Goal: Task Accomplishment & Management: Manage account settings

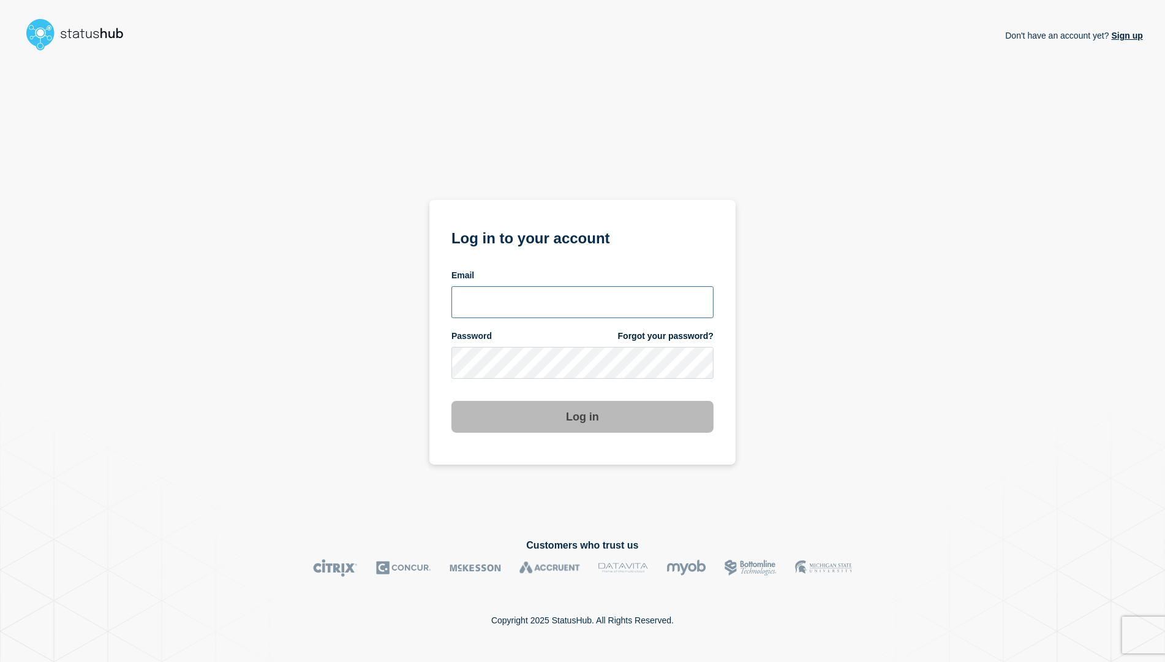
click at [620, 300] on input "email input" at bounding box center [583, 302] width 262 height 32
type input "larry.alvarez@catonetworks.com"
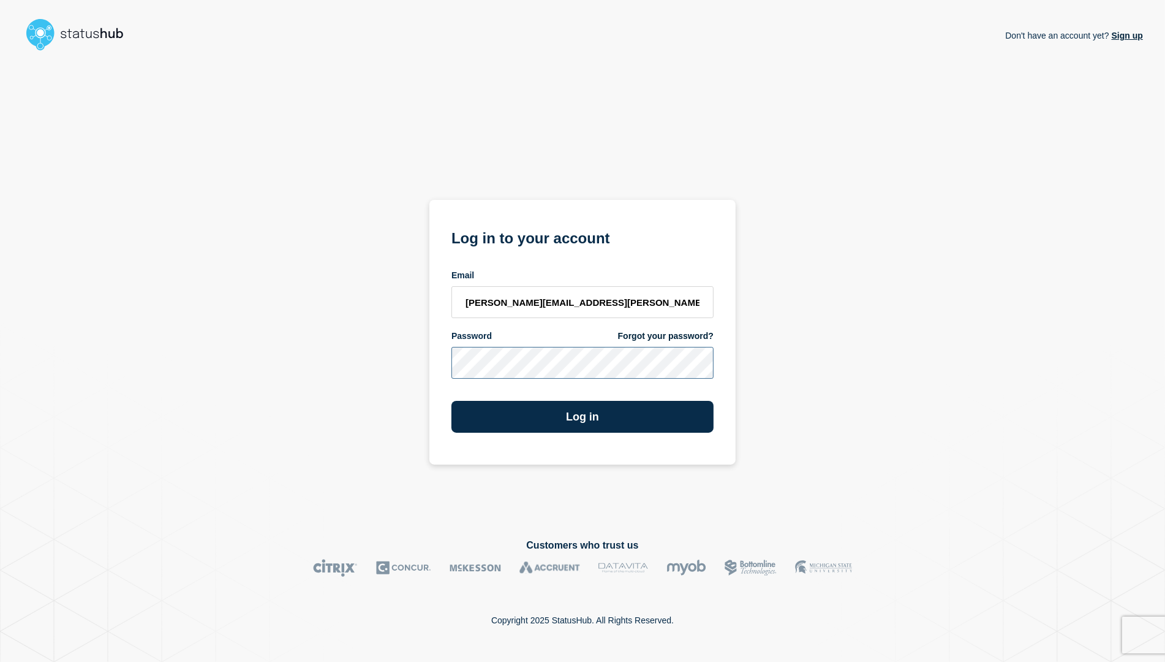
click at [452, 401] on button "Log in" at bounding box center [583, 417] width 262 height 32
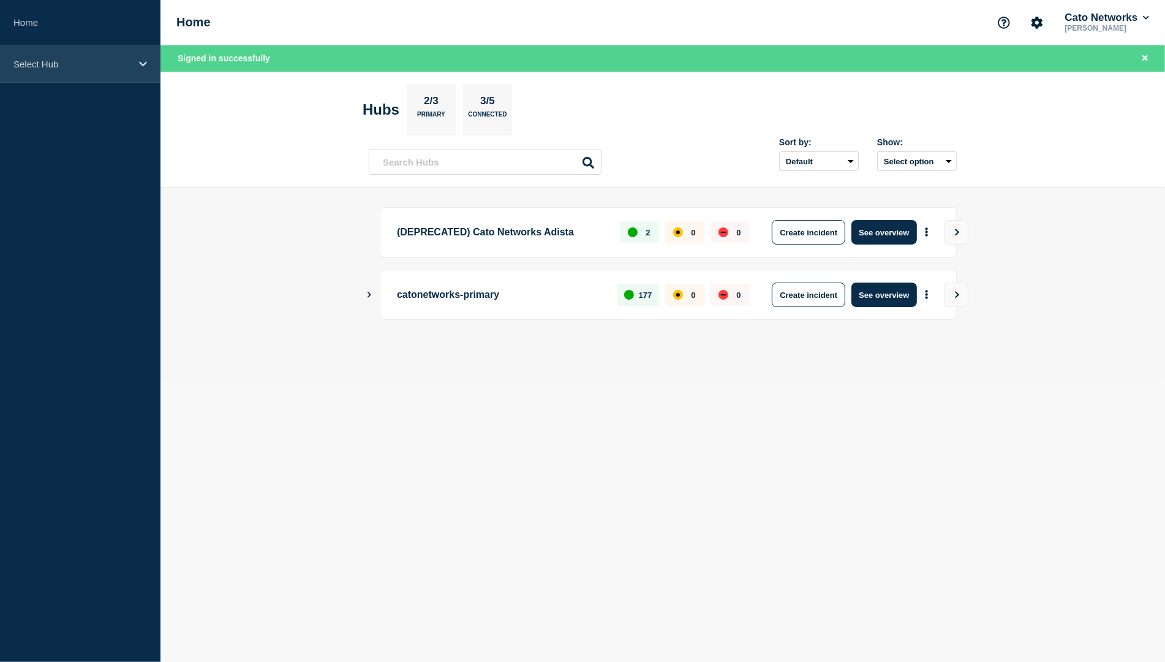
click at [42, 52] on div "Select Hub" at bounding box center [80, 63] width 161 height 37
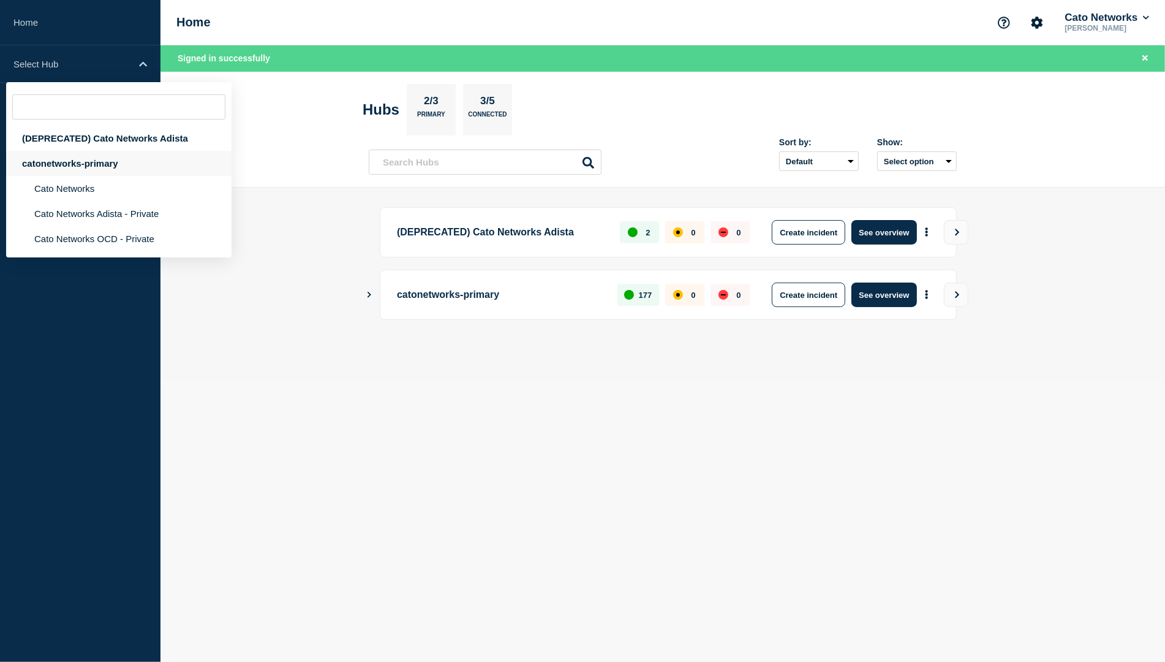
click at [86, 176] on div "catonetworks-primary" at bounding box center [118, 163] width 225 height 25
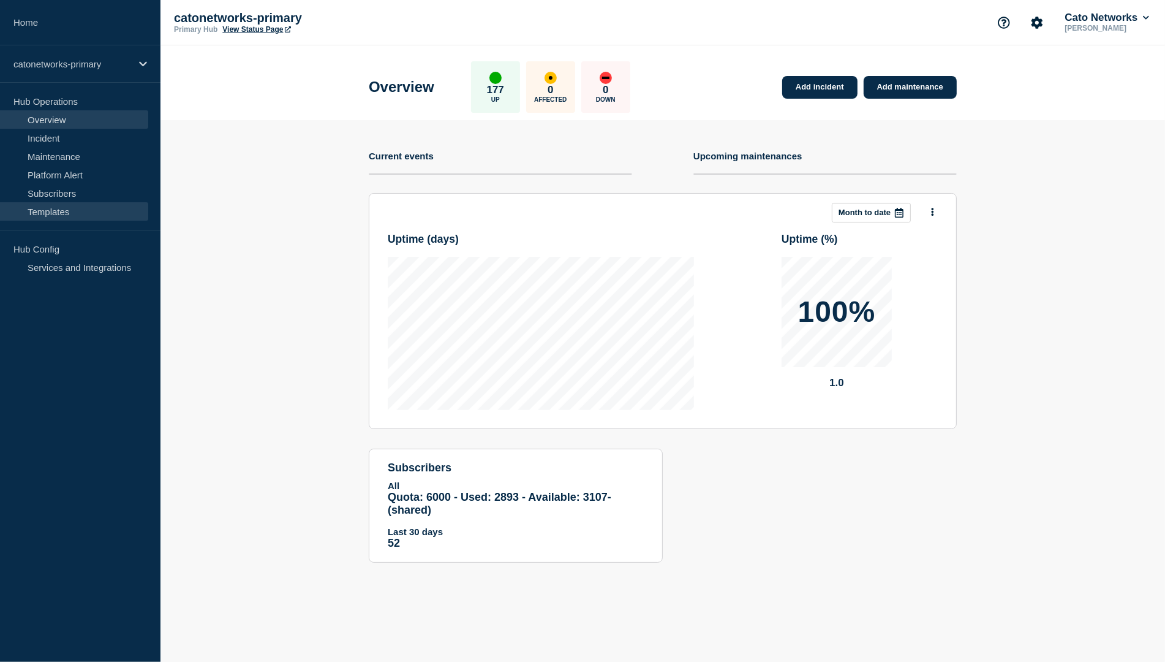
drag, startPoint x: 68, startPoint y: 209, endPoint x: 118, endPoint y: 214, distance: 49.9
click at [67, 209] on link "Templates" at bounding box center [74, 211] width 148 height 18
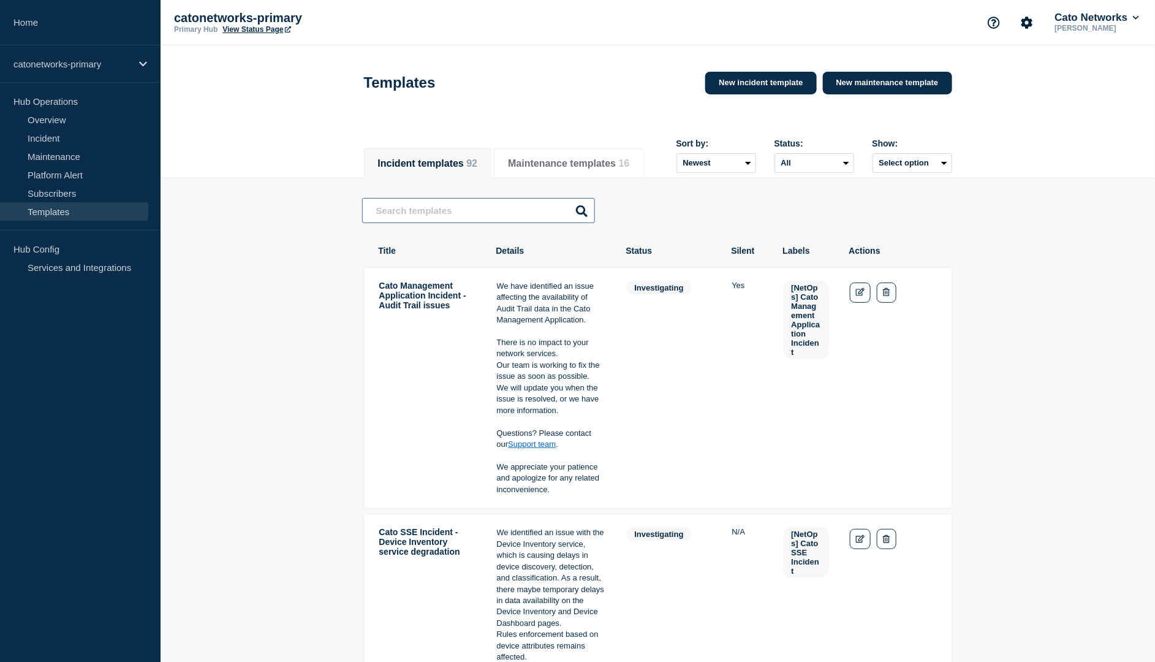
click at [505, 204] on input "text" at bounding box center [478, 210] width 233 height 25
type input "provider"
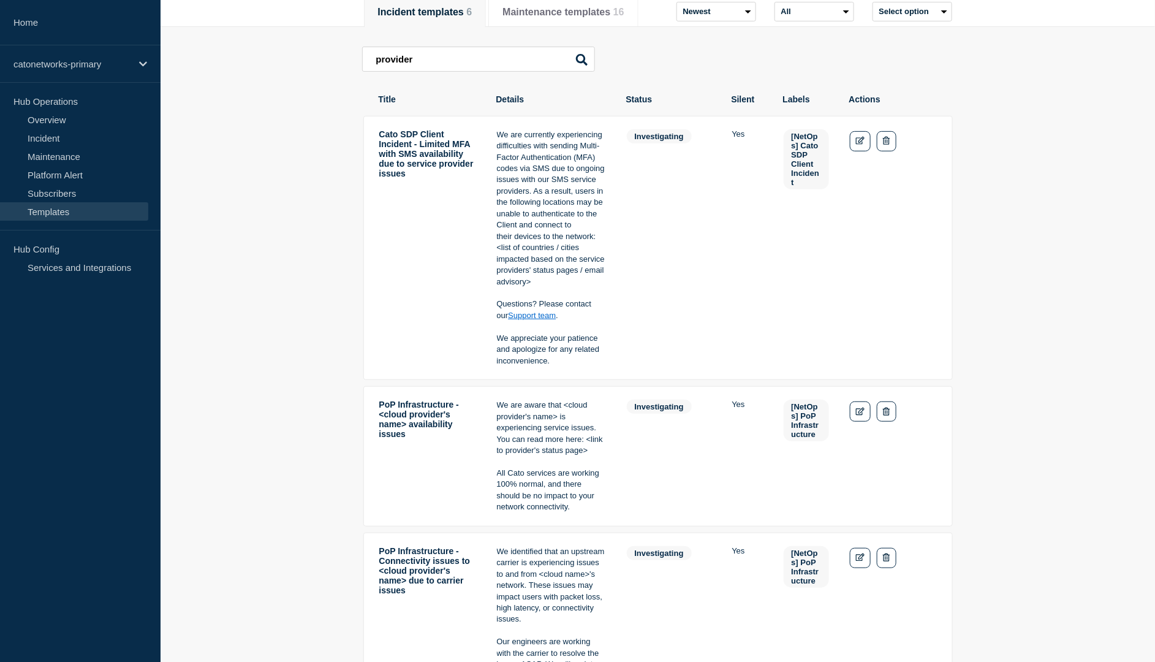
scroll to position [154, 0]
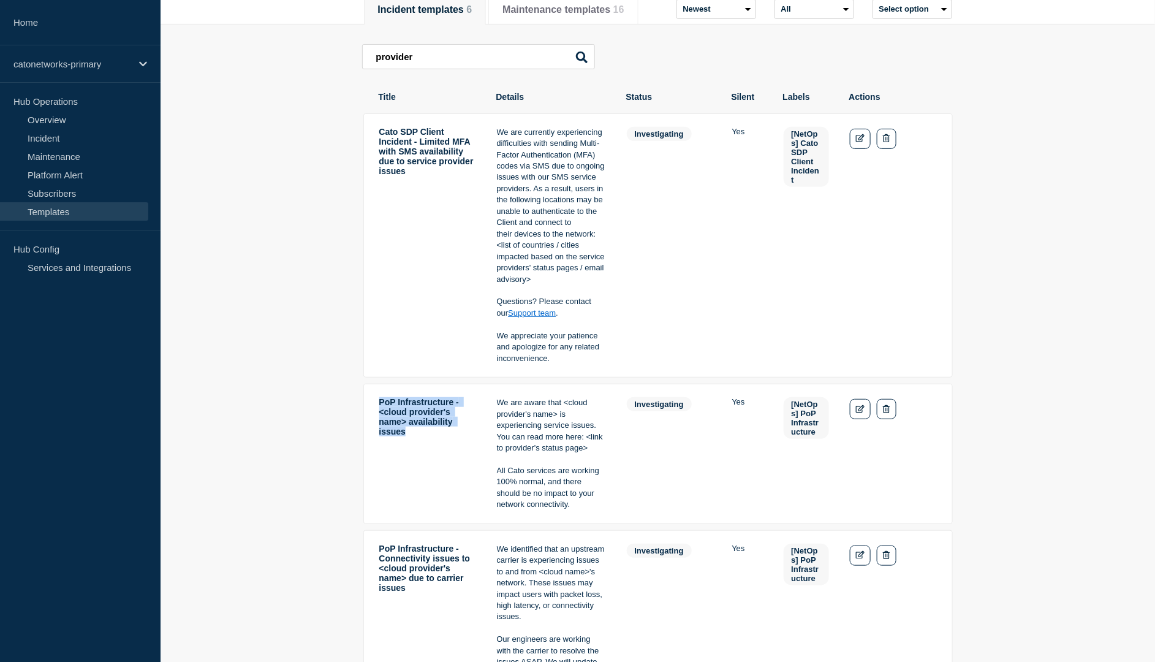
drag, startPoint x: 414, startPoint y: 451, endPoint x: 377, endPoint y: 412, distance: 53.3
click at [379, 412] on td "PoP Infrastructure - <cloud provider's name> availability issues" at bounding box center [428, 453] width 98 height 115
click at [405, 461] on td "PoP Infrastructure - <cloud provider's name> availability issues" at bounding box center [428, 453] width 98 height 115
click at [863, 413] on icon "Edit" at bounding box center [860, 409] width 9 height 8
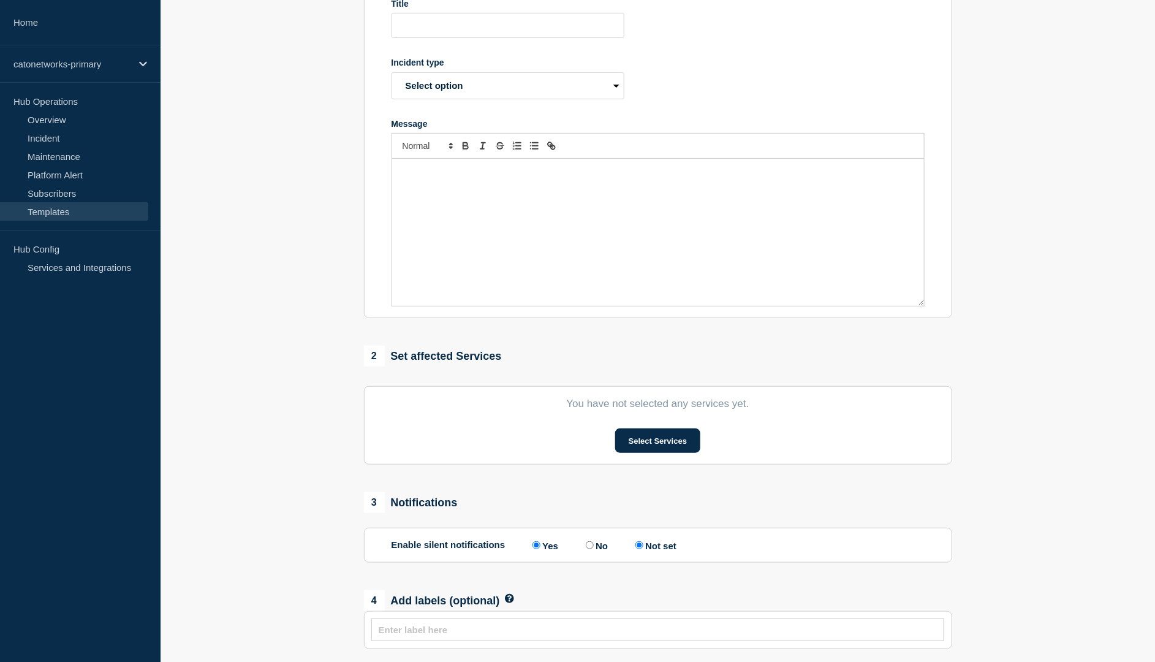
type input "PoP Infrastructure - <cloud provider's name> availability issues"
select select "investigating"
radio input "true"
radio input "false"
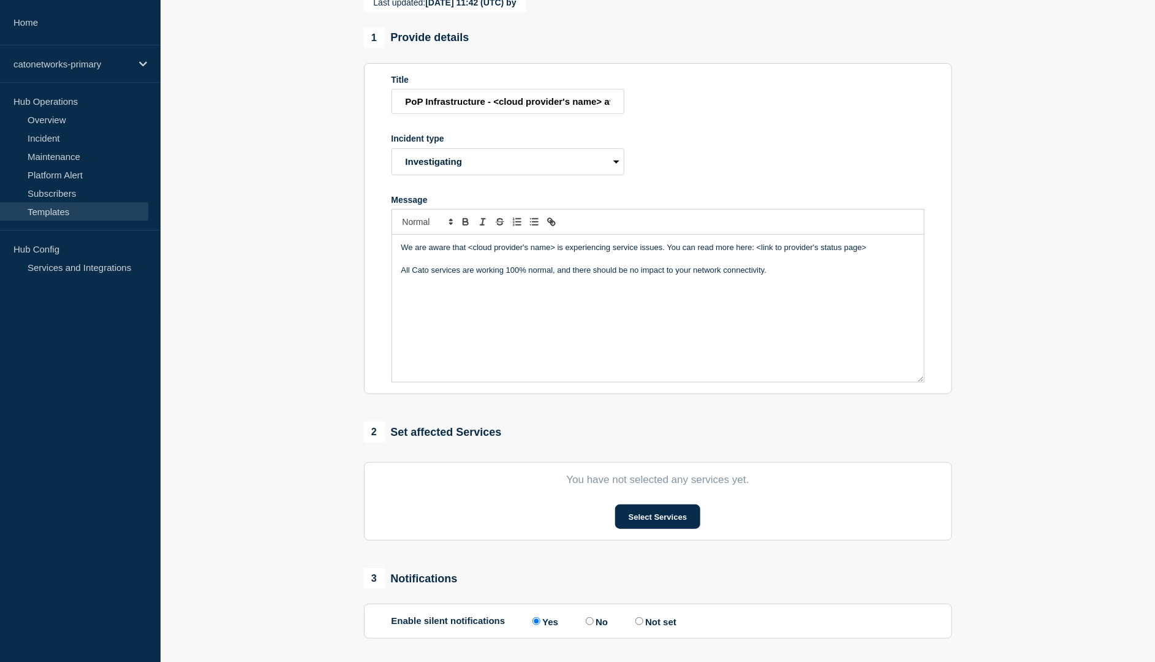
scroll to position [137, 0]
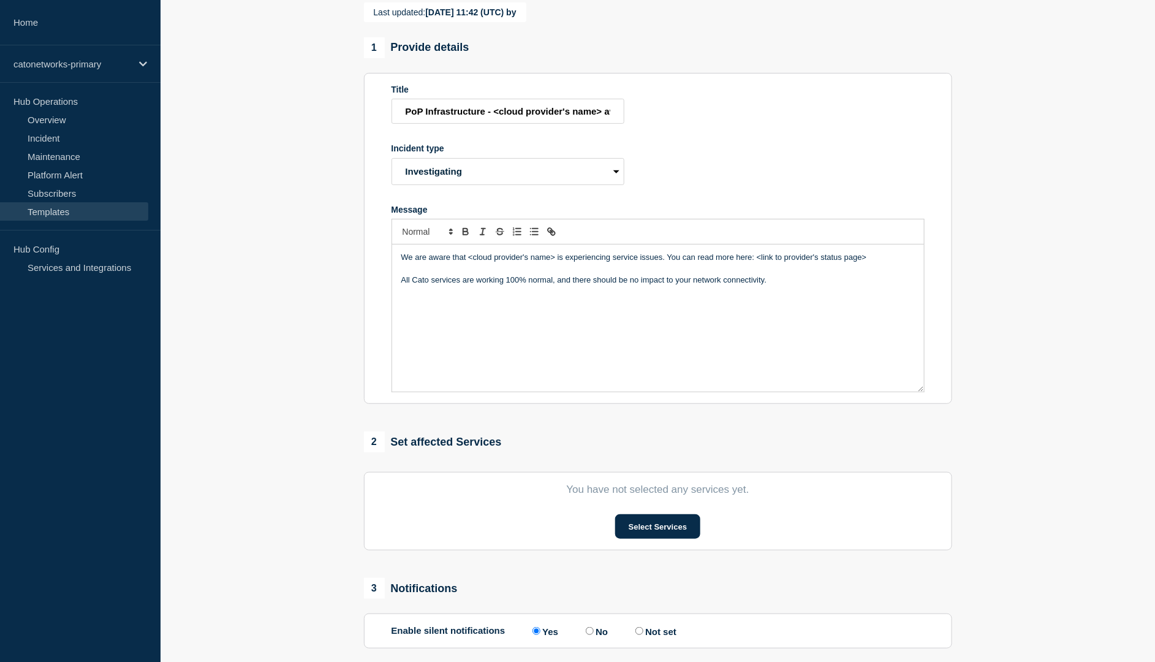
click at [793, 286] on p "All Cato services are working 100% normal, and there should be no impact to you…" at bounding box center [657, 279] width 513 height 11
click at [780, 339] on div "We are aware that <cloud provider's name> is experiencing service issues. You c…" at bounding box center [658, 317] width 532 height 147
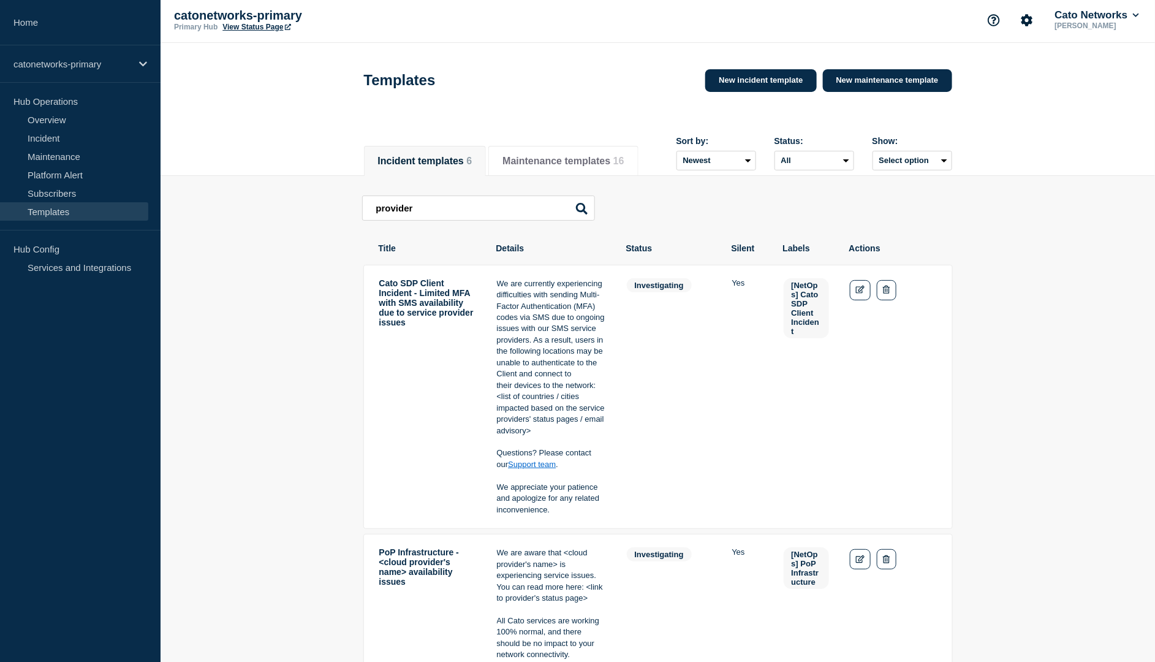
scroll to position [15, 0]
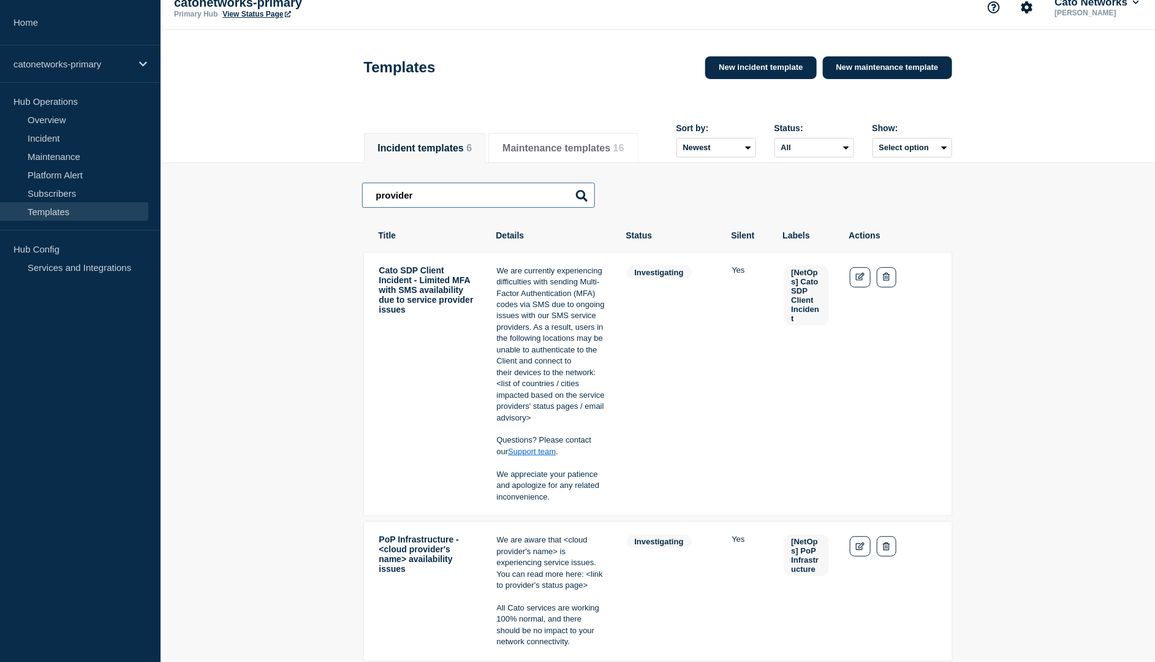
click at [445, 195] on input "provider" at bounding box center [478, 195] width 233 height 25
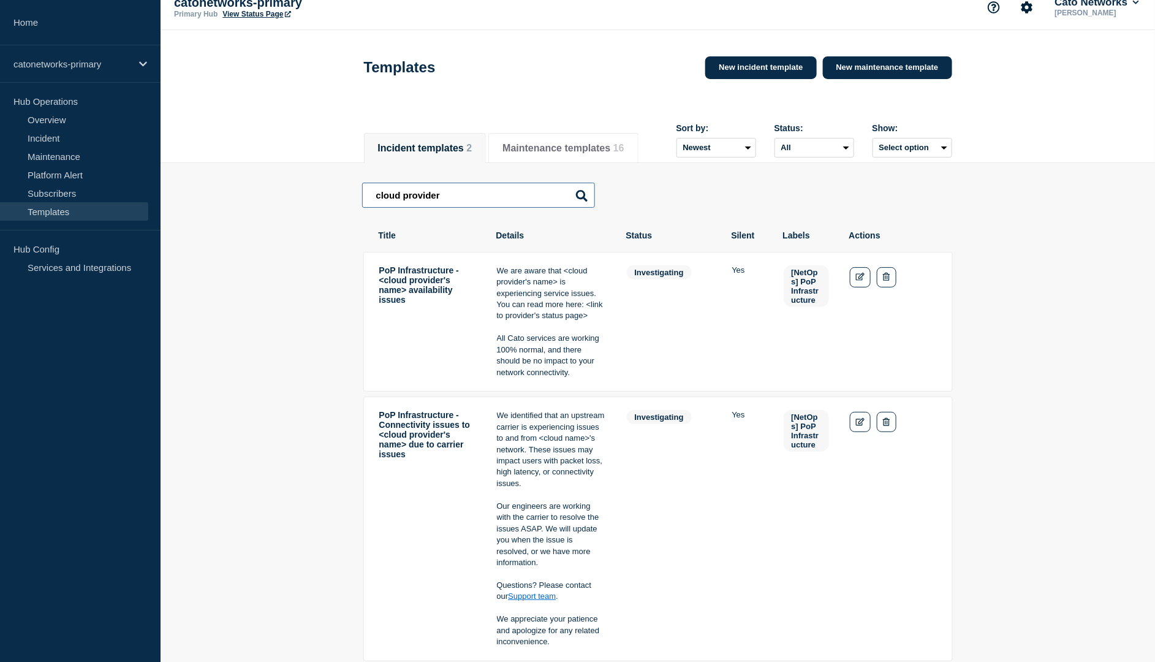
type input "cloud provider"
drag, startPoint x: 391, startPoint y: 418, endPoint x: 439, endPoint y: 447, distance: 55.8
click at [439, 447] on td "PoP Infrastructure - Connectivity issues to <cloud provider's name> due to carr…" at bounding box center [428, 528] width 98 height 239
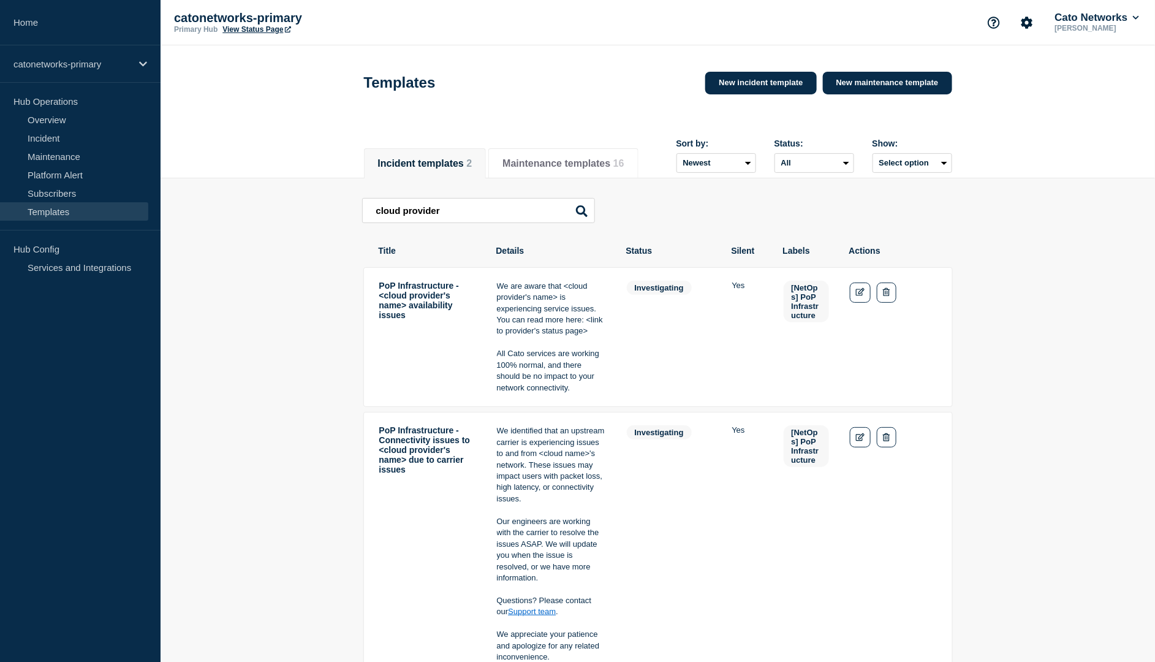
click at [448, 341] on td "PoP Infrastructure - <cloud provider's name> availability issues" at bounding box center [428, 337] width 98 height 115
click at [853, 292] on link "Edit" at bounding box center [860, 292] width 21 height 20
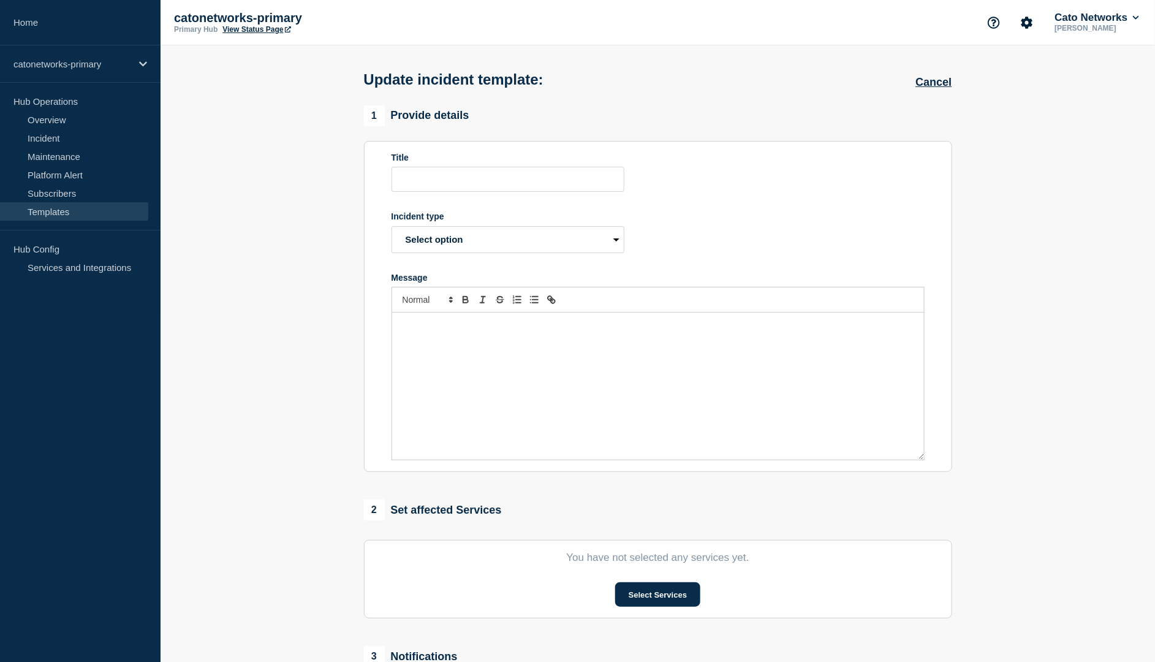
type input "PoP Infrastructure - <cloud provider's name> availability issues"
select select "investigating"
radio input "true"
radio input "false"
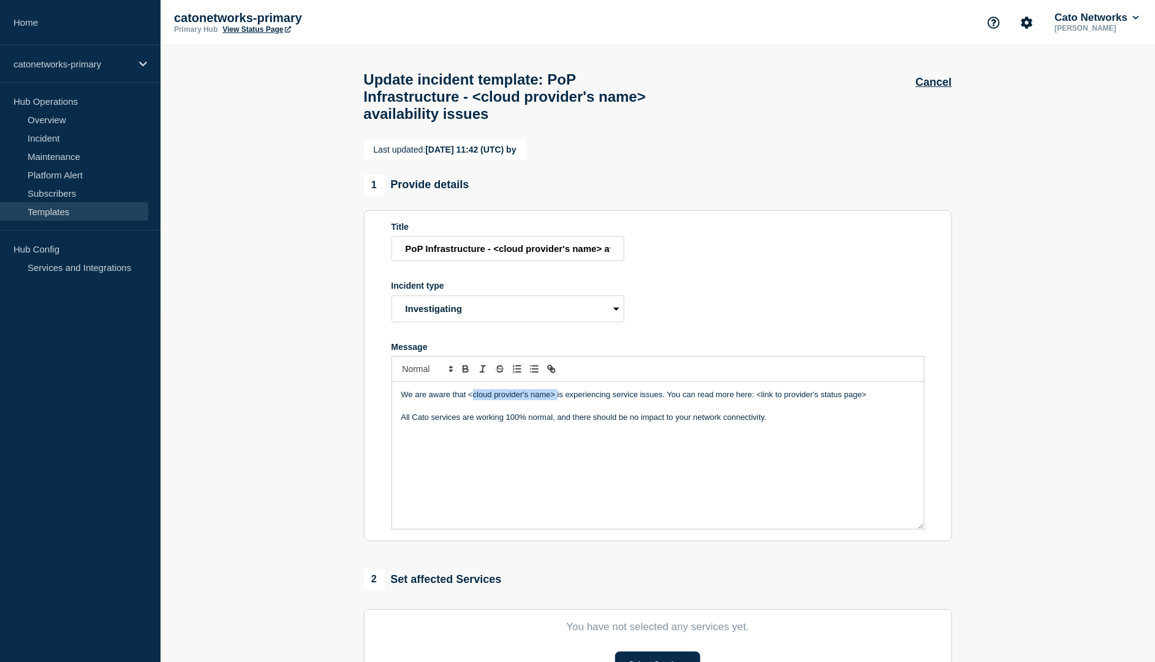
drag, startPoint x: 558, startPoint y: 419, endPoint x: 474, endPoint y: 418, distance: 83.9
click at [474, 400] on p "We are aware that <cloud provider's name> is experiencing service issues. You c…" at bounding box center [657, 394] width 513 height 11
drag, startPoint x: 504, startPoint y: 420, endPoint x: 555, endPoint y: 420, distance: 50.9
click at [555, 400] on p "We are aware that <cloud provider's name> is experiencing service issues. You c…" at bounding box center [657, 394] width 513 height 11
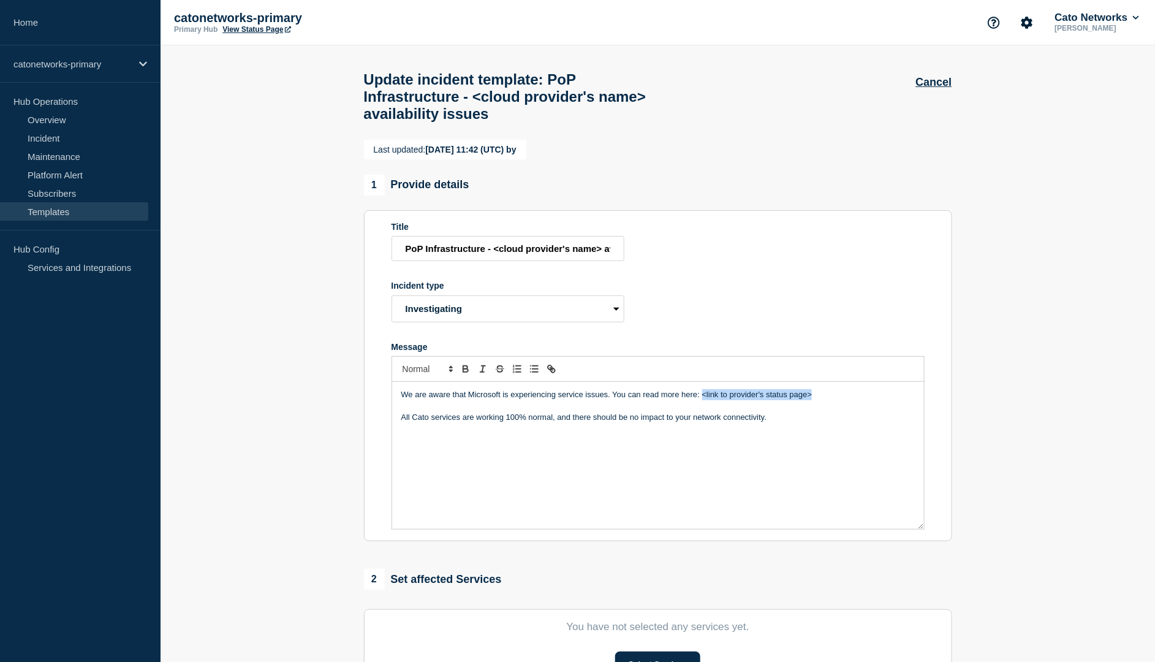
drag, startPoint x: 824, startPoint y: 419, endPoint x: 704, endPoint y: 414, distance: 120.2
click at [704, 400] on p "We are aware that Microsoft is experiencing service issues. You can read more h…" at bounding box center [657, 394] width 513 height 11
click at [826, 456] on div "We are aware that Microsoft is experiencing service issues. You can read more h…" at bounding box center [658, 455] width 532 height 147
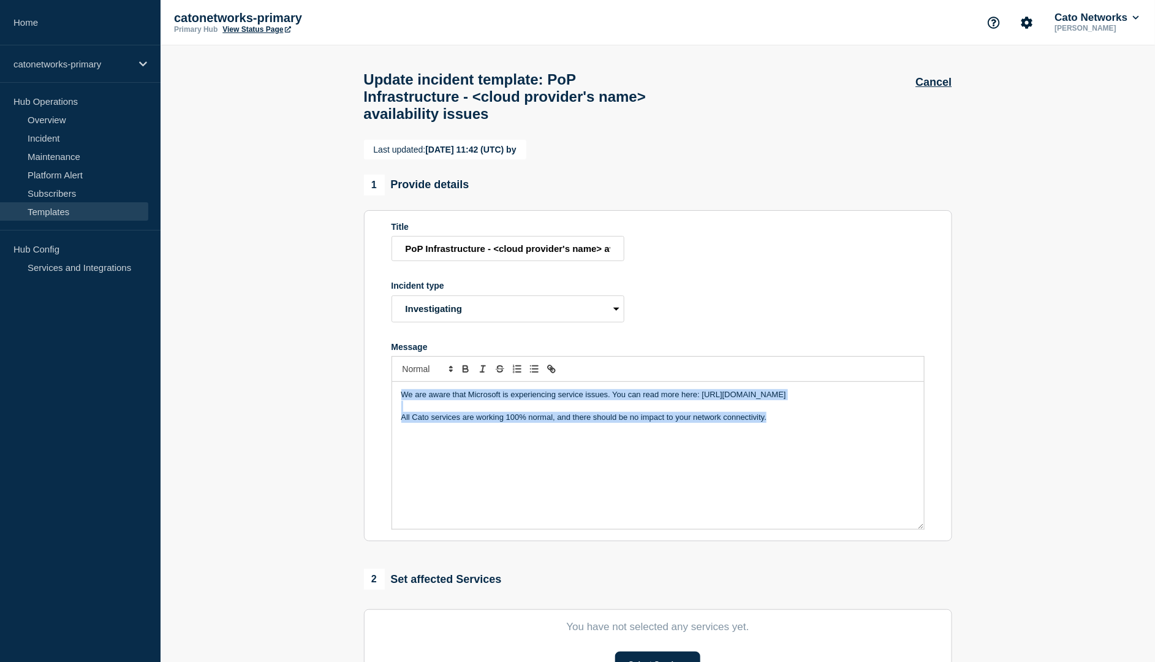
copy div "We are aware that Microsoft is experiencing service issues. You can read more h…"
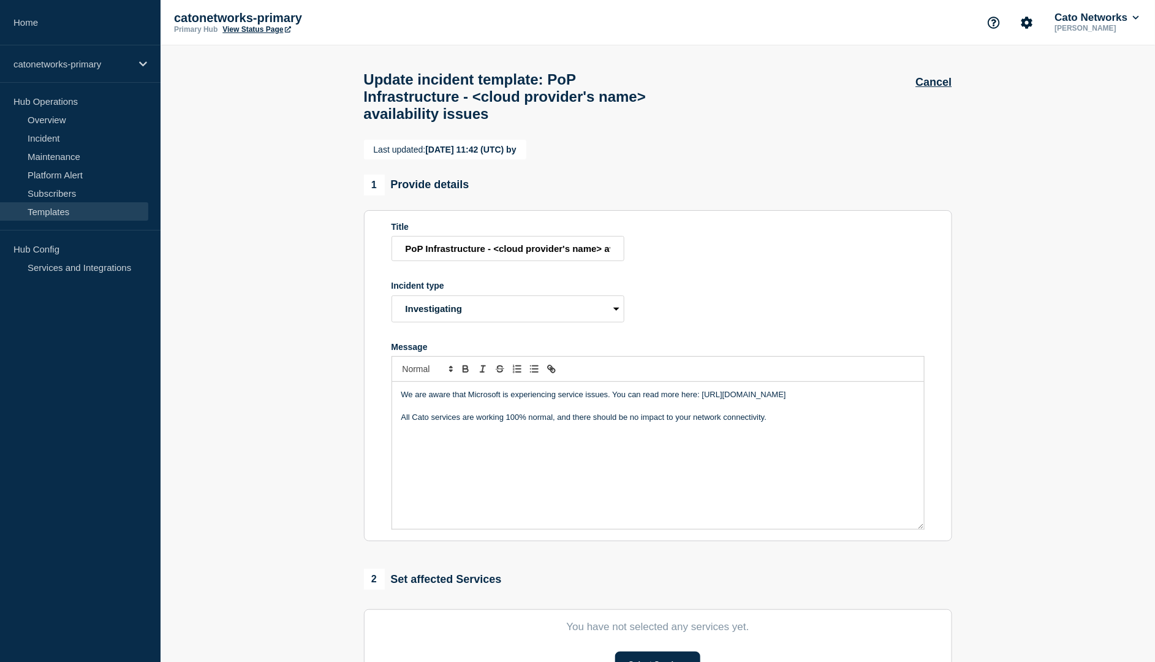
click at [222, 281] on section "Last updated: 2025-05-22 11:42 (UTC) by 1 Provide details Title PoP Infrastruct…" at bounding box center [658, 540] width 994 height 801
click at [844, 457] on div "We are aware that Microsoft is experiencing service issues. You can read more h…" at bounding box center [658, 455] width 532 height 147
drag, startPoint x: 442, startPoint y: 419, endPoint x: 570, endPoint y: 416, distance: 128.7
click at [570, 400] on p "We are aware that Microsoft is experiencing service issues. You can read more h…" at bounding box center [657, 394] width 513 height 11
drag, startPoint x: 854, startPoint y: 418, endPoint x: 702, endPoint y: 418, distance: 152.6
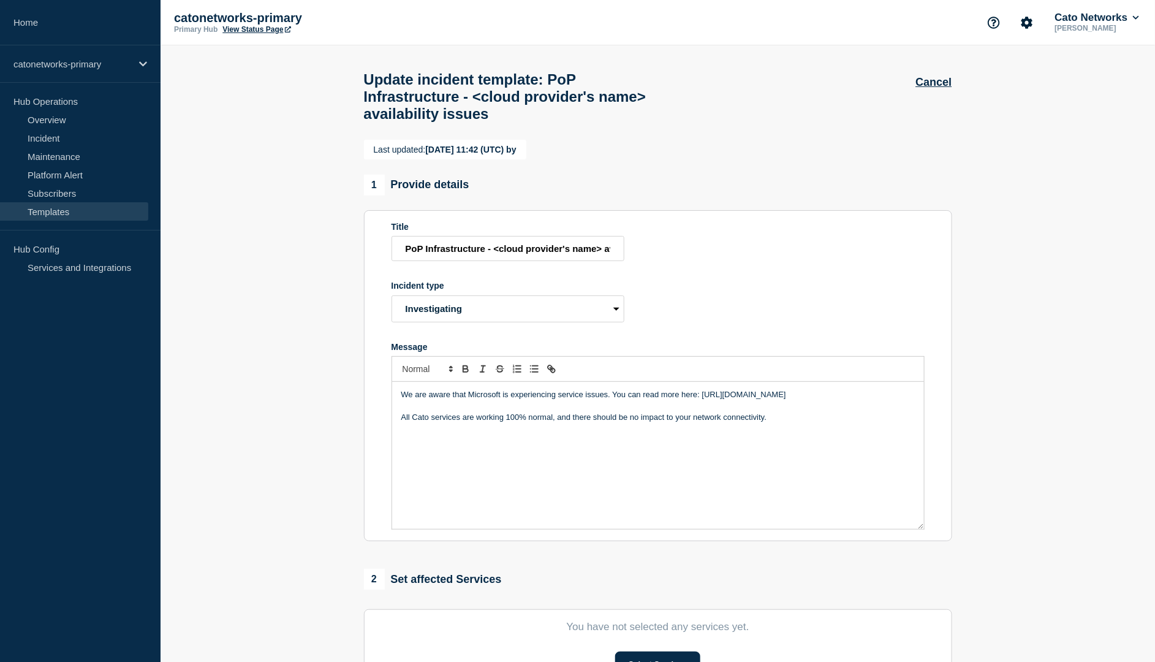
click at [702, 400] on p "We are aware that Microsoft is experiencing service issues. You can read more h…" at bounding box center [657, 394] width 513 height 11
drag, startPoint x: 787, startPoint y: 437, endPoint x: 401, endPoint y: 444, distance: 386.7
click at [401, 423] on p "All Cato services are working 100% normal, and there should be no impact to you…" at bounding box center [657, 417] width 513 height 11
click at [571, 529] on div "We are aware that Microsoft is experiencing service issues. You can read more h…" at bounding box center [658, 455] width 532 height 147
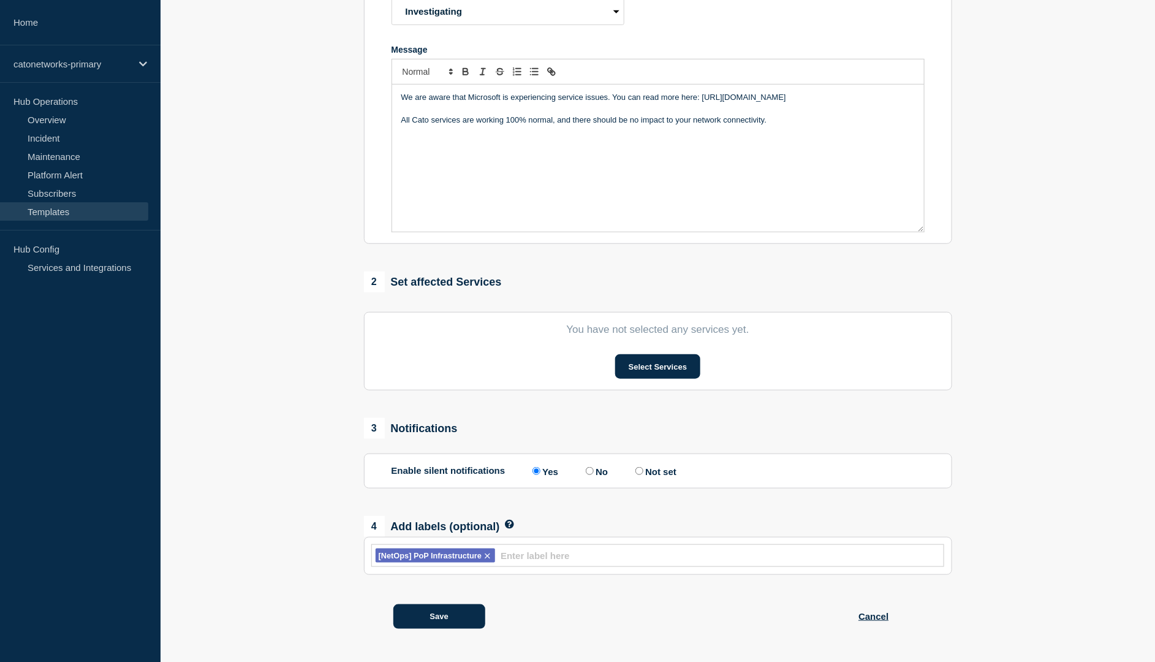
scroll to position [326, 0]
click at [651, 363] on button "Select Services" at bounding box center [657, 366] width 85 height 25
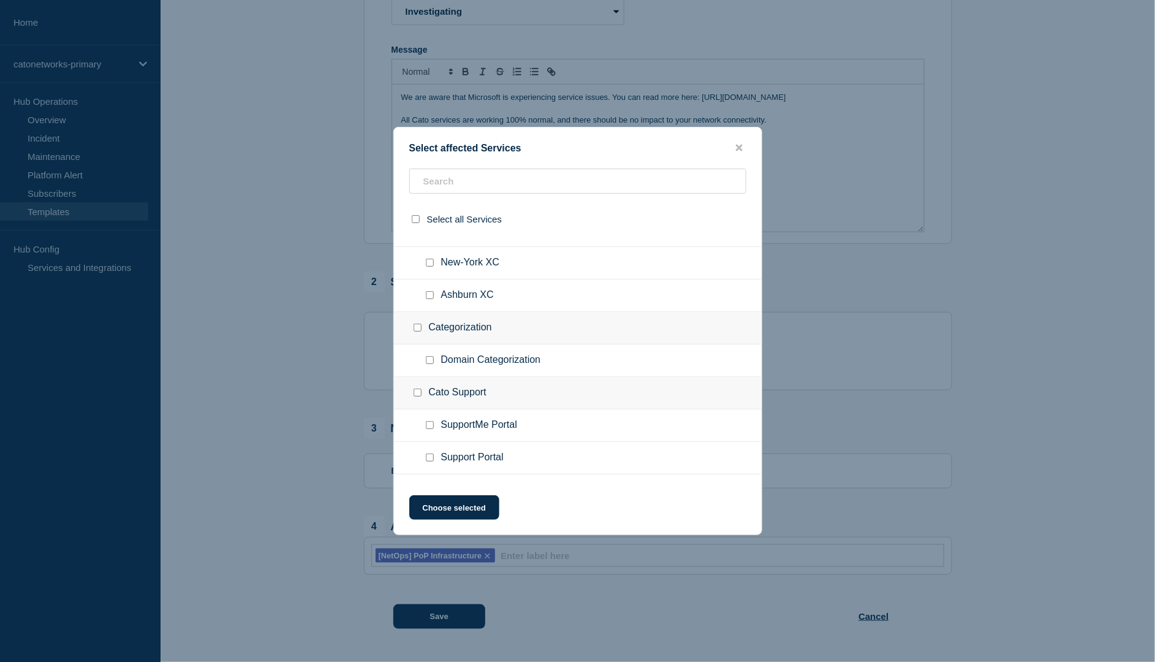
scroll to position [6314, 0]
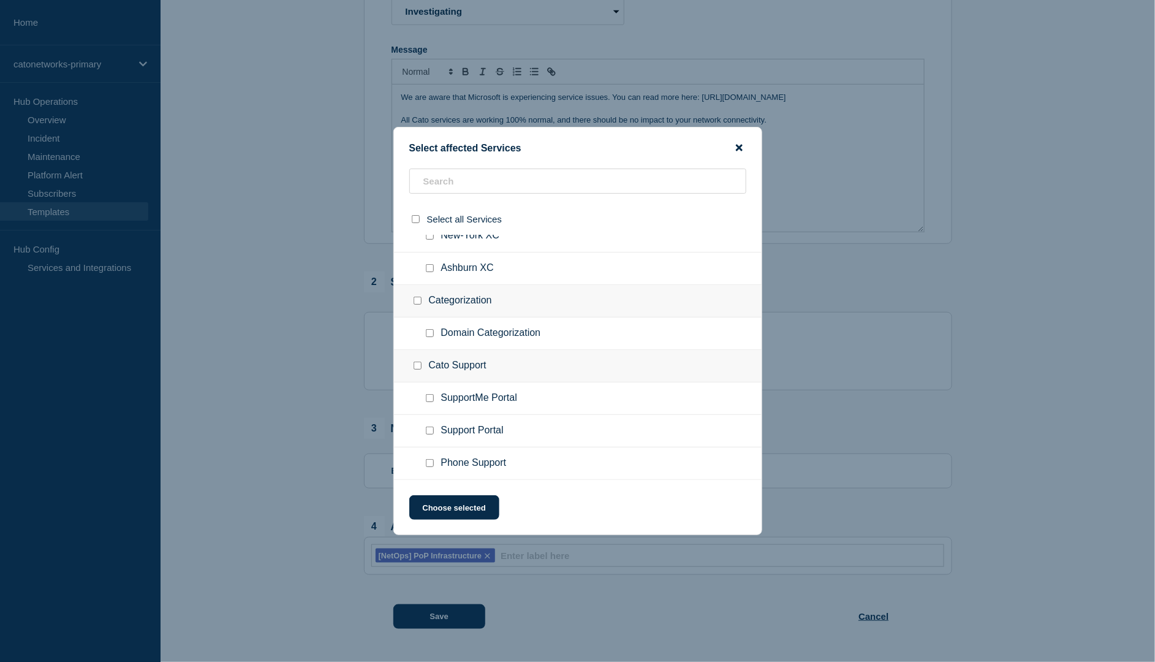
click at [740, 145] on icon "close button" at bounding box center [739, 148] width 7 height 7
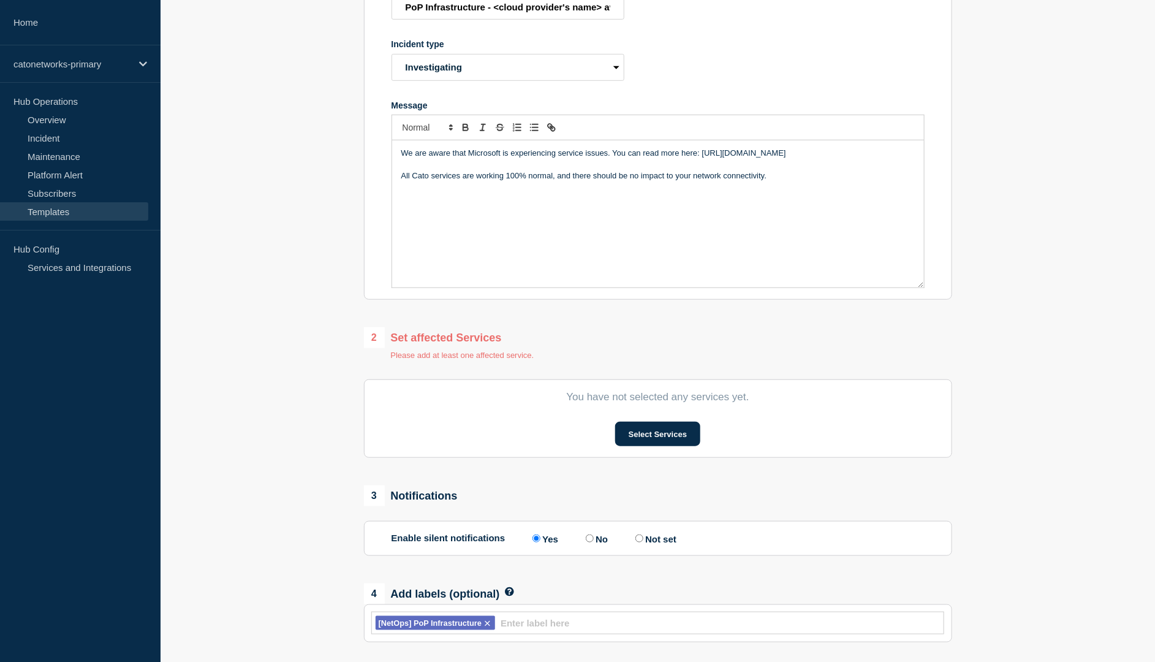
scroll to position [218, 0]
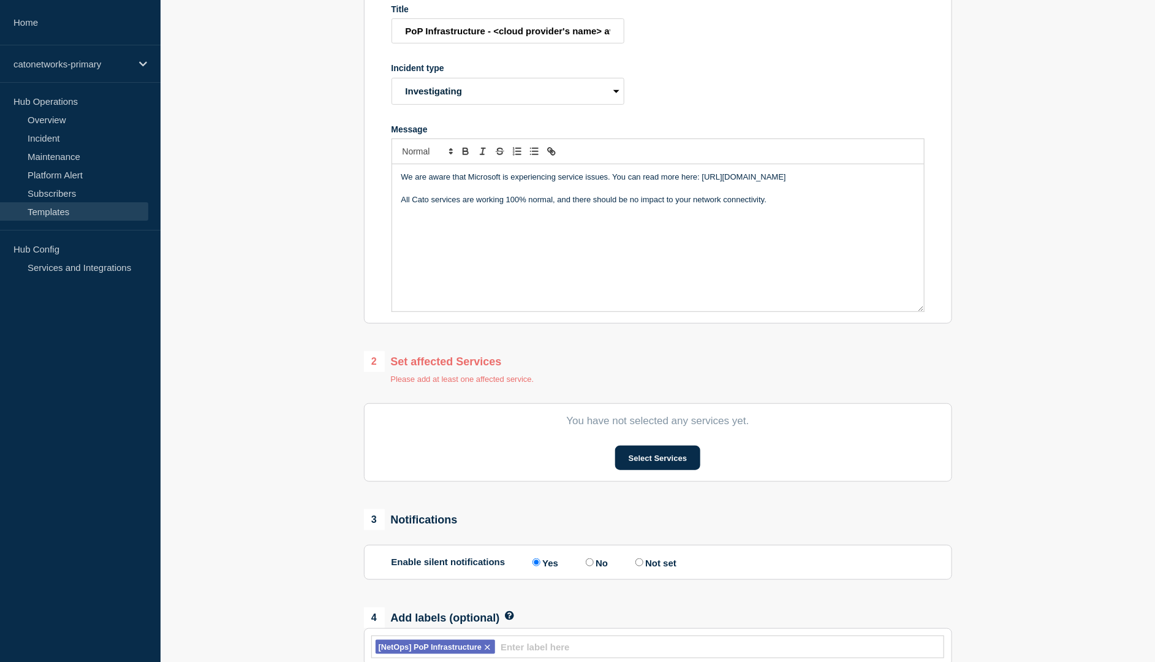
drag, startPoint x: 861, startPoint y: 201, endPoint x: 701, endPoint y: 202, distance: 159.9
click at [701, 183] on p "We are aware that Microsoft is experiencing service issues. You can read more h…" at bounding box center [657, 177] width 513 height 11
click at [645, 470] on button "Select Services" at bounding box center [657, 457] width 85 height 25
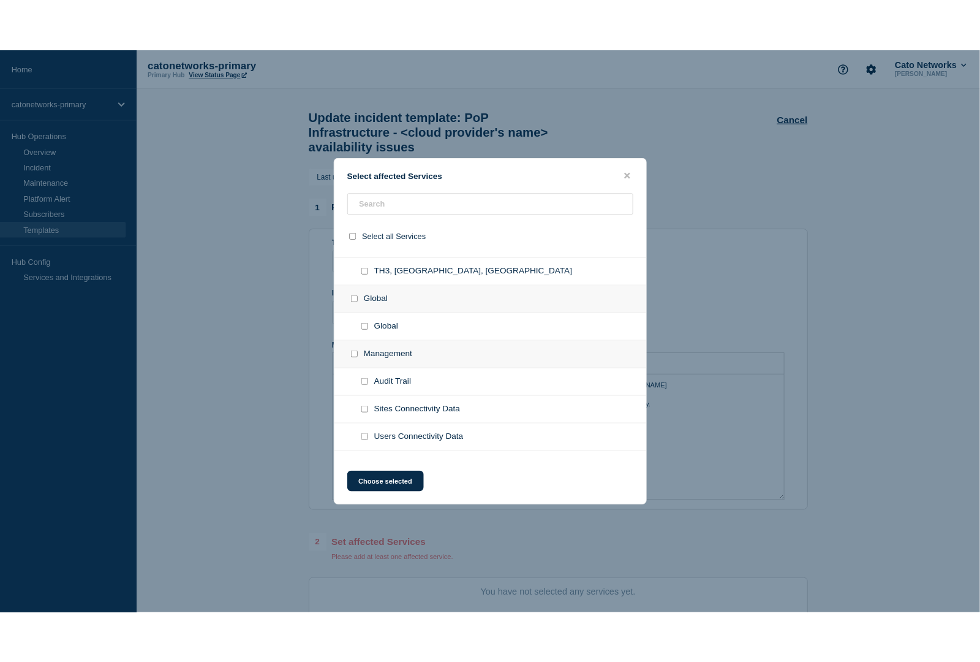
scroll to position [494, 0]
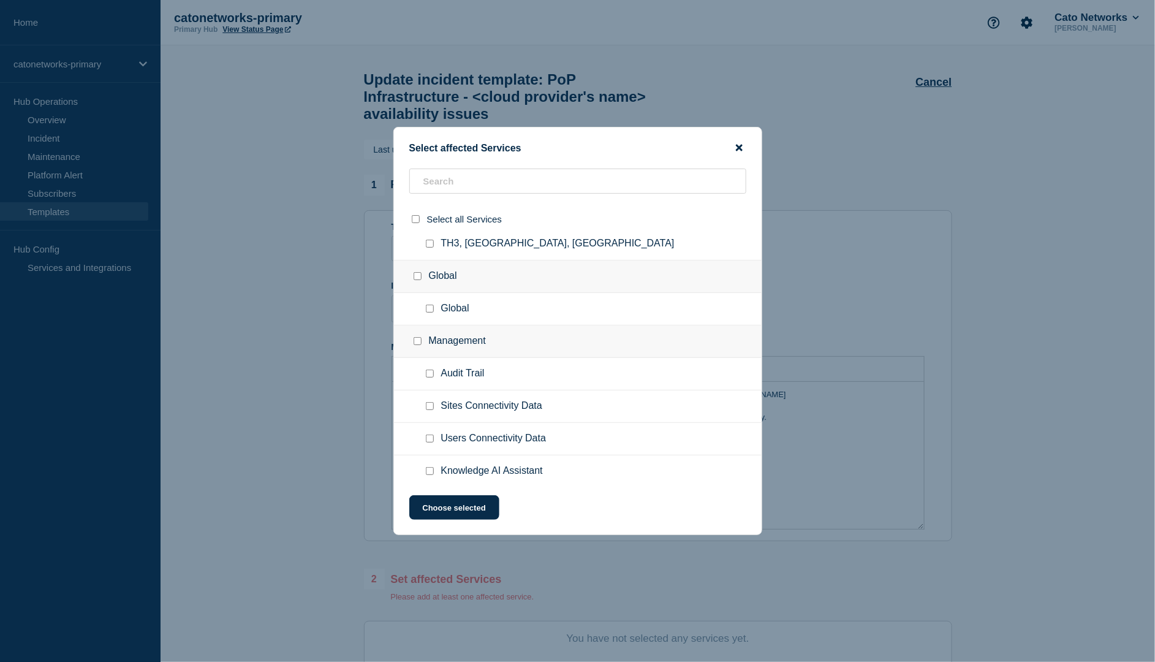
click at [738, 145] on icon "close button" at bounding box center [739, 148] width 7 height 7
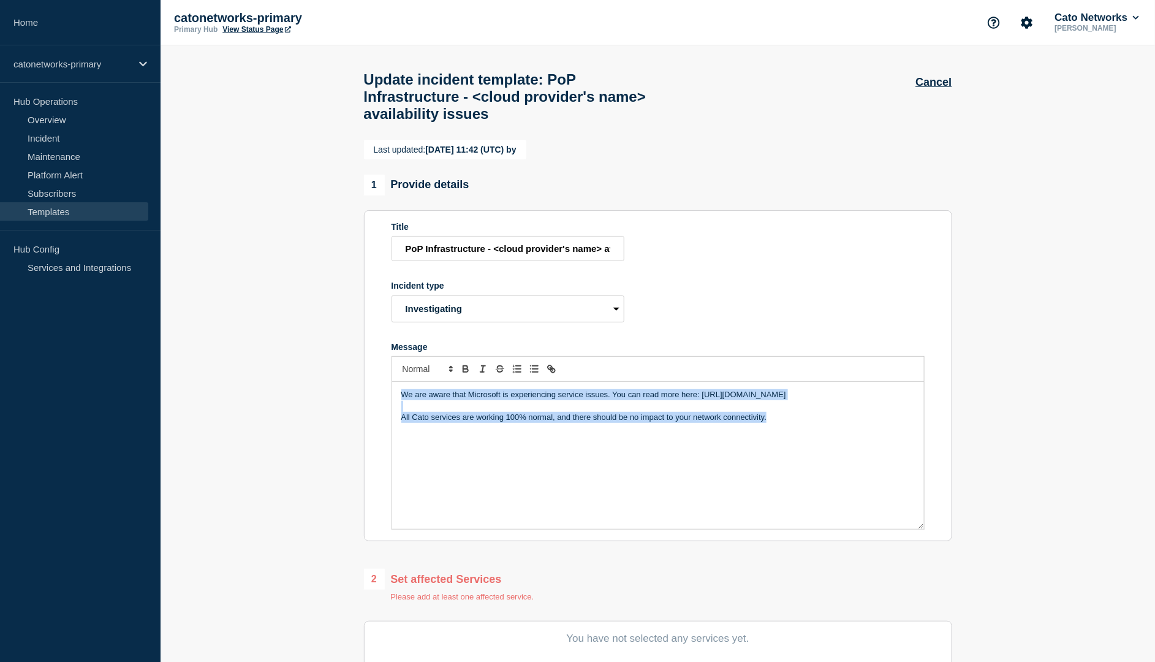
drag, startPoint x: 782, startPoint y: 439, endPoint x: 373, endPoint y: 420, distance: 409.1
click at [373, 420] on section "Title PoP Infrastructure - <cloud provider's name> availability issues Incident…" at bounding box center [658, 375] width 588 height 331
copy div "We are aware that Microsoft is experiencing service issues. You can read more h…"
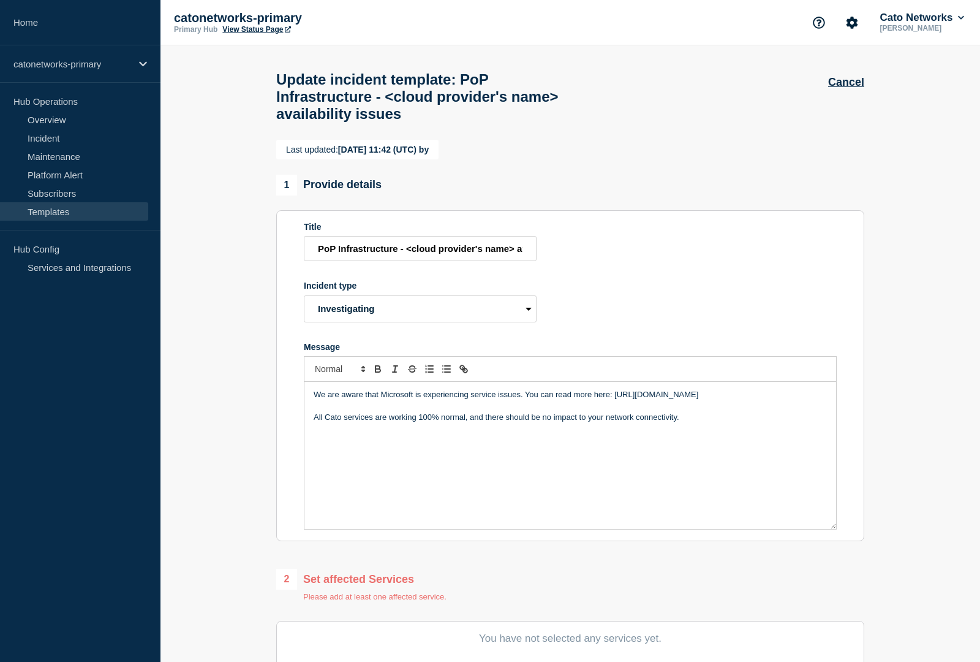
drag, startPoint x: 664, startPoint y: 456, endPoint x: 693, endPoint y: 449, distance: 29.7
click at [667, 455] on div "We are aware that Microsoft is experiencing service issues. You can read more h…" at bounding box center [571, 455] width 532 height 147
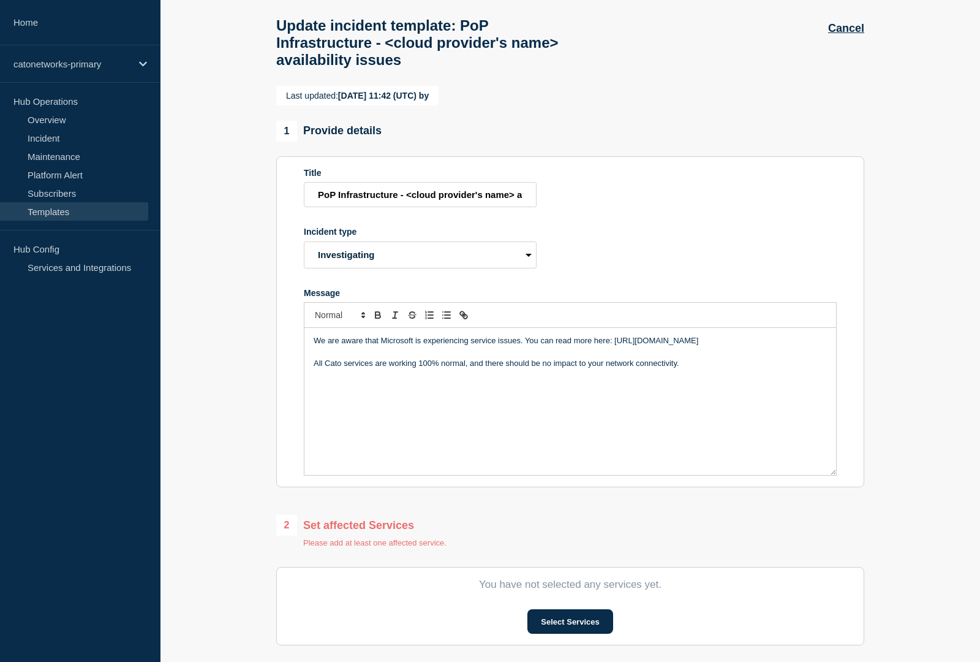
scroll to position [244, 0]
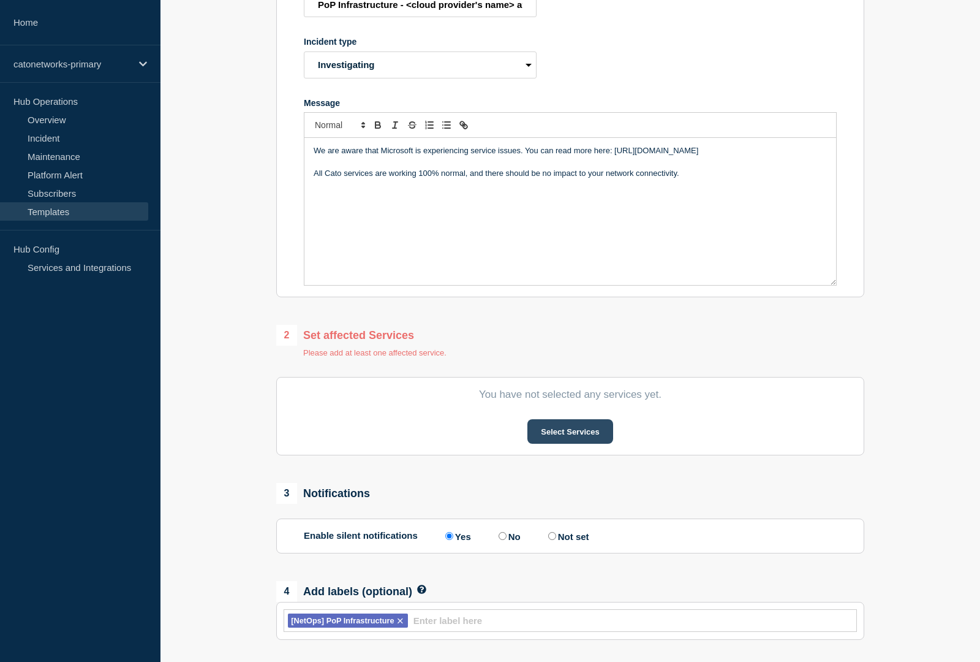
click at [607, 444] on button "Select Services" at bounding box center [570, 431] width 85 height 25
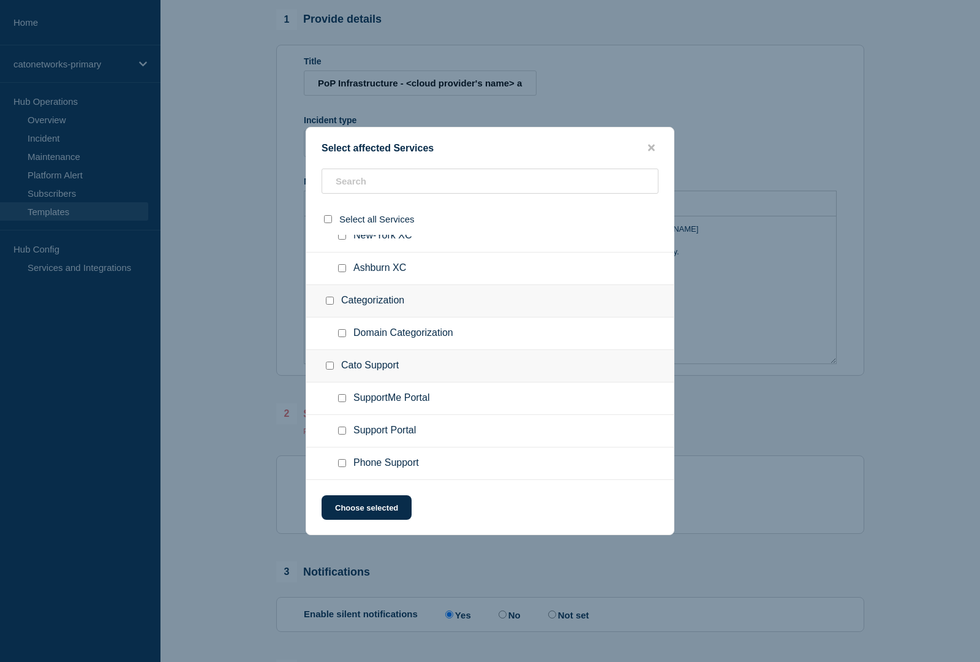
scroll to position [168, 0]
click at [652, 148] on icon "close button" at bounding box center [651, 148] width 7 height 10
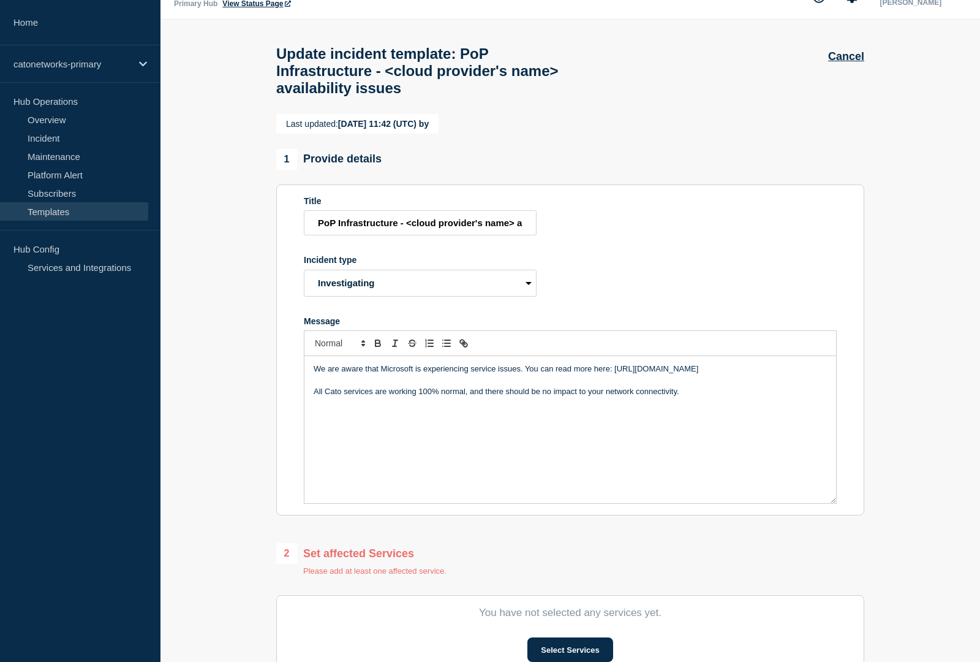
scroll to position [0, 0]
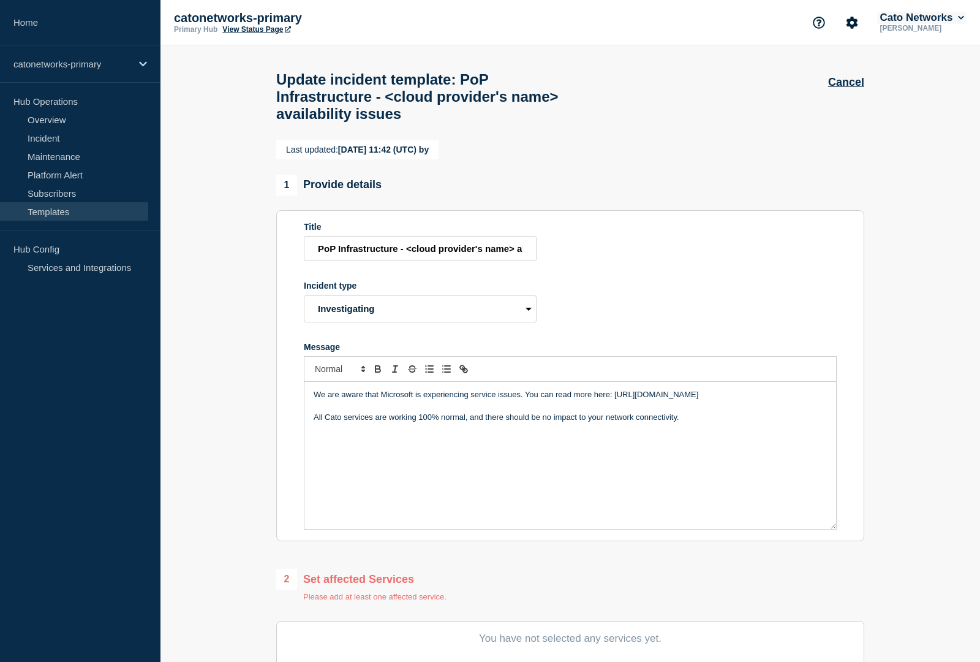
click at [929, 17] on button "Cato Networks" at bounding box center [921, 18] width 89 height 12
click at [922, 184] on section "User User settings Security API Key Log out" at bounding box center [920, 135] width 104 height 100
click at [914, 170] on button "Log out" at bounding box center [905, 164] width 31 height 10
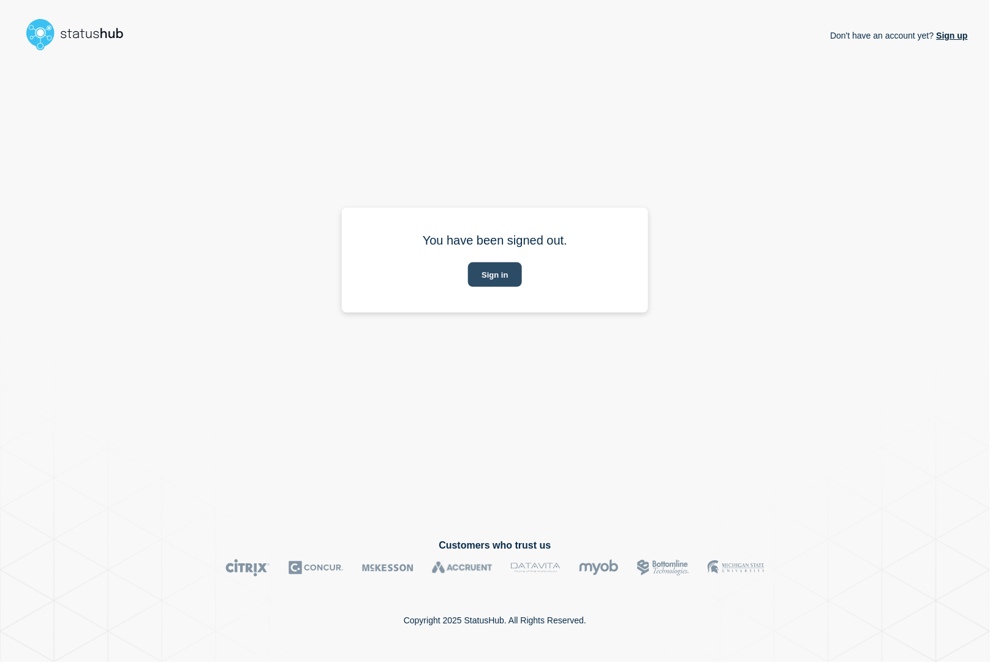
click at [502, 282] on button "Sign in" at bounding box center [494, 274] width 53 height 25
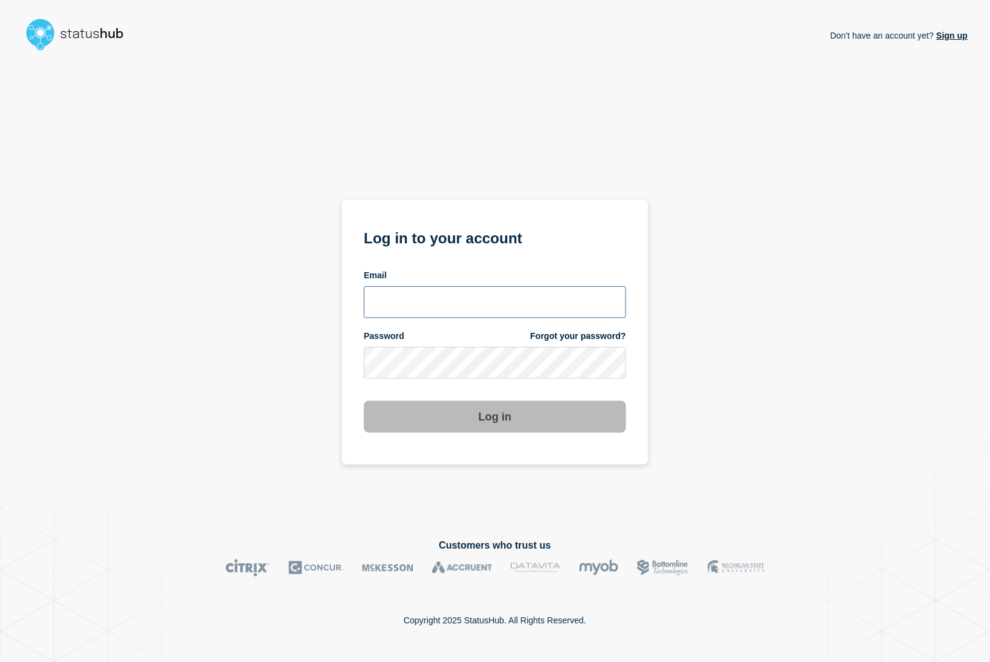
click at [461, 300] on input "email input" at bounding box center [495, 302] width 262 height 32
click at [0, 661] on com-1password-button at bounding box center [0, 662] width 0 height 0
click at [450, 294] on input "email input" at bounding box center [495, 302] width 262 height 32
type input "noc@catonetworks.com"
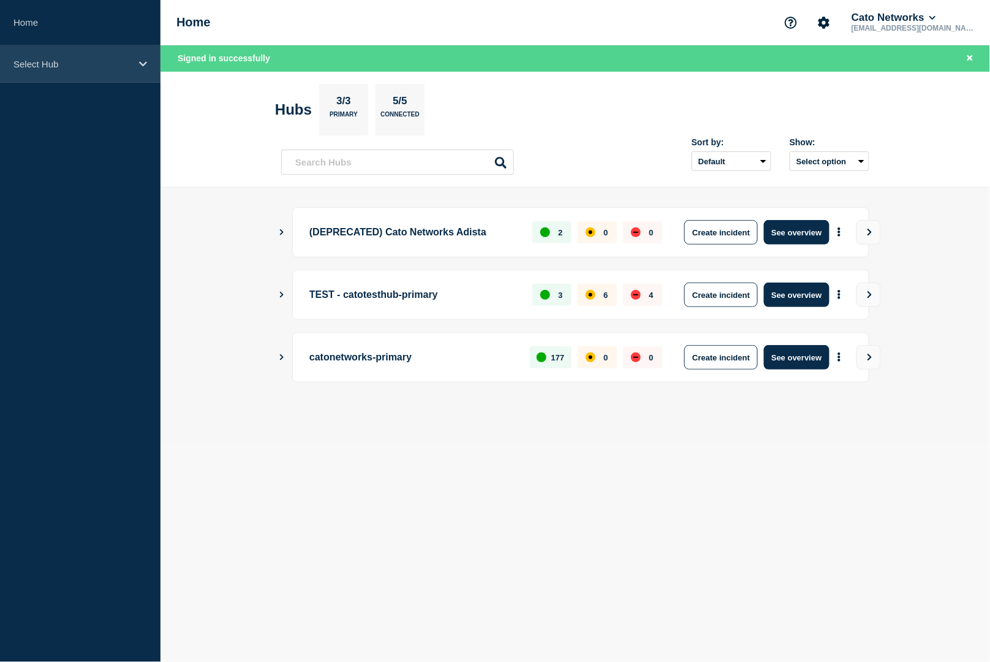
click at [52, 62] on p "Select Hub" at bounding box center [72, 64] width 118 height 10
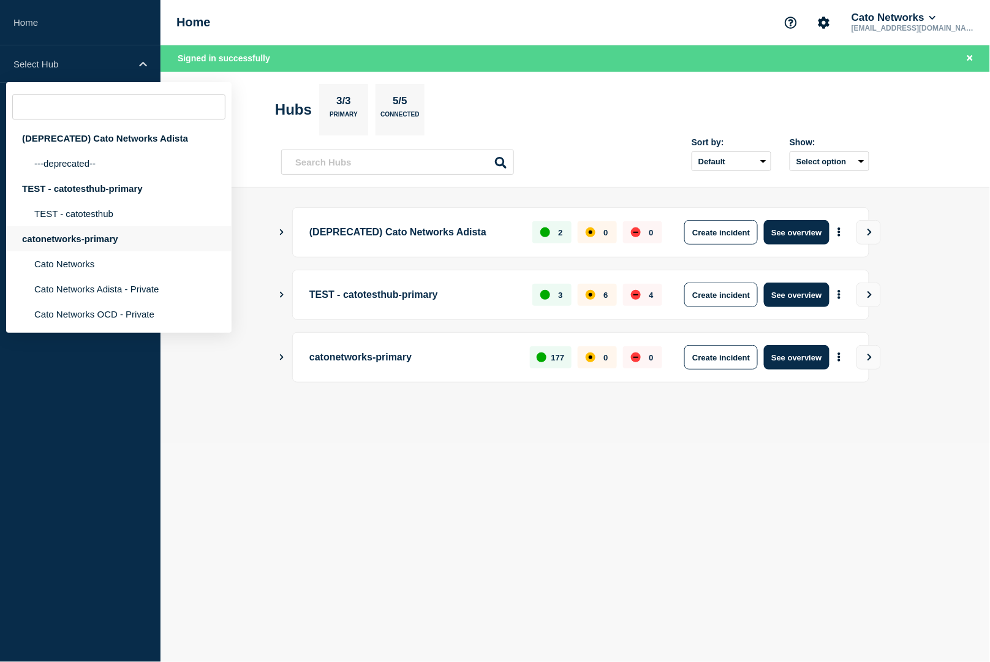
click at [82, 251] on div "catonetworks-primary" at bounding box center [118, 238] width 225 height 25
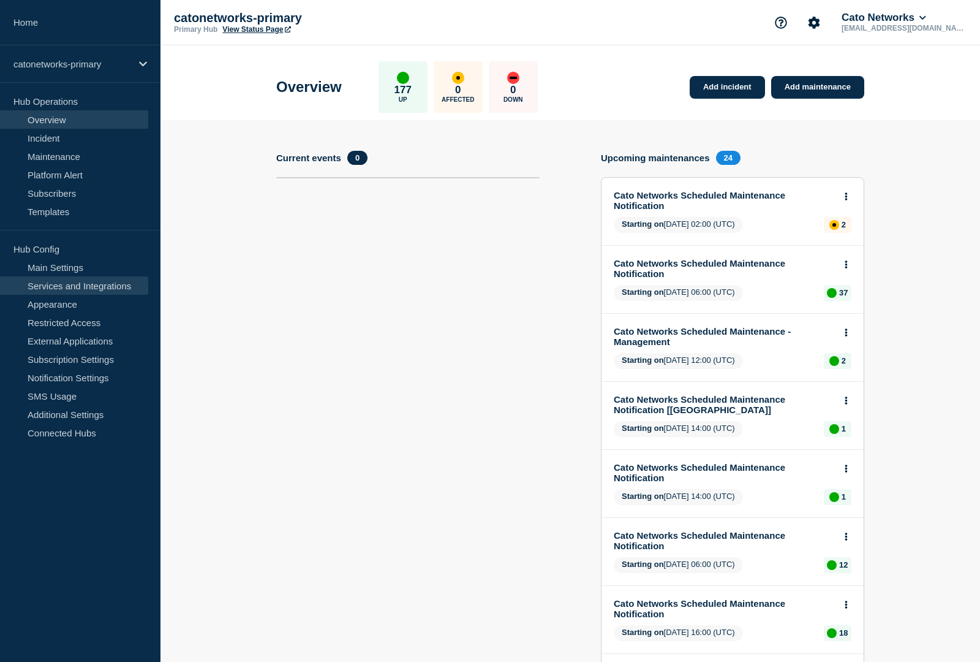
click at [78, 284] on link "Services and Integrations" at bounding box center [74, 285] width 148 height 18
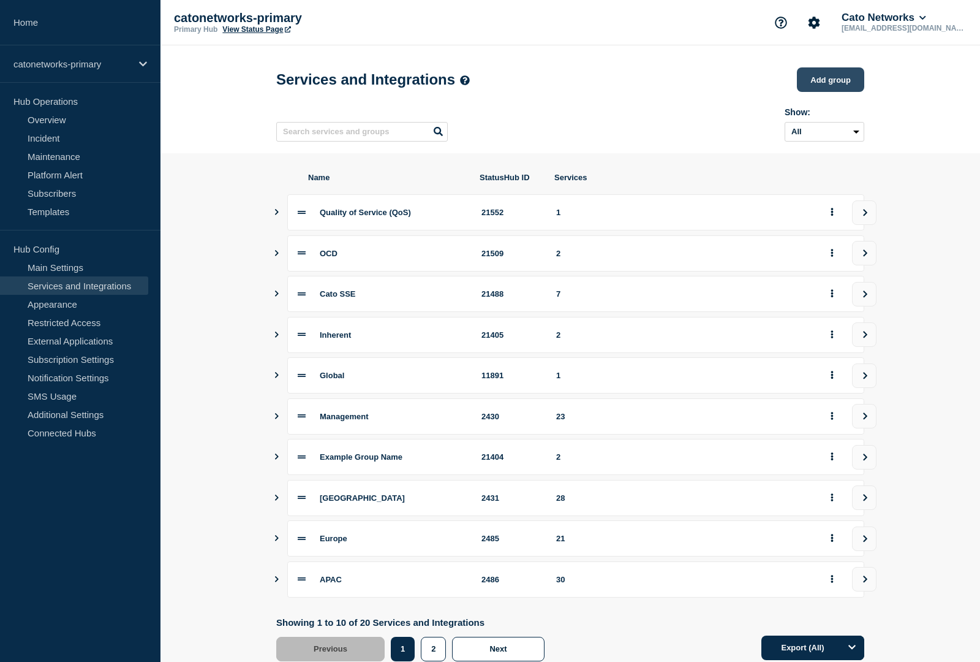
click at [836, 85] on button "Add group" at bounding box center [830, 79] width 67 height 25
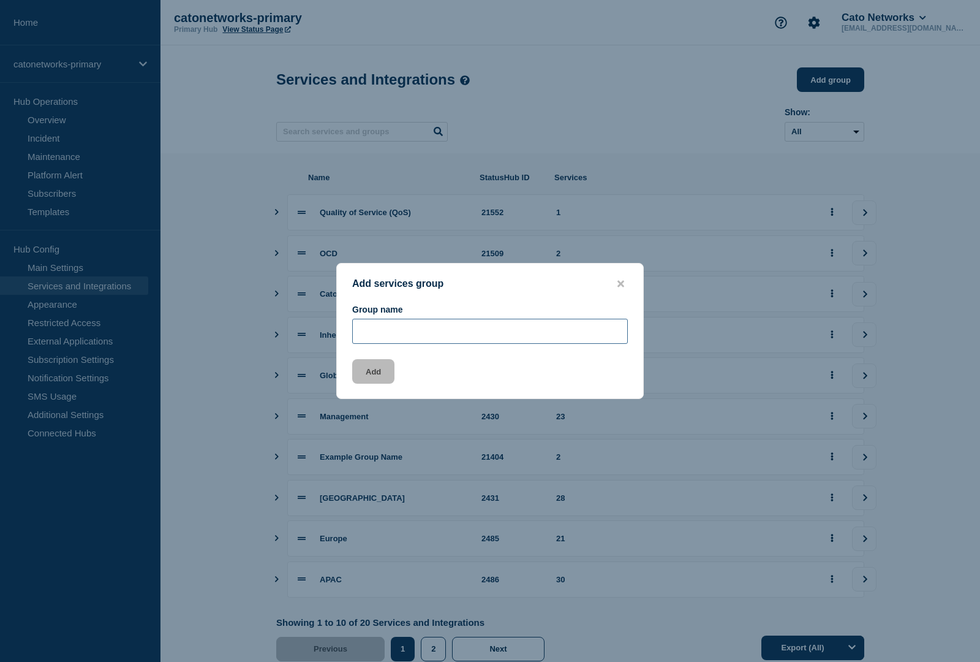
click at [403, 334] on input "Group name" at bounding box center [490, 331] width 276 height 25
type input "Microsoft Services"
click at [378, 372] on button "Add" at bounding box center [373, 371] width 42 height 25
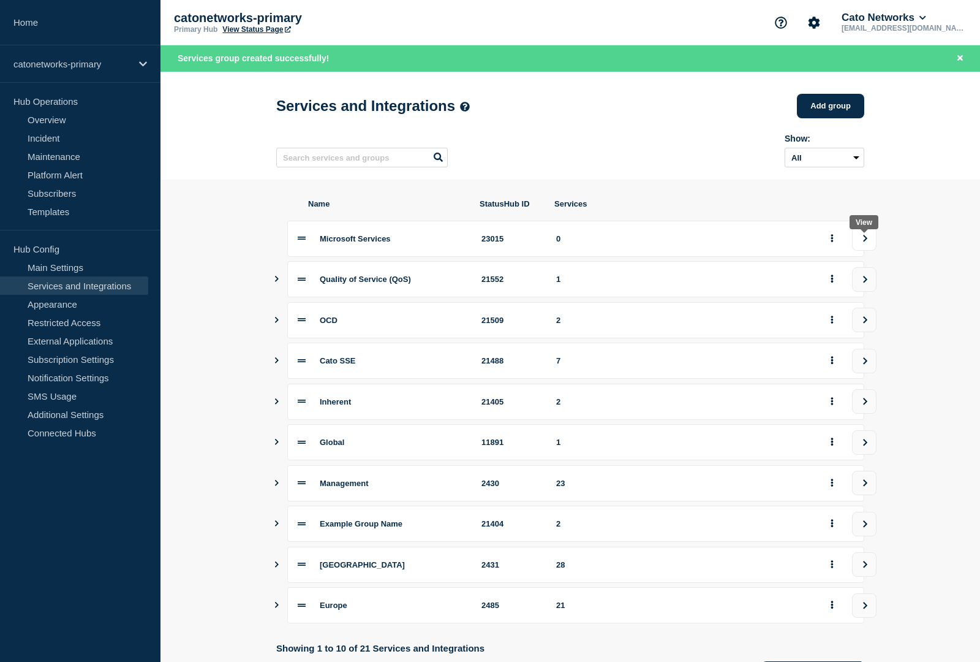
click at [868, 242] on icon "view group" at bounding box center [865, 238] width 8 height 7
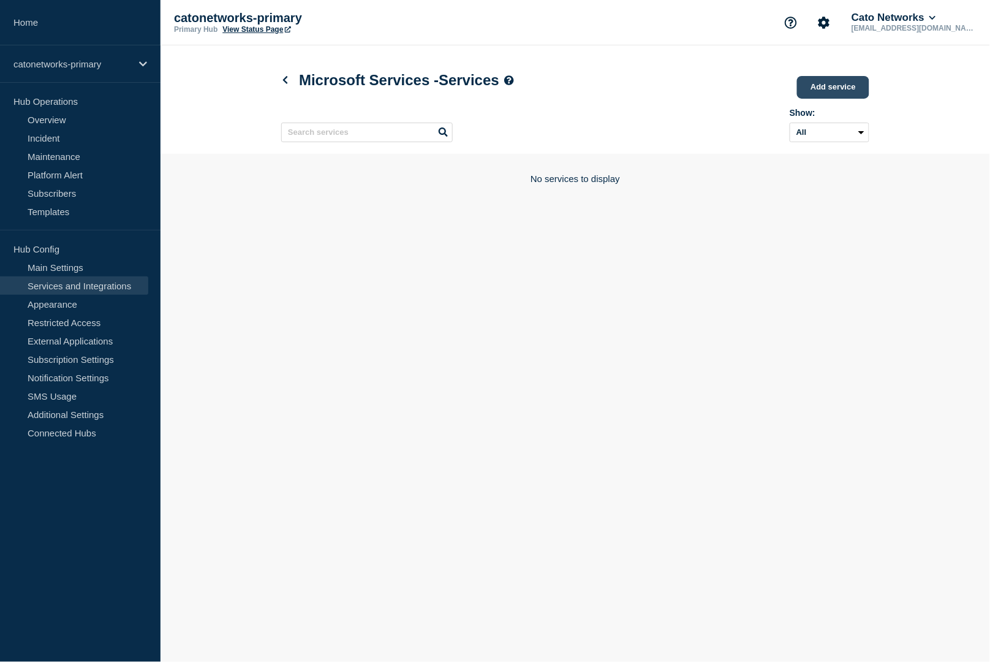
click at [847, 85] on link "Add service" at bounding box center [833, 87] width 72 height 23
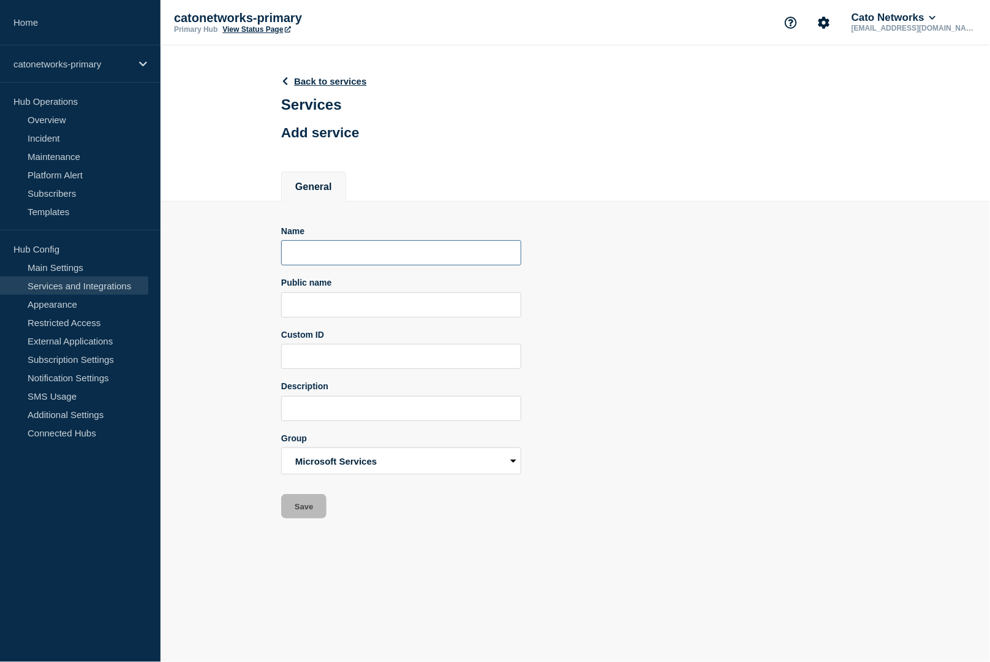
click at [421, 265] on input "Name" at bounding box center [401, 252] width 240 height 25
paste input "Microsoft Services"
type input "Microsoft Services"
click at [353, 317] on input "Public name" at bounding box center [401, 304] width 240 height 25
paste input "Microsoft Services"
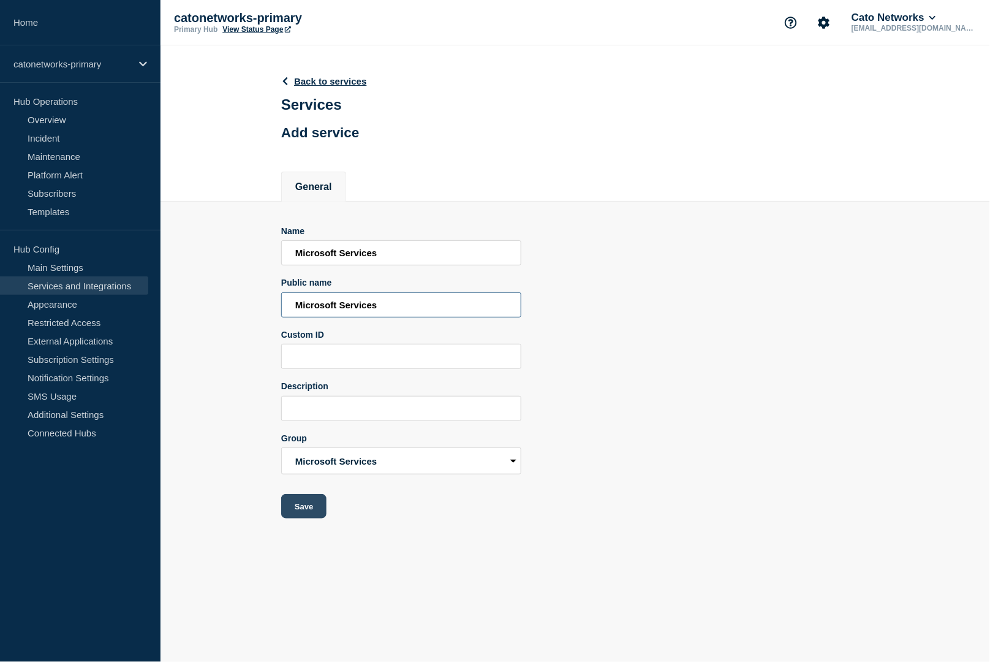
type input "Microsoft Services"
click at [308, 518] on button "Save" at bounding box center [303, 506] width 45 height 25
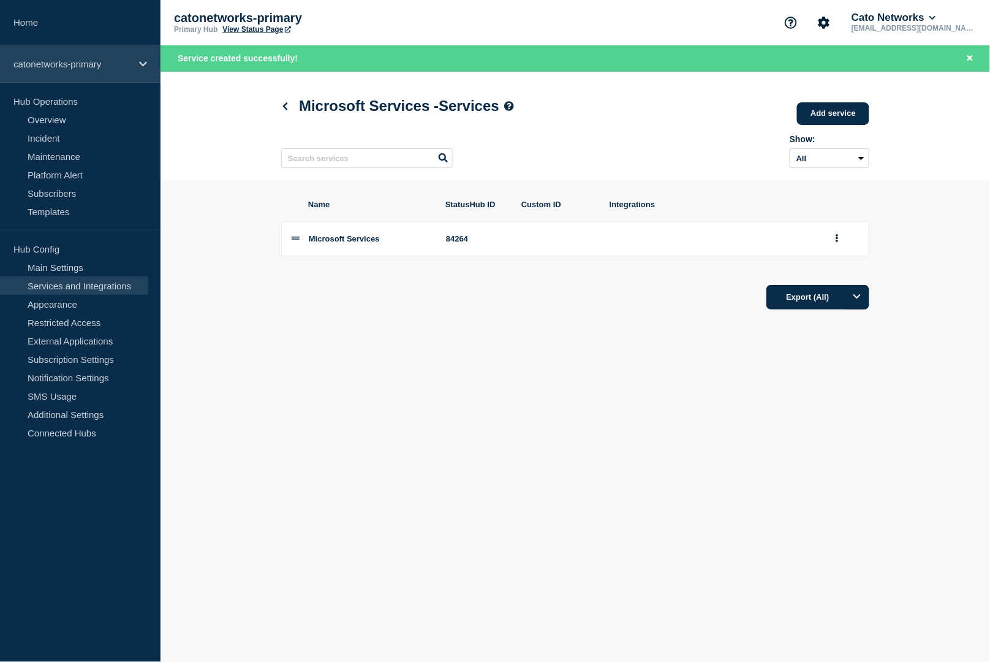
click at [64, 61] on p "catonetworks-primary" at bounding box center [72, 64] width 118 height 10
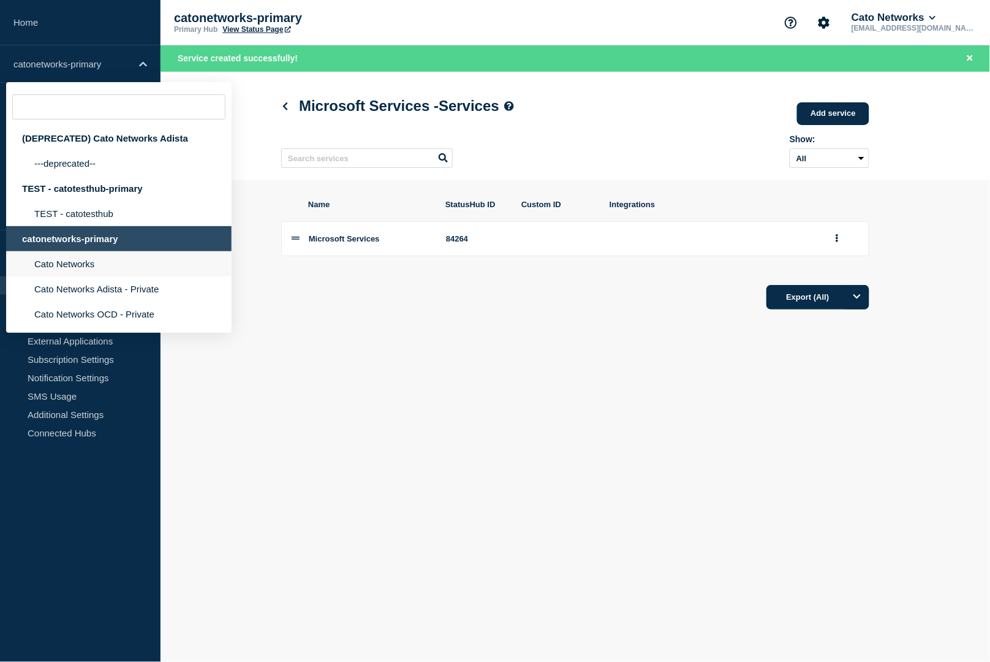
click at [88, 276] on li "Cato Networks" at bounding box center [118, 263] width 225 height 25
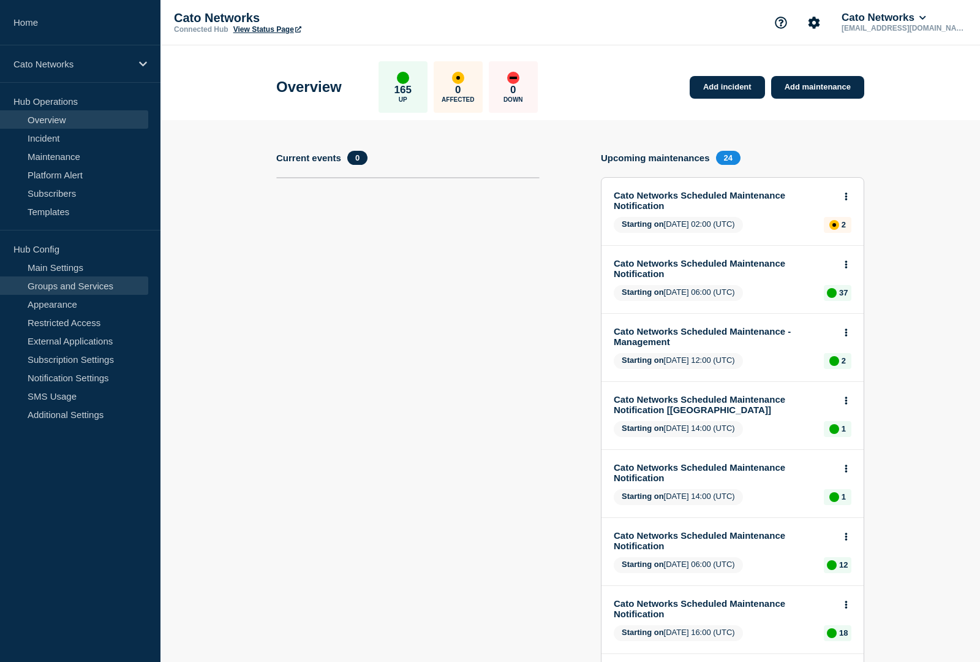
click at [51, 290] on link "Groups and Services" at bounding box center [74, 285] width 148 height 18
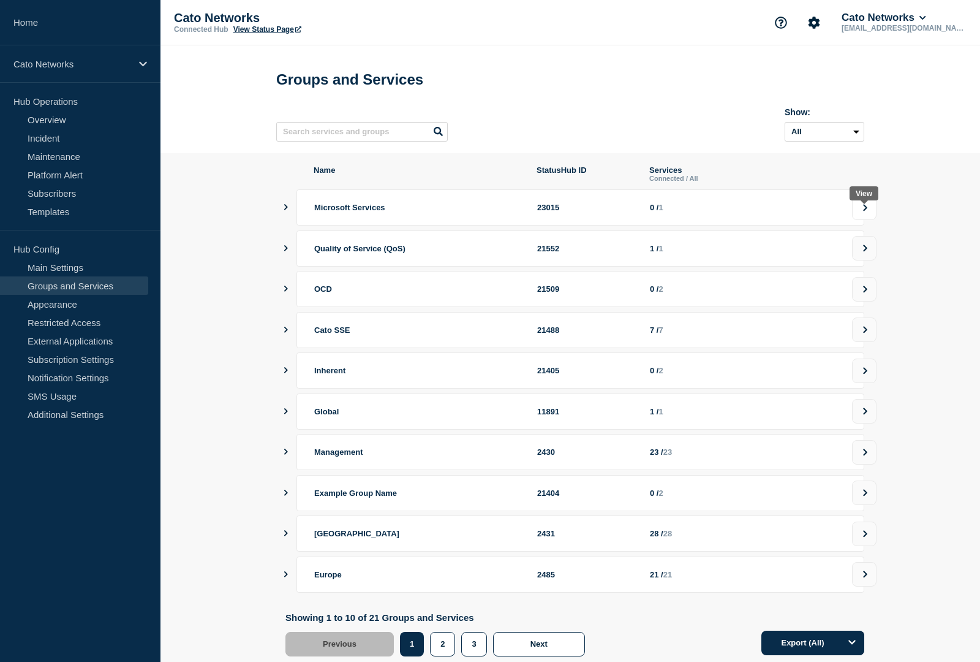
click at [860, 215] on button at bounding box center [864, 207] width 25 height 25
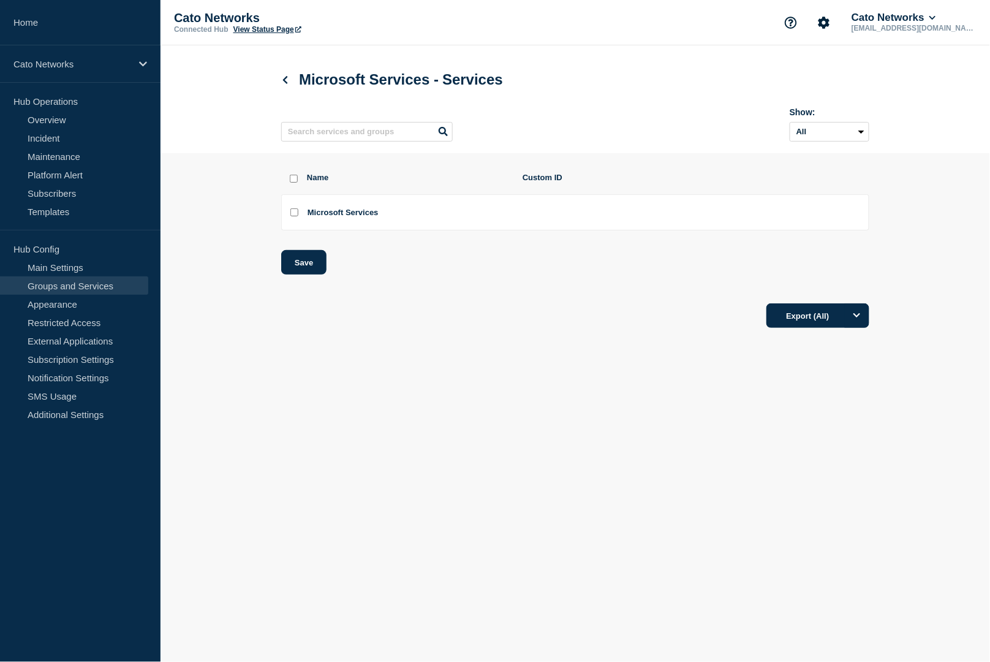
click at [294, 216] on input "Microsoft Services checkbox" at bounding box center [294, 212] width 8 height 8
checkbox input "true"
click at [293, 273] on button "Save" at bounding box center [303, 262] width 45 height 25
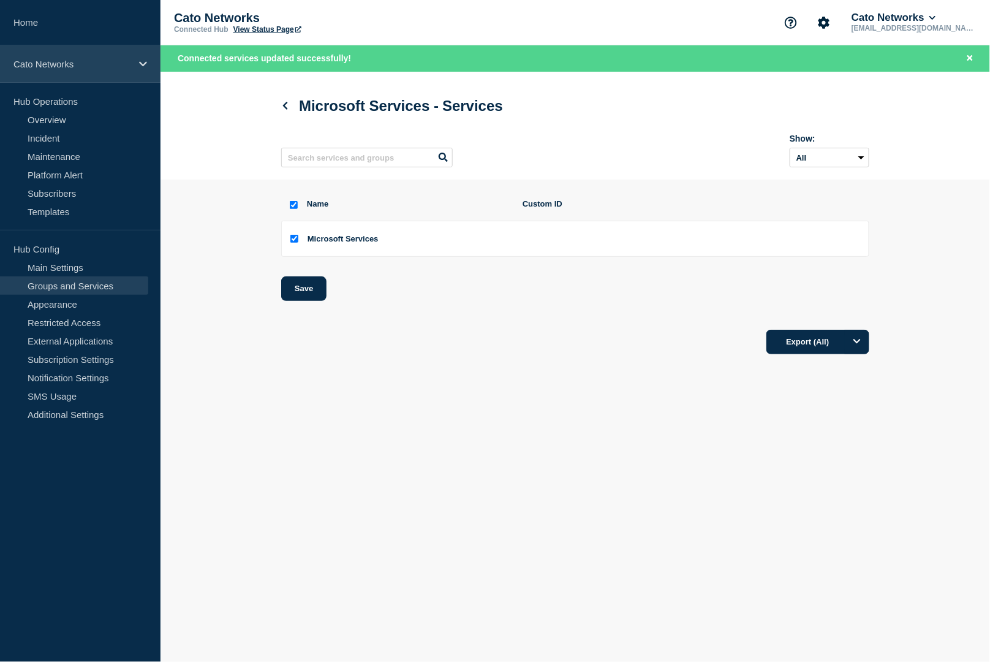
click at [71, 64] on p "Cato Networks" at bounding box center [72, 64] width 118 height 10
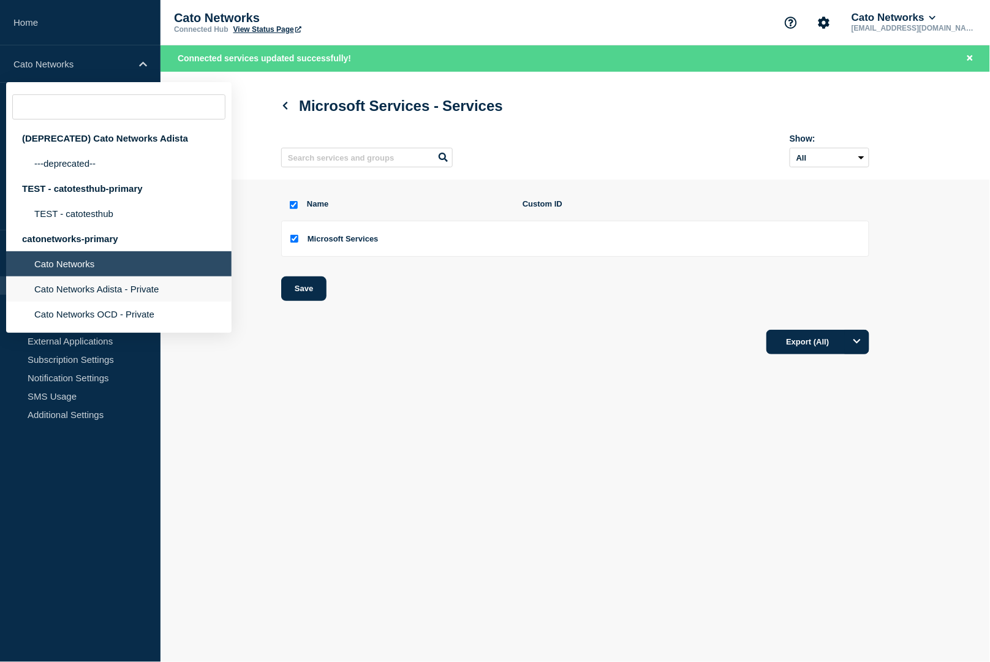
click at [68, 301] on li "Cato Networks Adista - Private" at bounding box center [118, 288] width 225 height 25
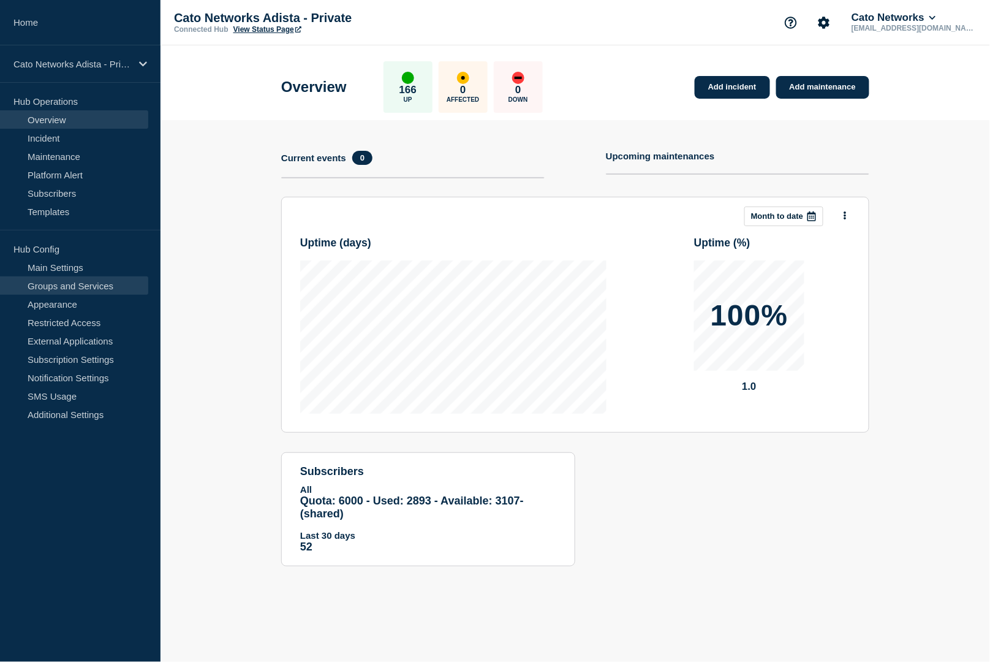
click at [75, 287] on link "Groups and Services" at bounding box center [74, 285] width 148 height 18
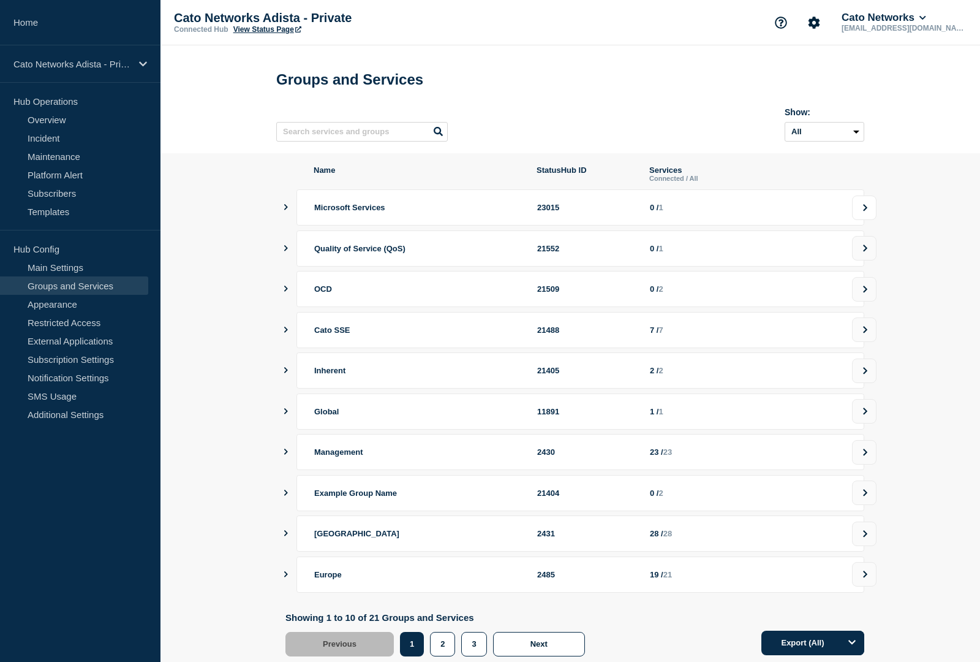
click at [868, 211] on icon at bounding box center [865, 207] width 8 height 7
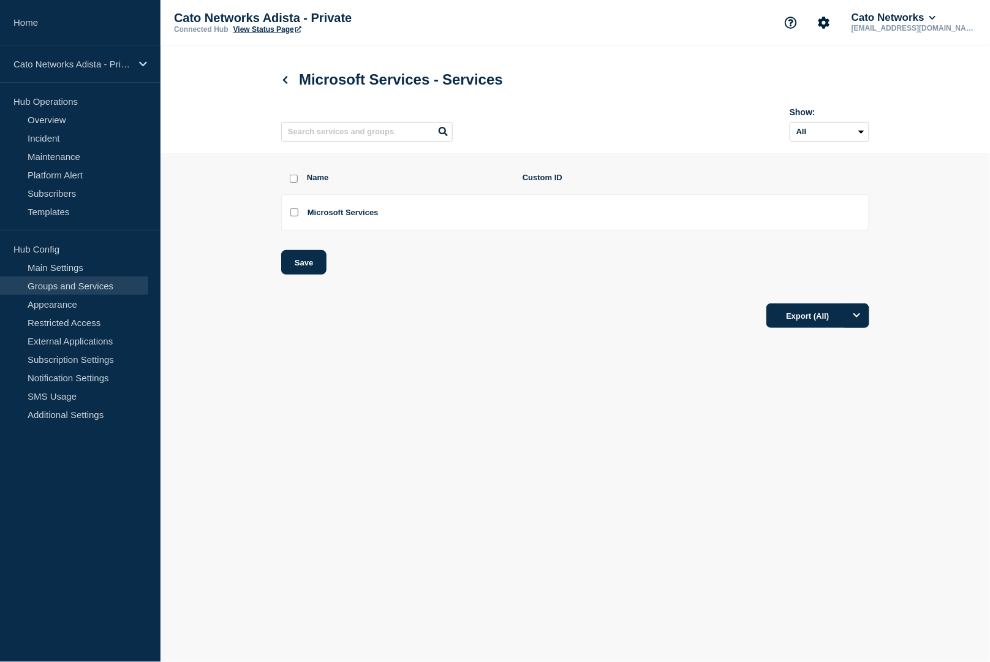
click at [295, 216] on input "Microsoft Services checkbox" at bounding box center [294, 212] width 8 height 8
checkbox input "true"
click at [311, 260] on button "Save" at bounding box center [303, 262] width 45 height 25
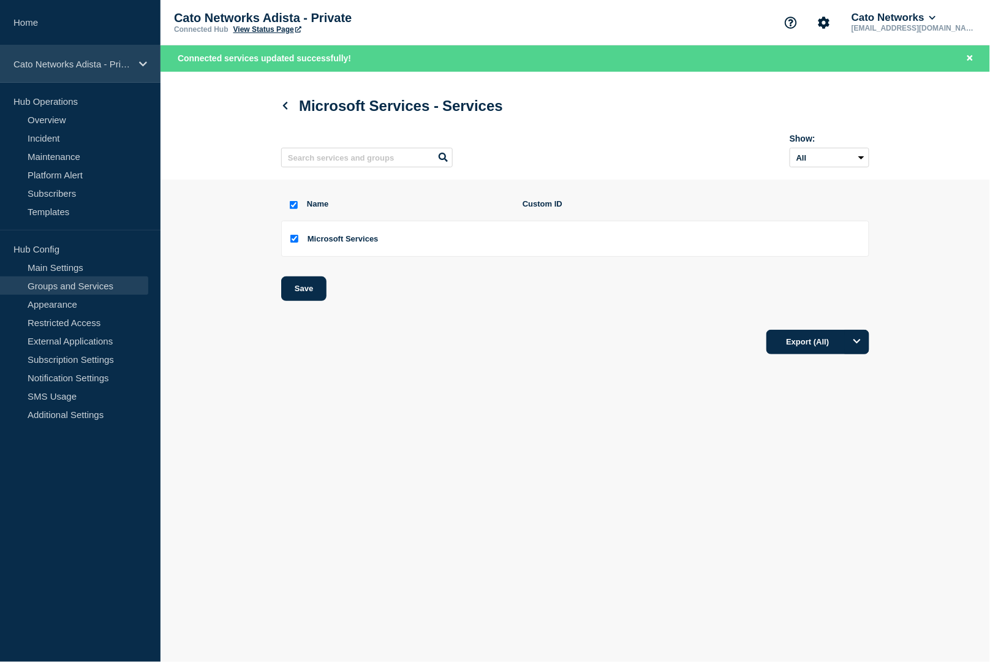
click at [81, 65] on p "Cato Networks Adista - Private" at bounding box center [72, 64] width 118 height 10
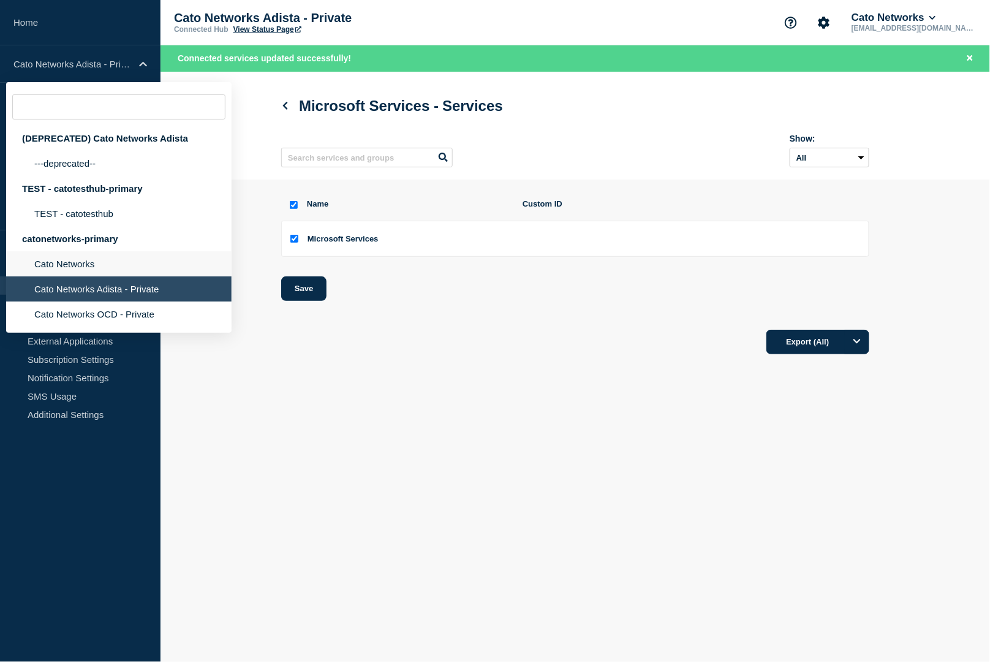
click at [67, 276] on li "Cato Networks" at bounding box center [118, 263] width 225 height 25
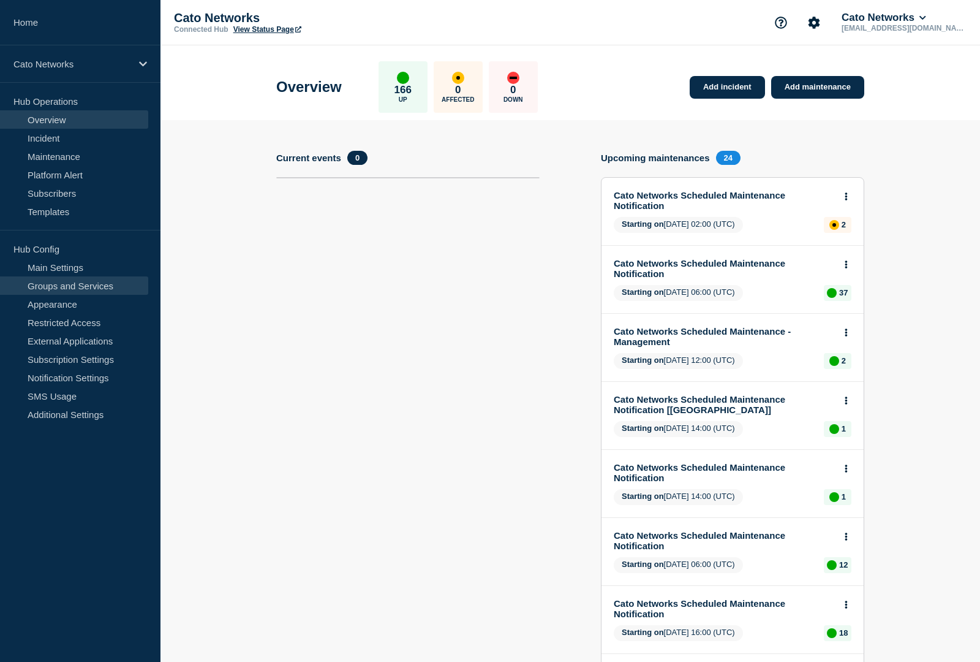
click at [41, 289] on link "Groups and Services" at bounding box center [74, 285] width 148 height 18
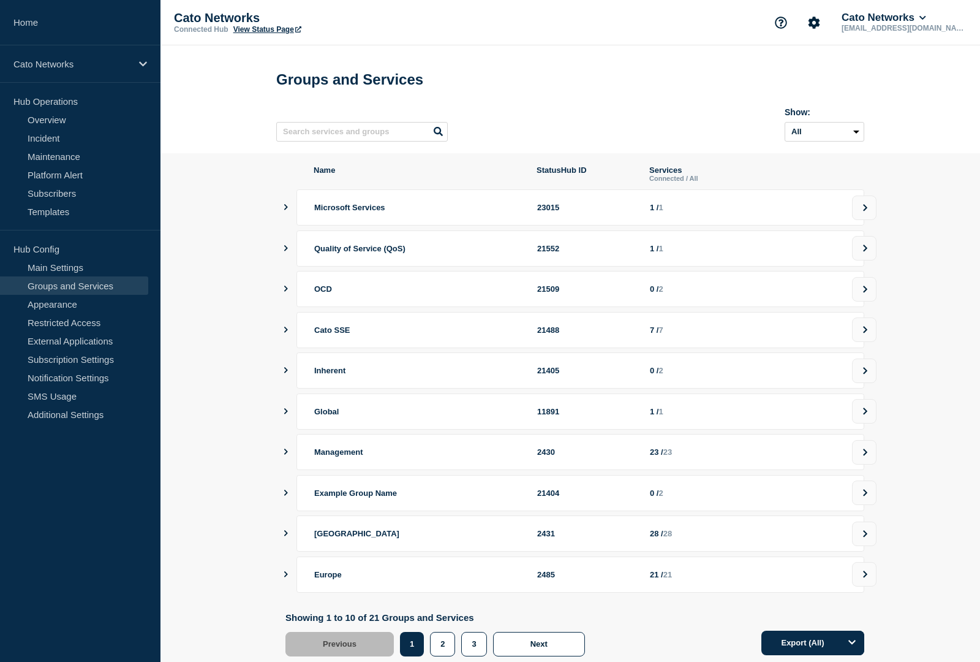
click at [288, 210] on icon "showServices" at bounding box center [286, 207] width 8 height 6
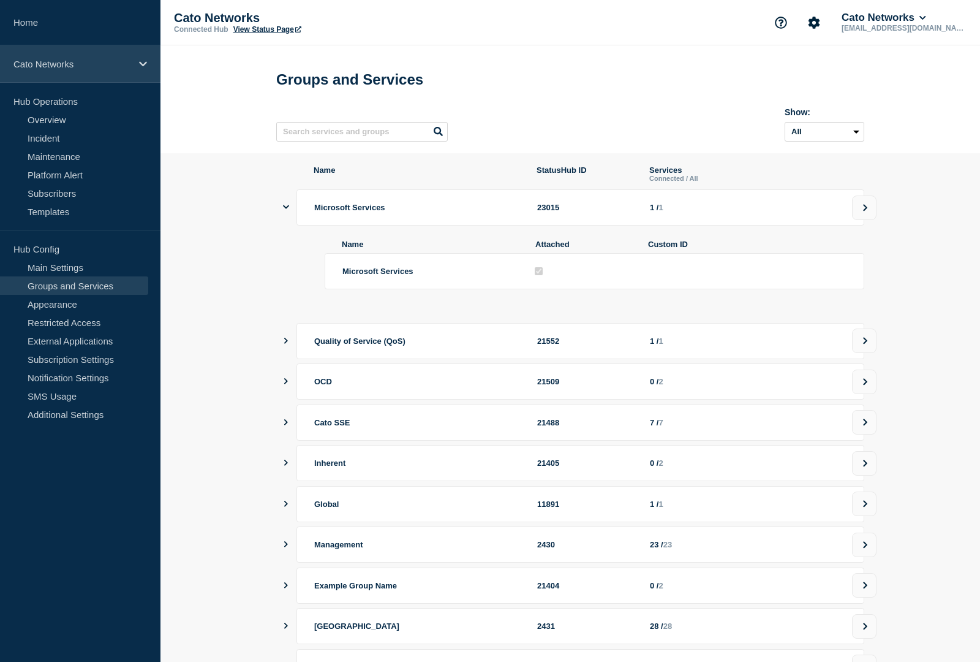
click at [80, 76] on div "Cato Networks" at bounding box center [80, 63] width 161 height 37
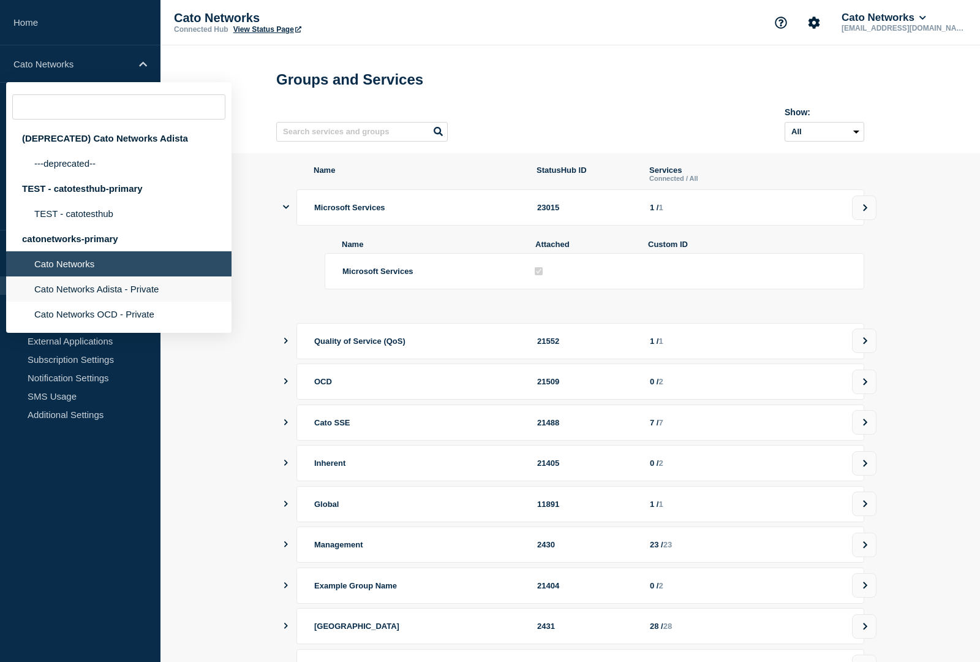
click at [119, 301] on li "Cato Networks Adista - Private" at bounding box center [118, 288] width 225 height 25
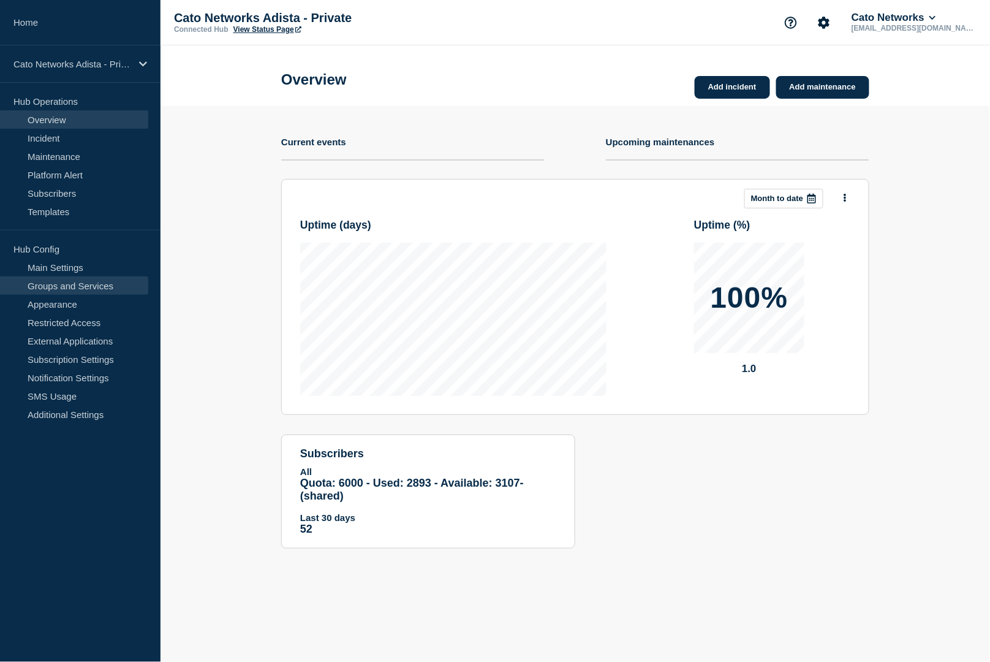
click at [64, 285] on link "Groups and Services" at bounding box center [74, 285] width 148 height 18
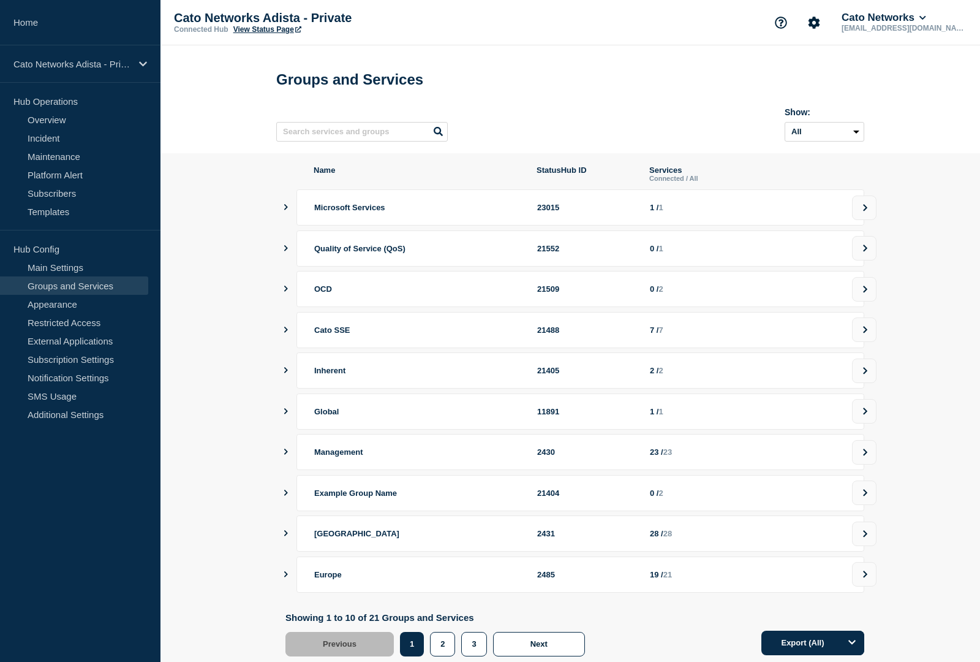
click at [287, 210] on icon "showServices" at bounding box center [286, 207] width 8 height 6
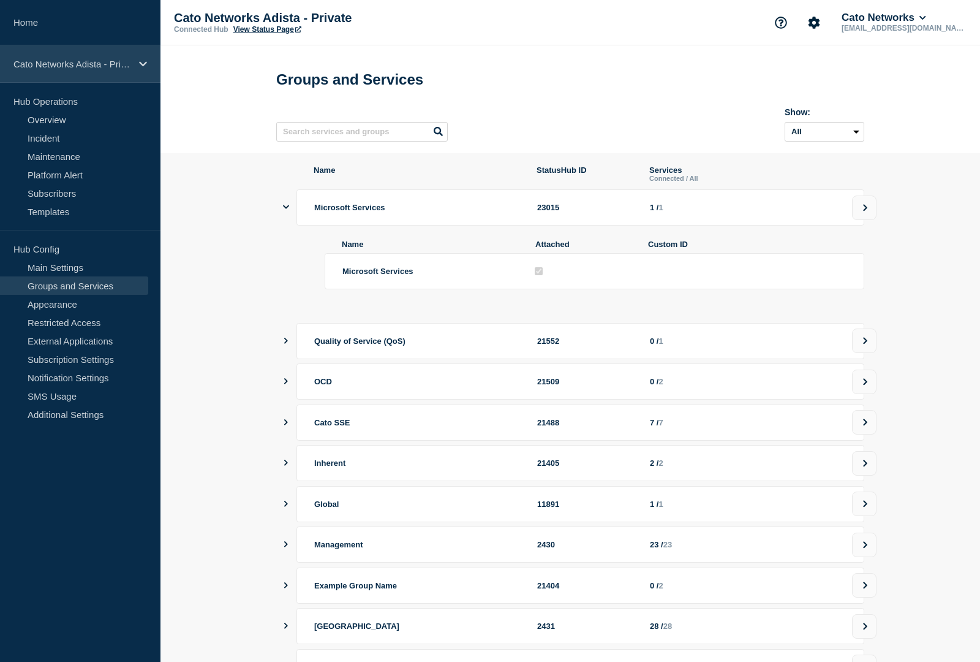
click at [84, 59] on p "Cato Networks Adista - Private" at bounding box center [72, 64] width 118 height 10
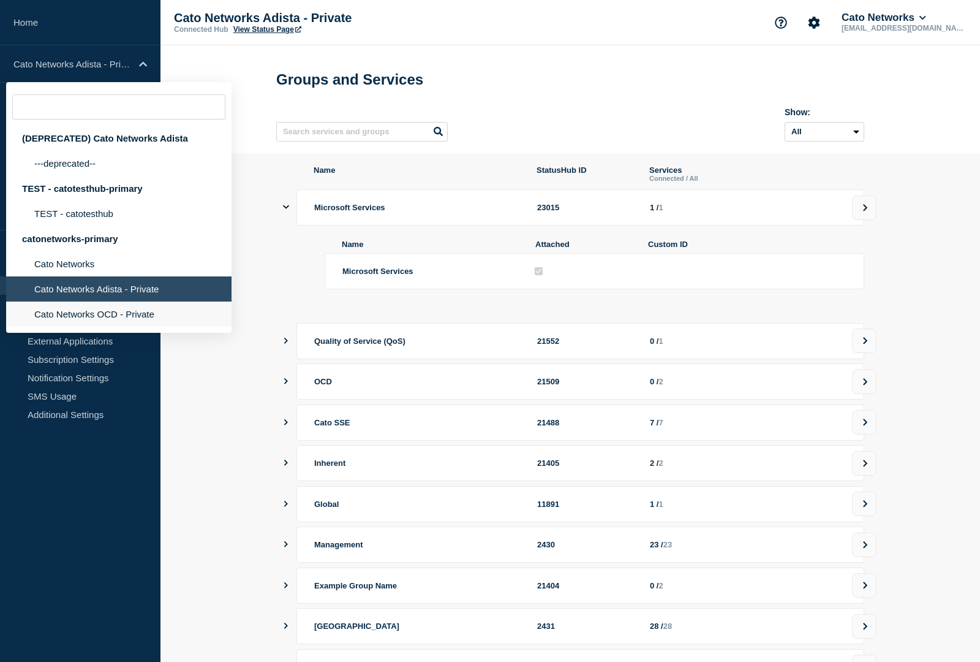
click at [110, 327] on li "Cato Networks OCD - Private" at bounding box center [118, 313] width 225 height 25
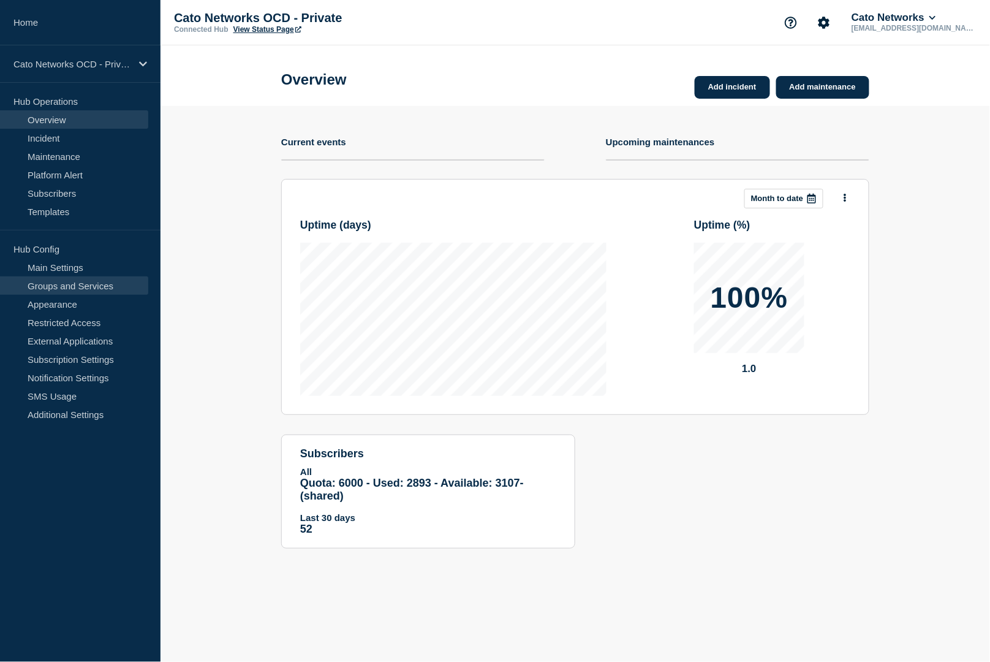
click at [69, 285] on link "Groups and Services" at bounding box center [74, 285] width 148 height 18
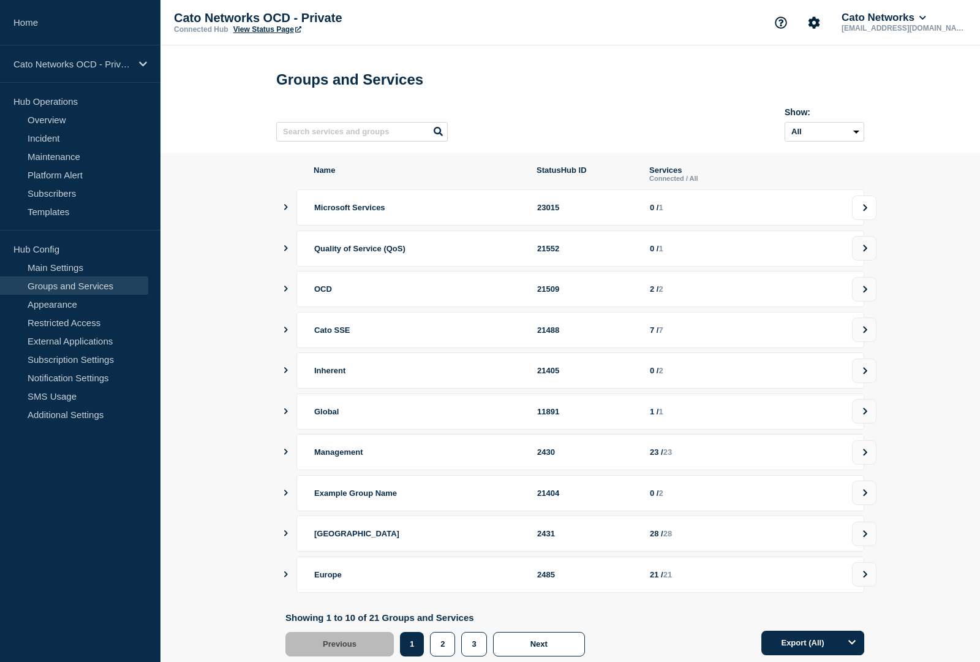
click at [869, 211] on icon at bounding box center [865, 207] width 8 height 7
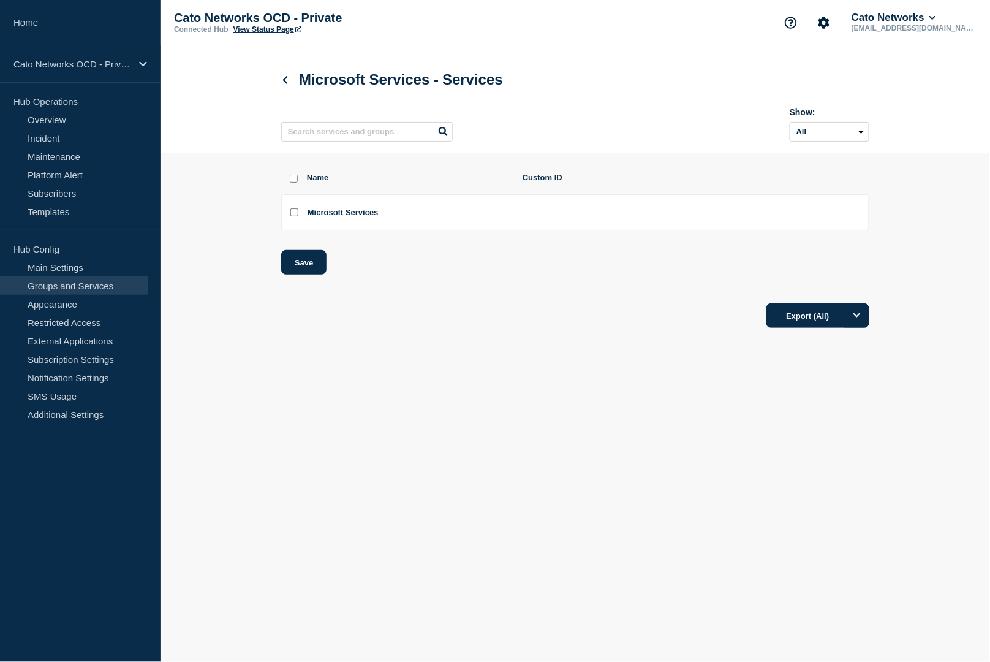
click at [291, 216] on input "Microsoft Services checkbox" at bounding box center [294, 212] width 8 height 8
checkbox input "true"
click at [299, 270] on button "Save" at bounding box center [303, 262] width 45 height 25
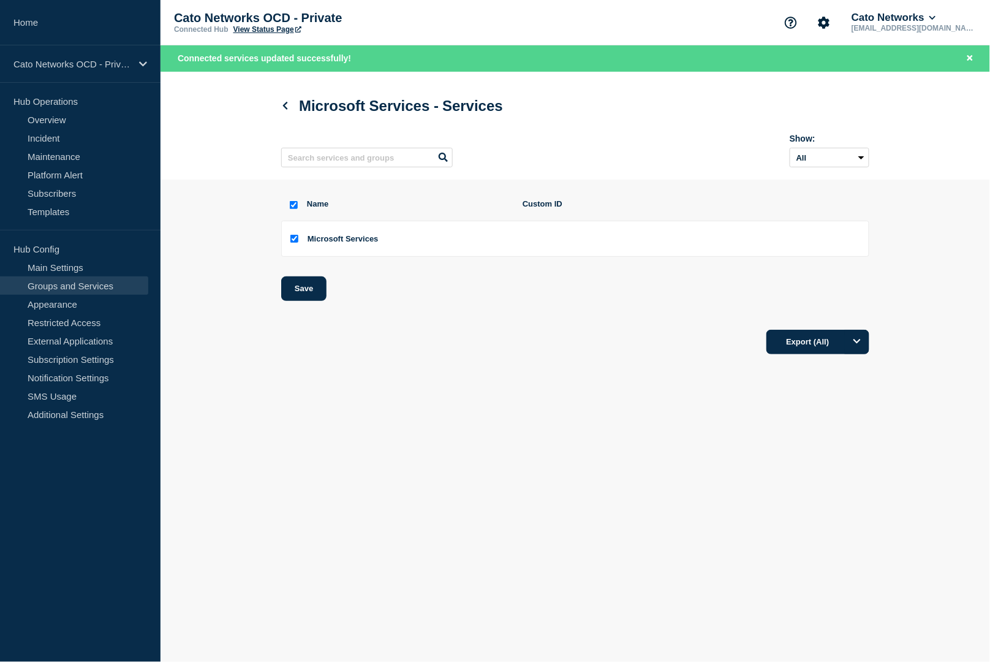
click at [383, 430] on body "Home Cato Networks OCD - Private Hub Operations Overview Incident Maintenance P…" at bounding box center [495, 331] width 990 height 662
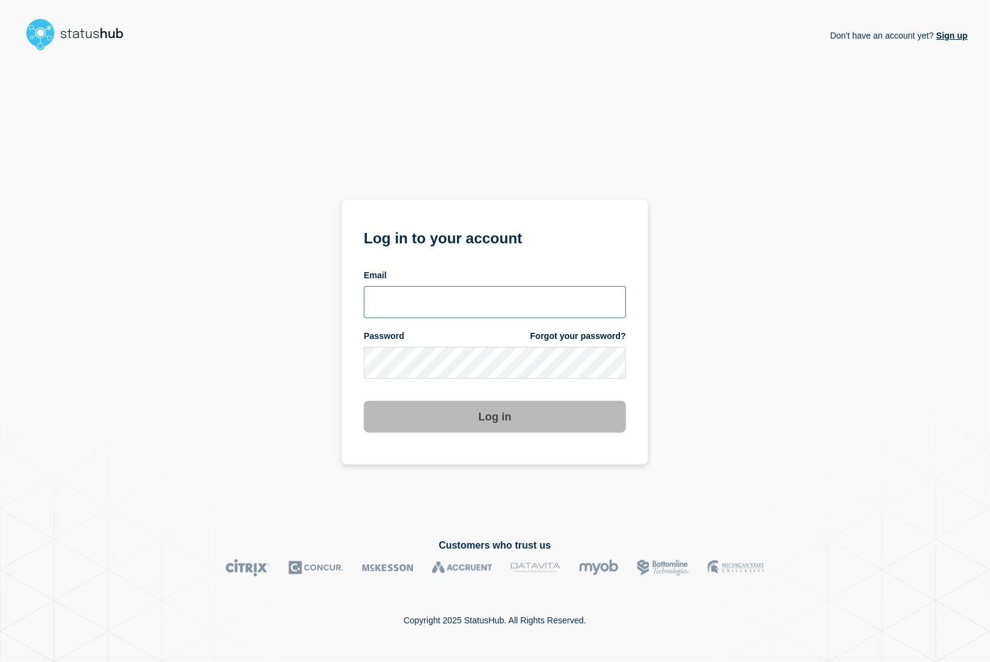
click at [497, 303] on input "email input" at bounding box center [495, 302] width 262 height 32
type input "[EMAIL_ADDRESS][DOMAIN_NAME]"
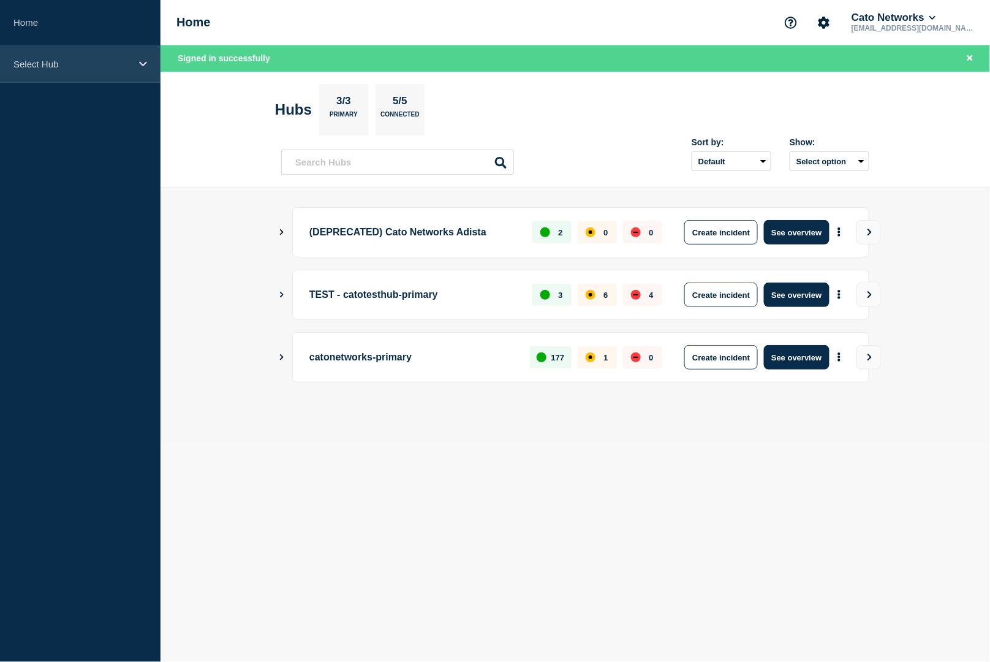
click at [59, 60] on p "Select Hub" at bounding box center [72, 64] width 118 height 10
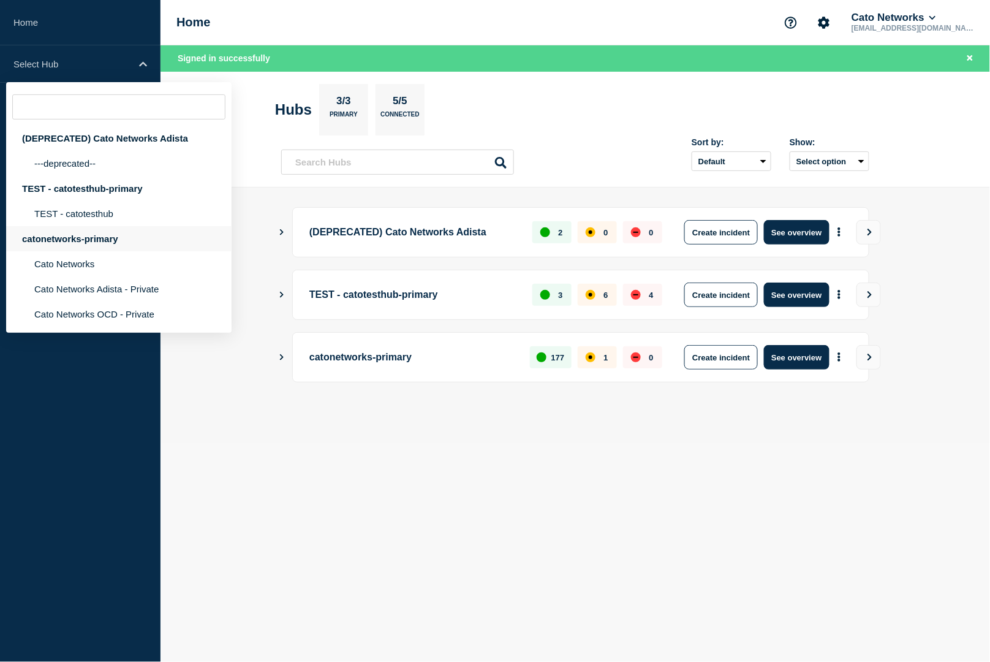
click at [89, 251] on div "catonetworks-primary" at bounding box center [118, 238] width 225 height 25
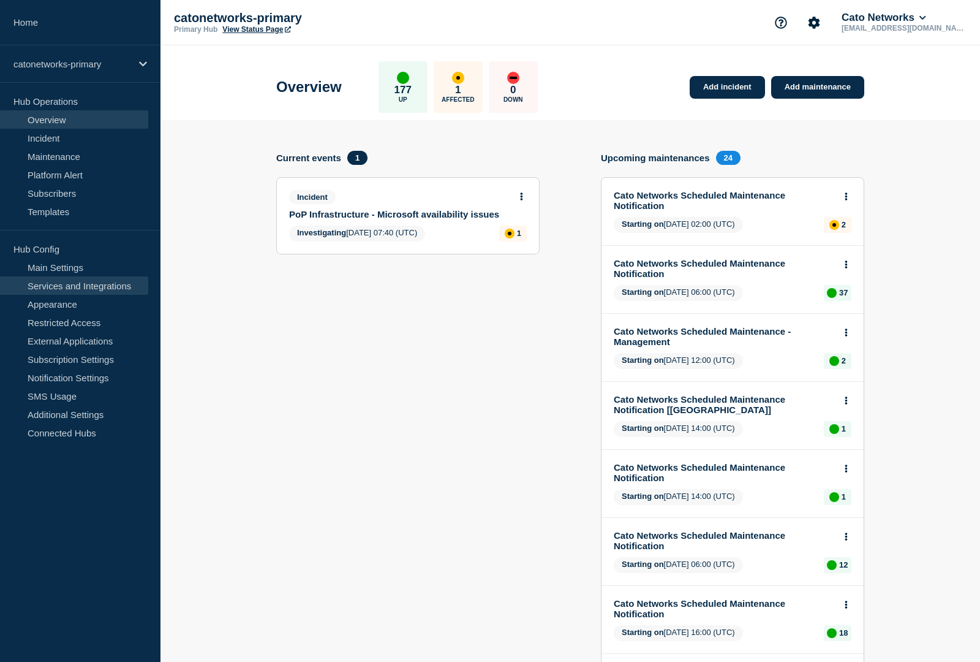
click at [63, 290] on link "Services and Integrations" at bounding box center [74, 285] width 148 height 18
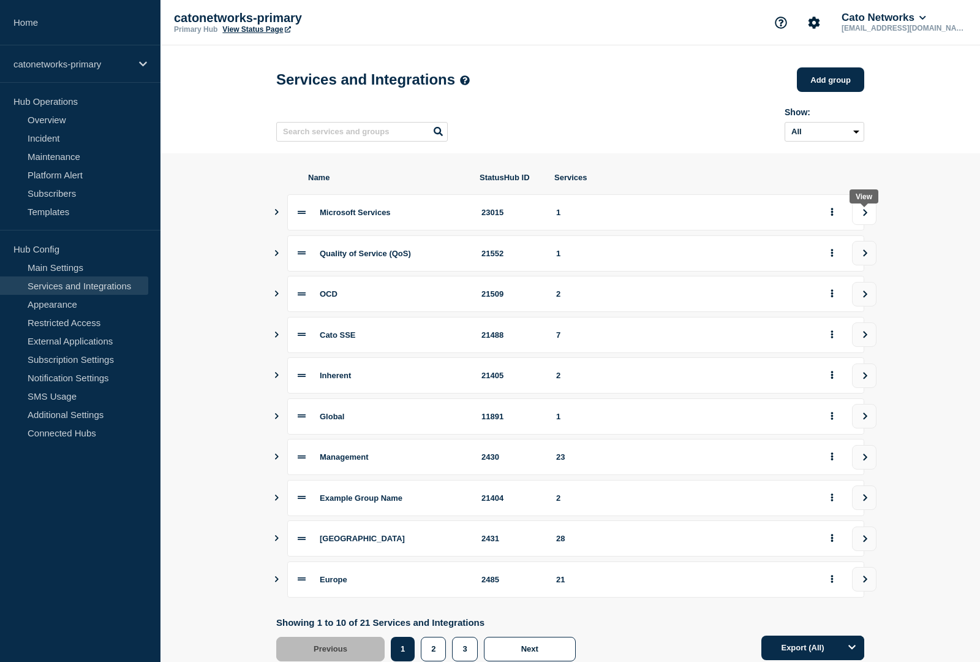
click at [858, 221] on button "view group" at bounding box center [864, 212] width 25 height 25
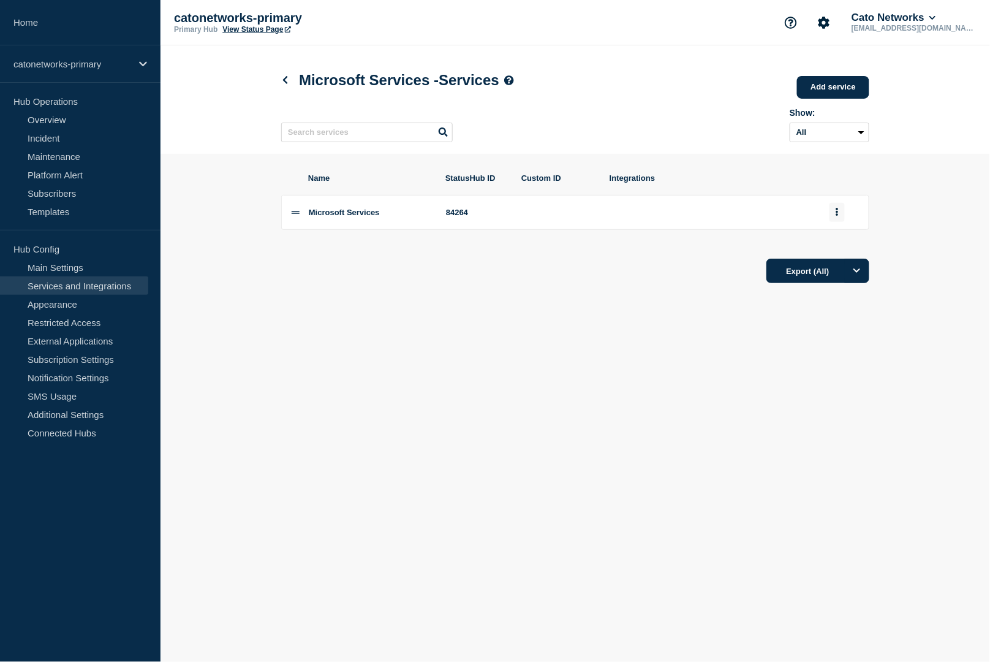
click at [836, 216] on icon "group actions" at bounding box center [837, 212] width 3 height 8
click at [830, 246] on button "Edit" at bounding box center [844, 236] width 61 height 19
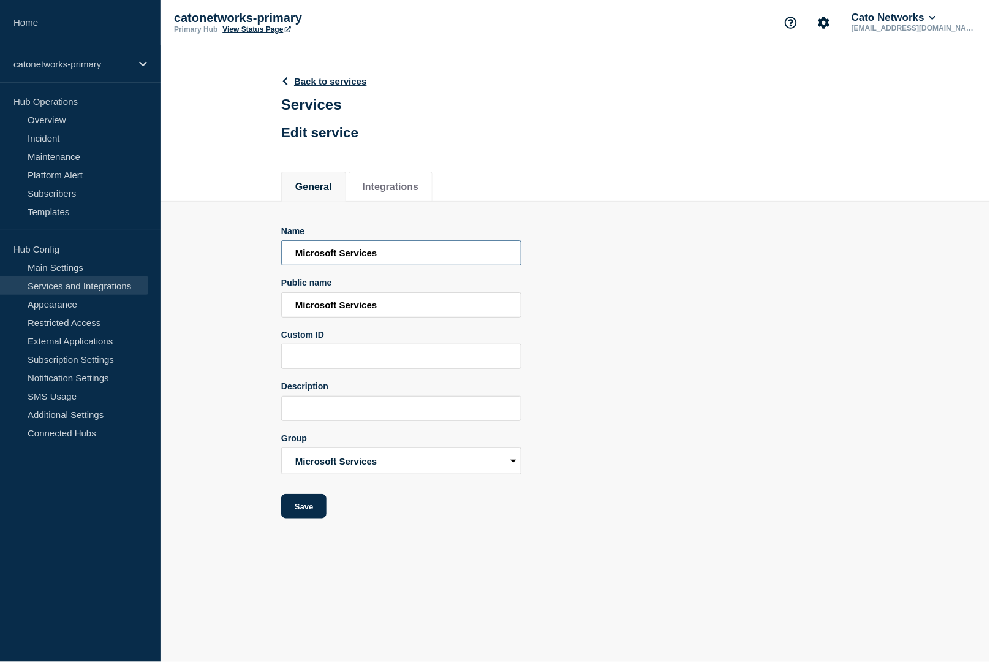
click at [298, 263] on input "Microsoft Services" at bounding box center [401, 252] width 240 height 25
type input "Connectivity to Microsoft Services"
click at [414, 317] on input "Microsoft Services" at bounding box center [401, 304] width 240 height 25
paste input "Connectivity to"
type input "Connectivity to Microsoft Services"
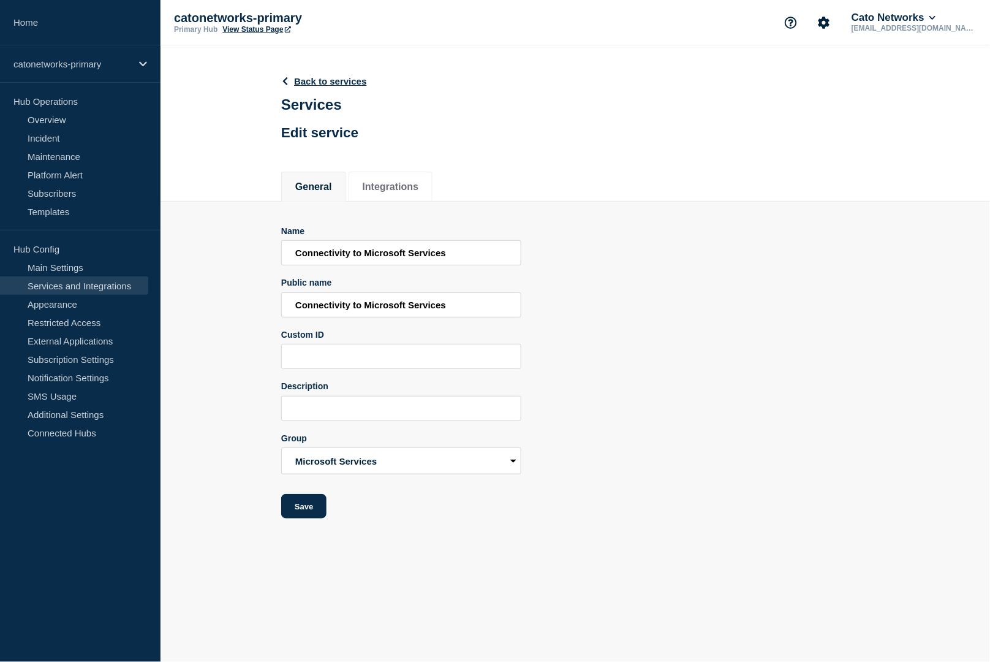
drag, startPoint x: 304, startPoint y: 532, endPoint x: 451, endPoint y: 558, distance: 149.4
click at [305, 518] on button "Save" at bounding box center [303, 506] width 45 height 25
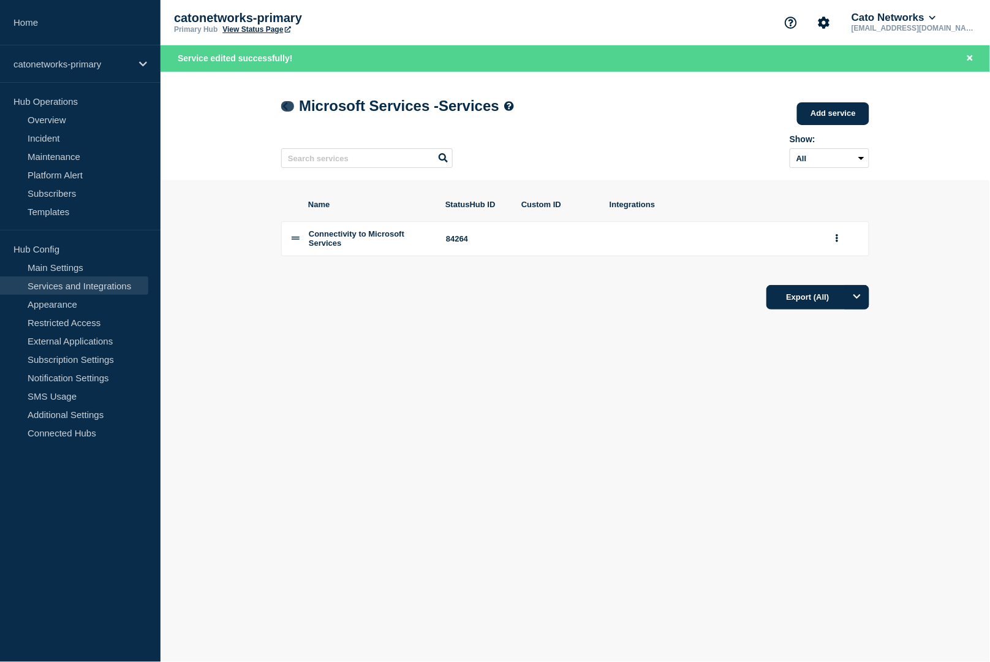
click at [284, 107] on icon at bounding box center [285, 106] width 5 height 8
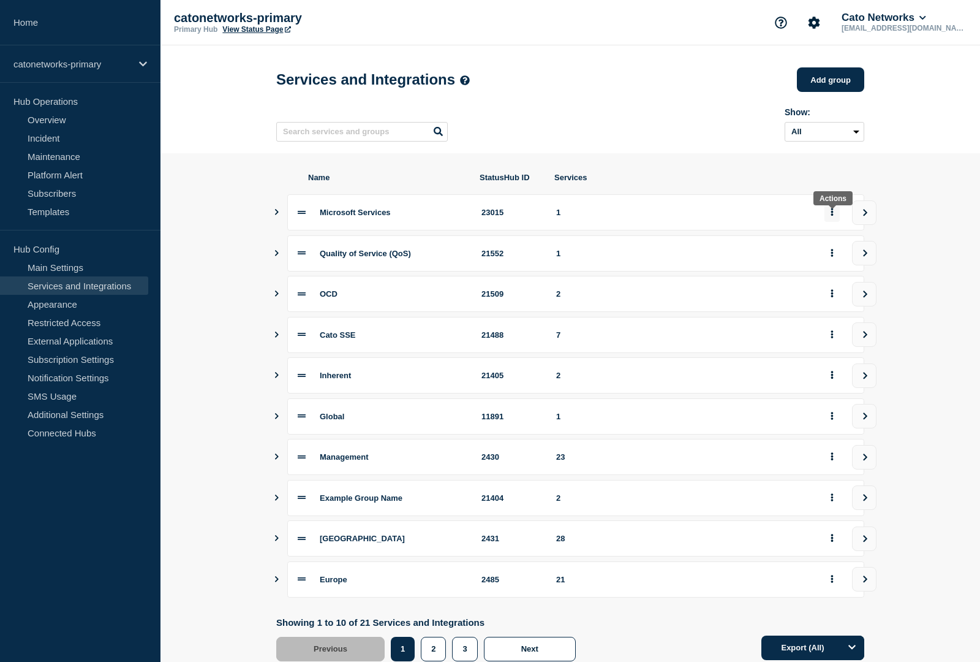
click at [834, 222] on button "group actions" at bounding box center [832, 212] width 15 height 19
click at [915, 237] on section "Name StatusHub ID Services Microsoft Services 23015 1 Edit Delete Move to Top B…" at bounding box center [571, 416] width 820 height 526
click at [65, 59] on p "catonetworks-primary" at bounding box center [72, 64] width 118 height 10
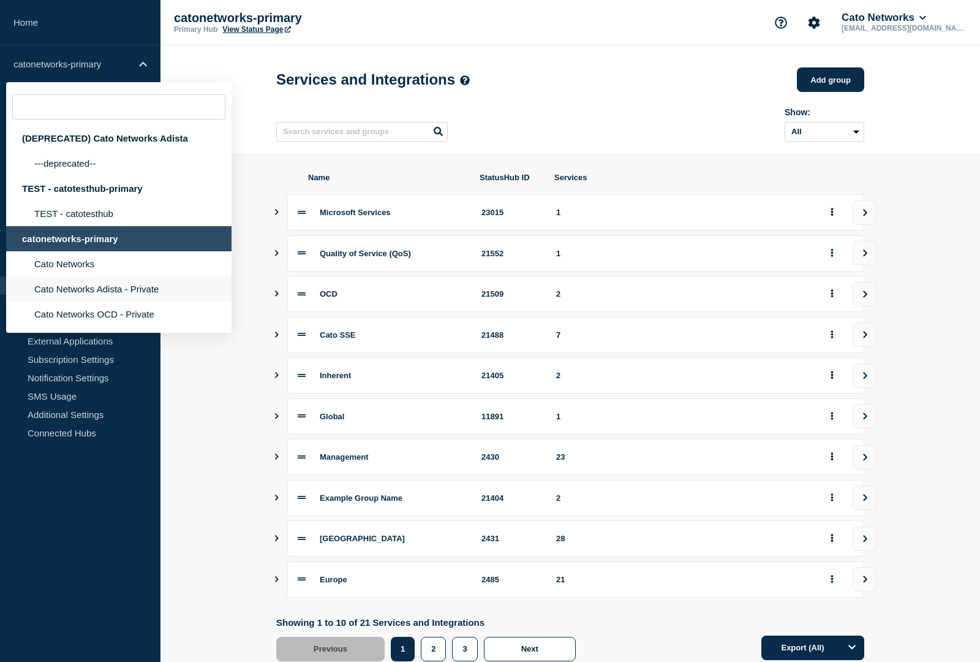
click at [115, 301] on li "Cato Networks Adista - Private" at bounding box center [118, 288] width 225 height 25
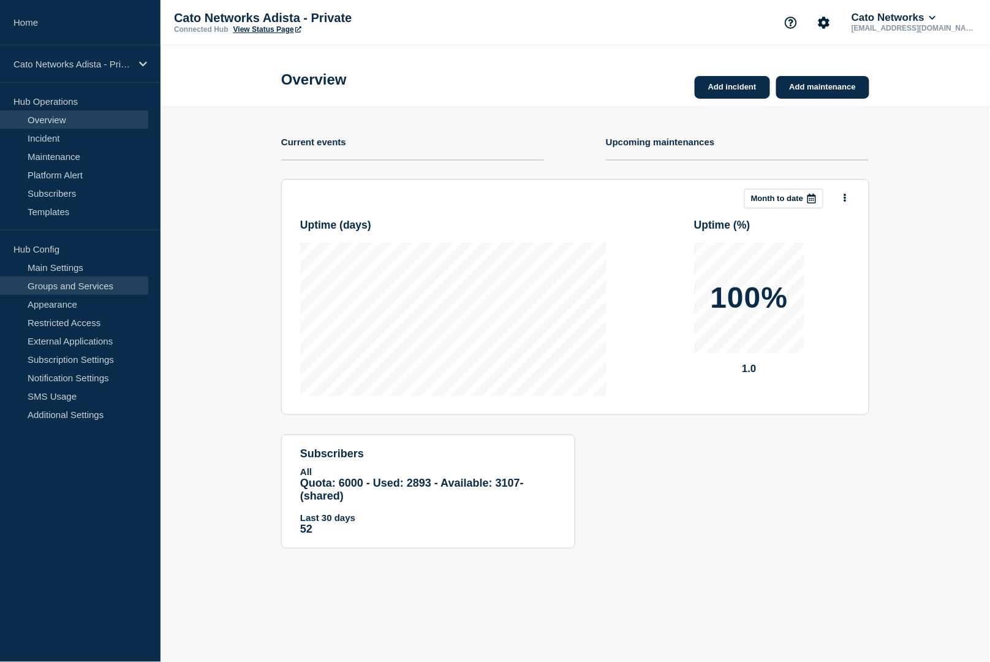
click at [92, 286] on link "Groups and Services" at bounding box center [74, 285] width 148 height 18
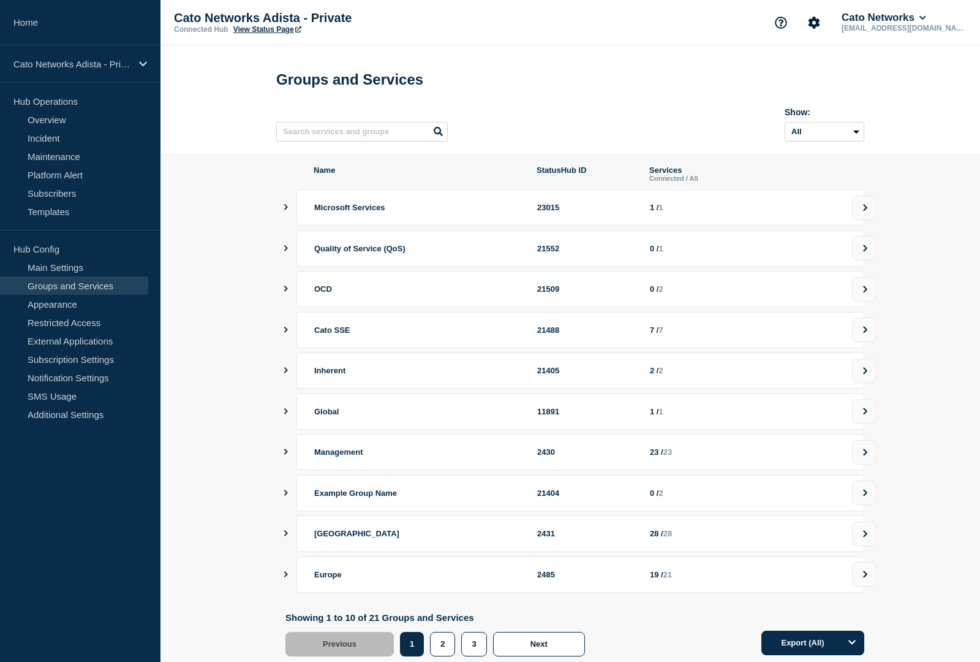
click at [285, 210] on icon "showServices" at bounding box center [286, 207] width 8 height 6
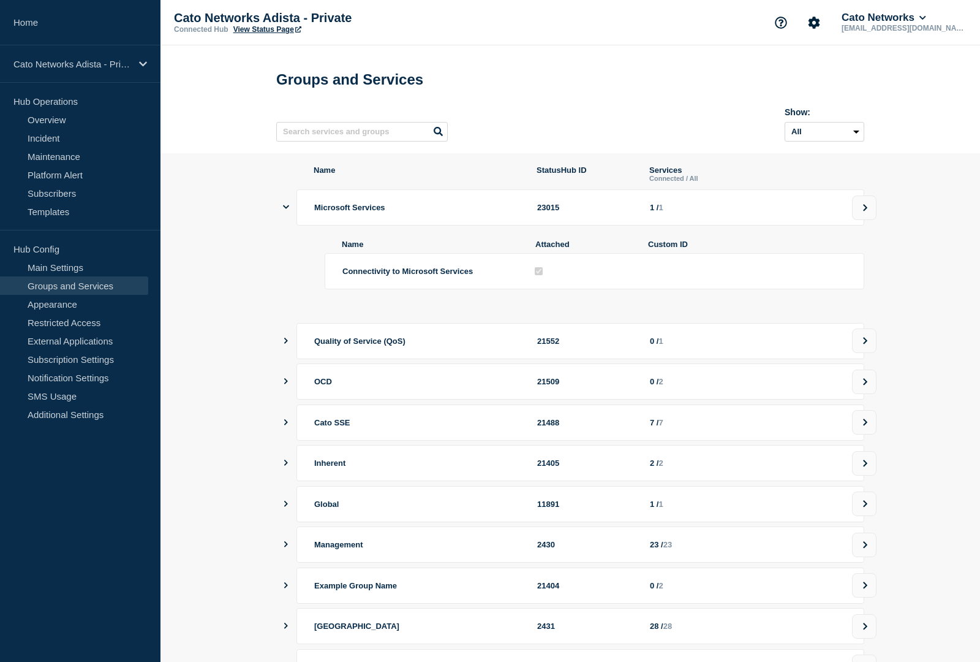
click at [285, 209] on icon "showServices" at bounding box center [286, 207] width 6 height 4
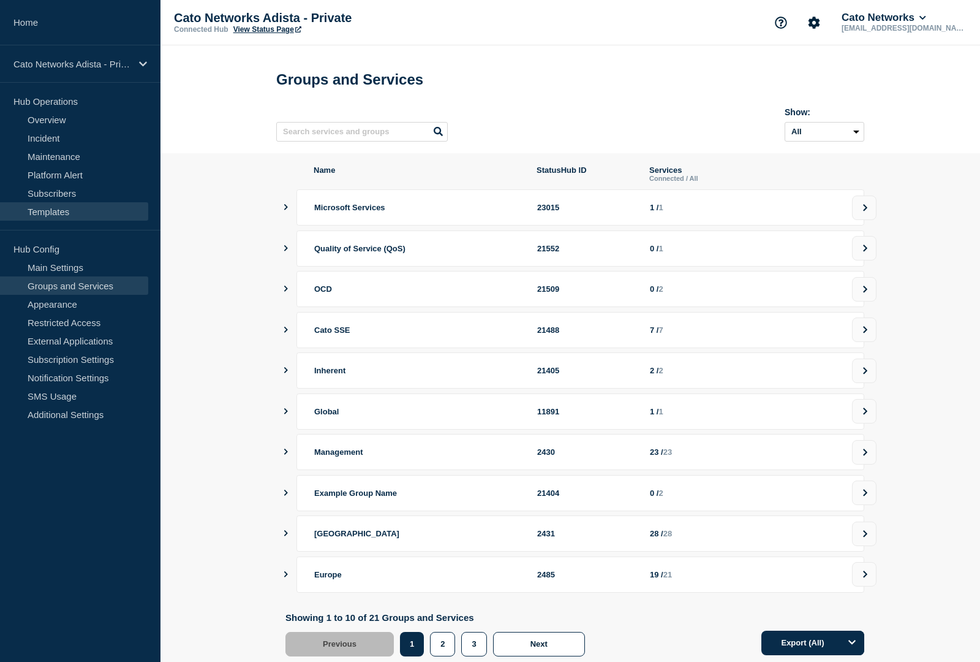
click at [48, 210] on link "Templates" at bounding box center [74, 211] width 148 height 18
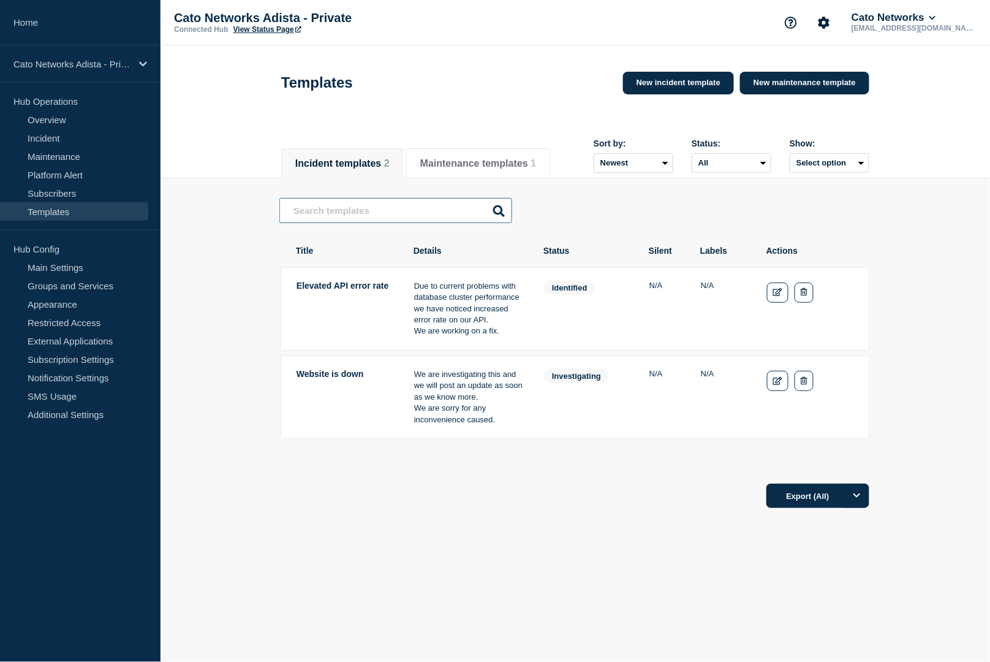
click at [379, 216] on input "text" at bounding box center [395, 210] width 233 height 25
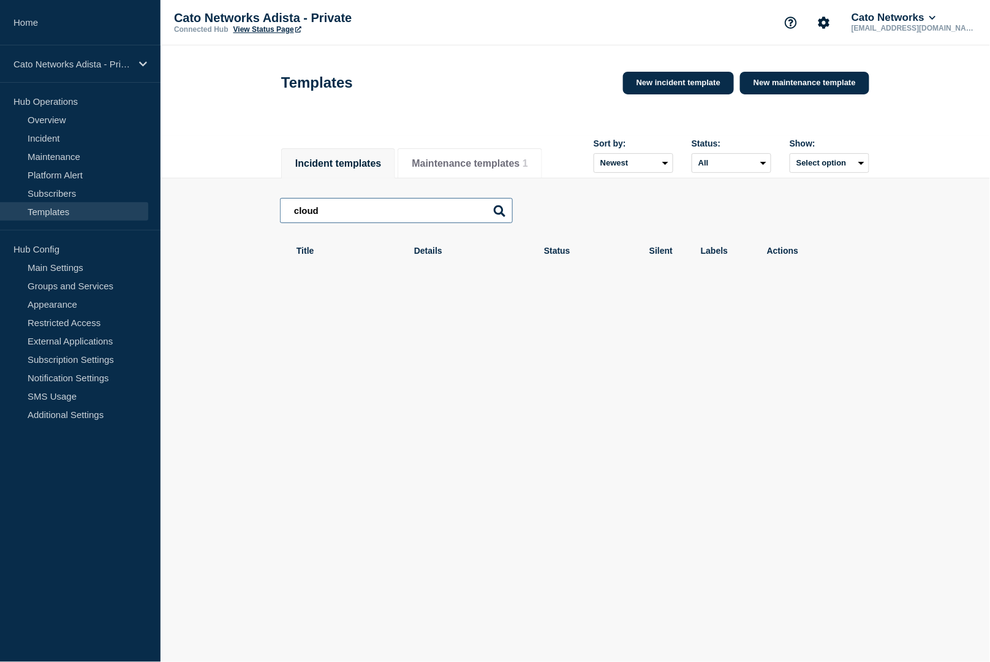
type input "cloud"
click at [90, 66] on p "Cato Networks Adista - Private" at bounding box center [72, 64] width 118 height 10
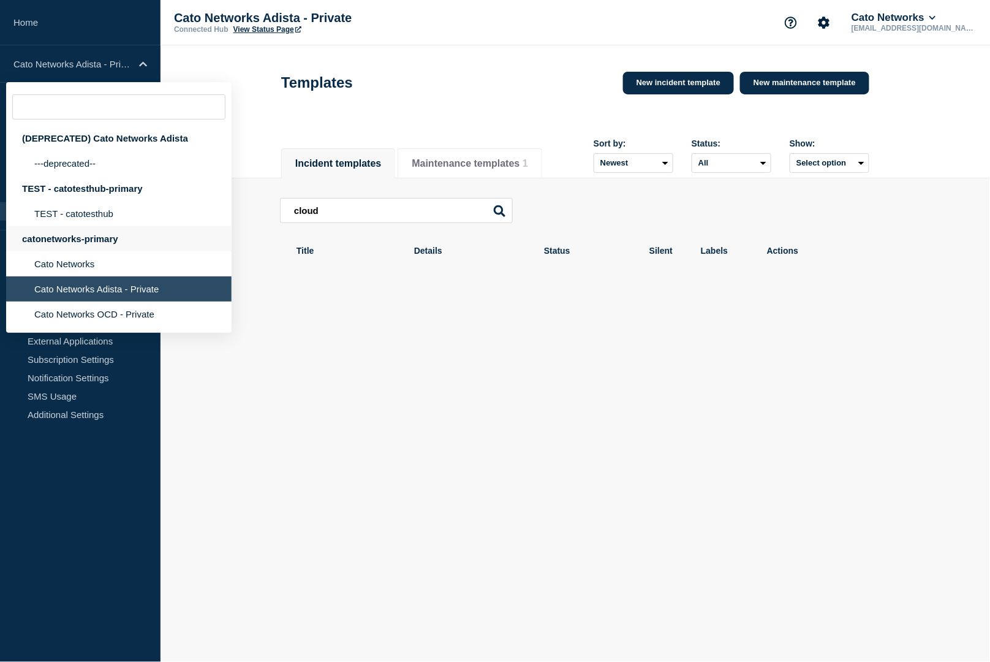
click at [91, 248] on div "catonetworks-primary" at bounding box center [118, 238] width 225 height 25
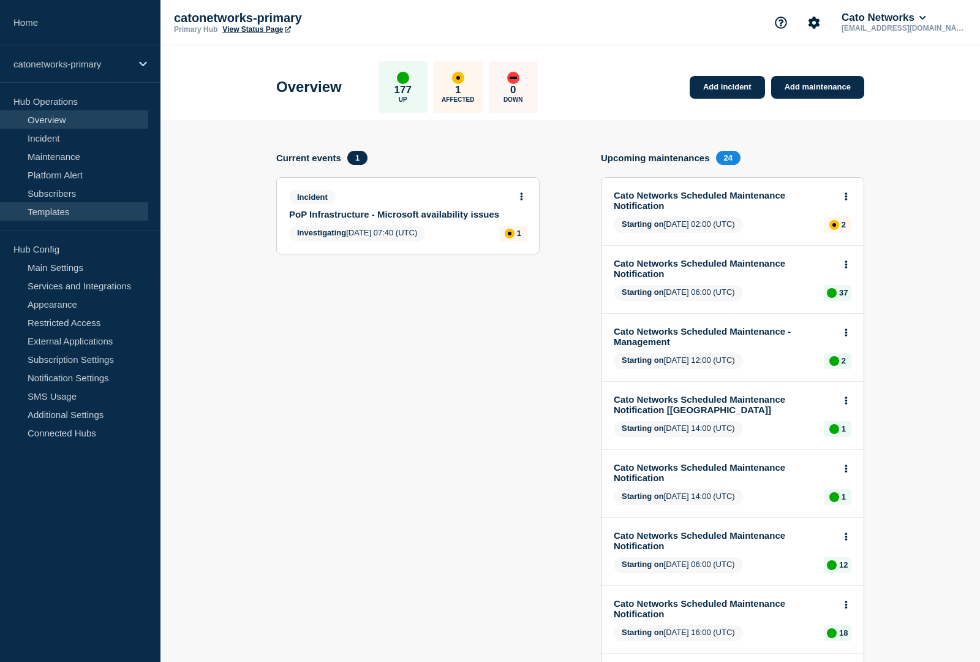
click at [110, 216] on link "Templates" at bounding box center [74, 211] width 148 height 18
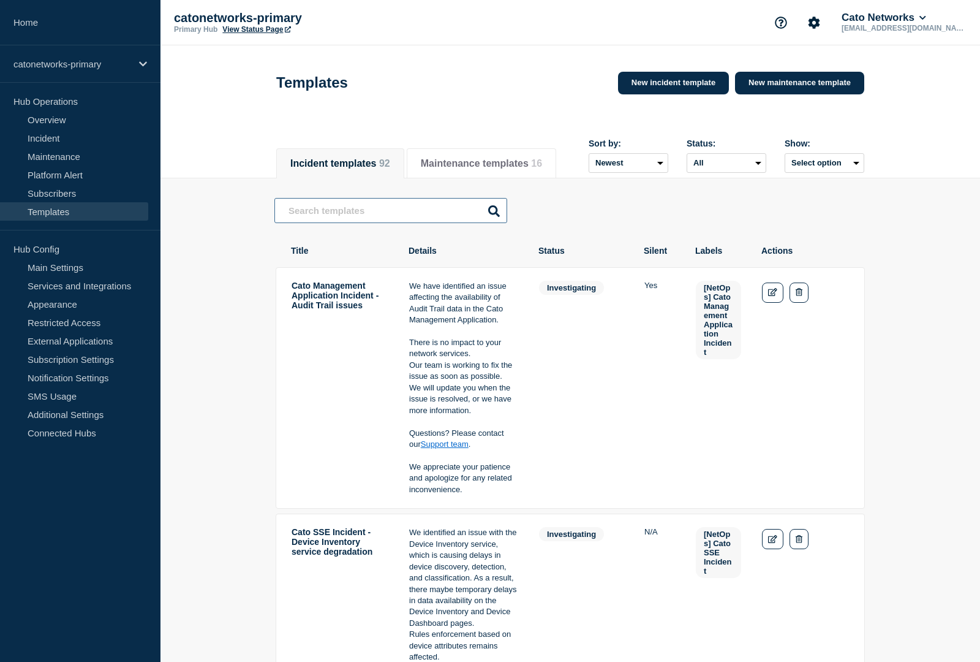
click at [360, 220] on input "text" at bounding box center [390, 210] width 233 height 25
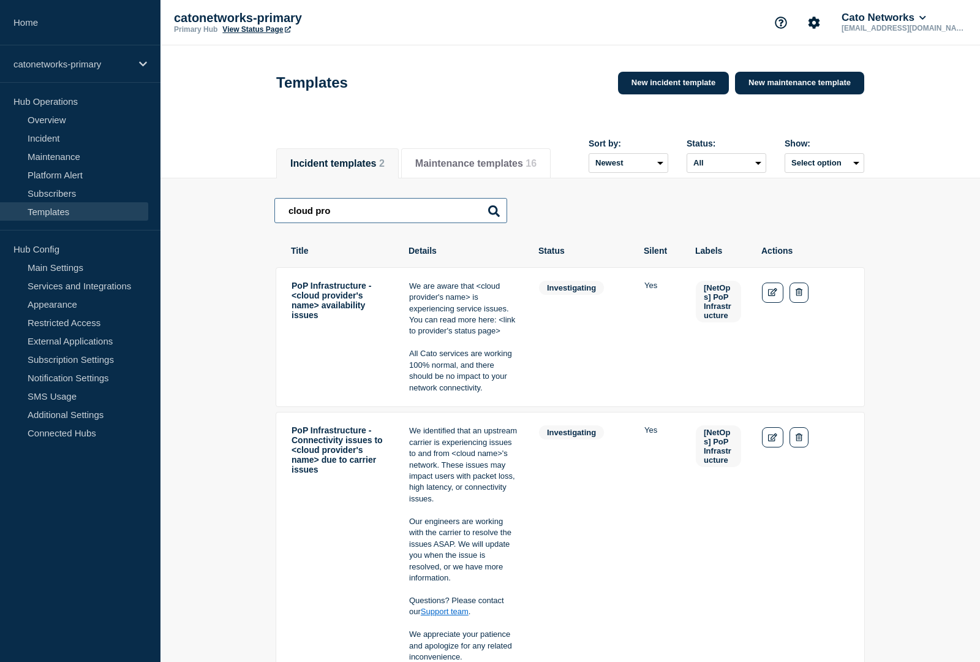
type input "cloud pro"
click at [86, 59] on p "catonetworks-primary" at bounding box center [72, 64] width 118 height 10
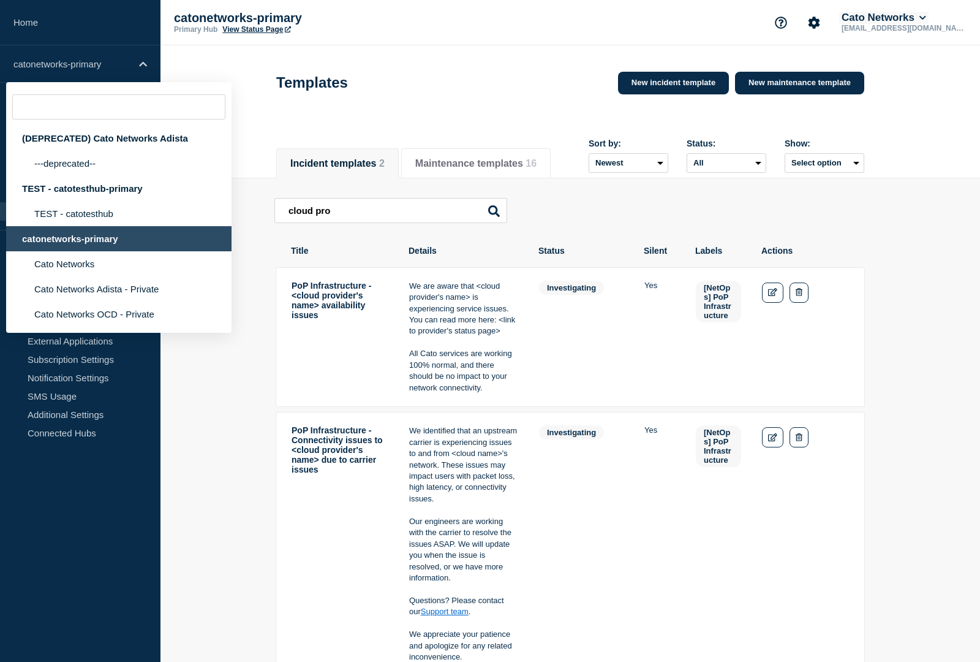
click at [929, 24] on button "Cato Networks" at bounding box center [883, 18] width 89 height 12
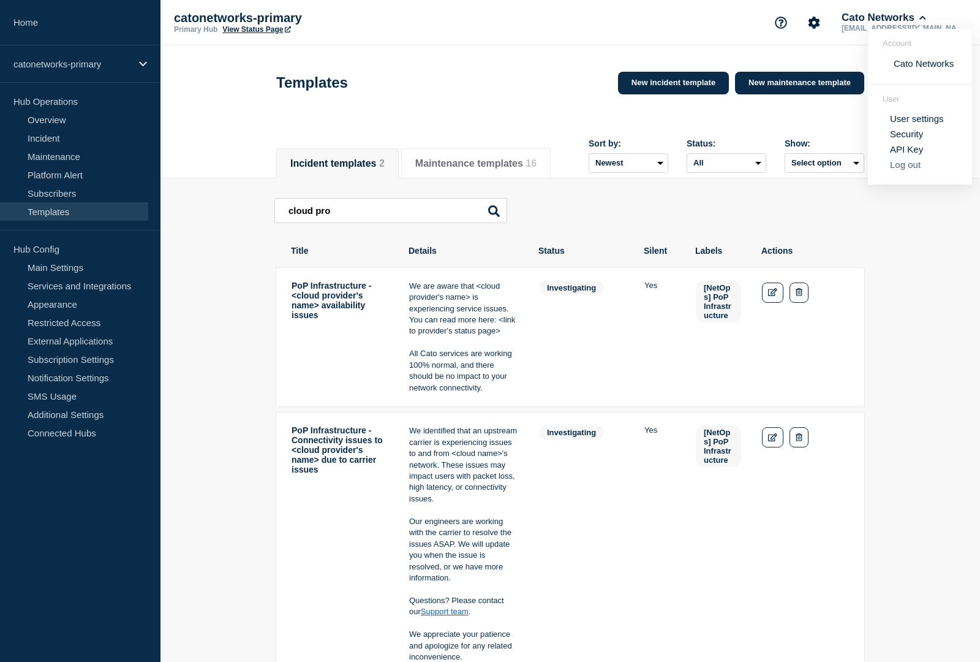
click at [906, 170] on button "Log out" at bounding box center [905, 164] width 31 height 10
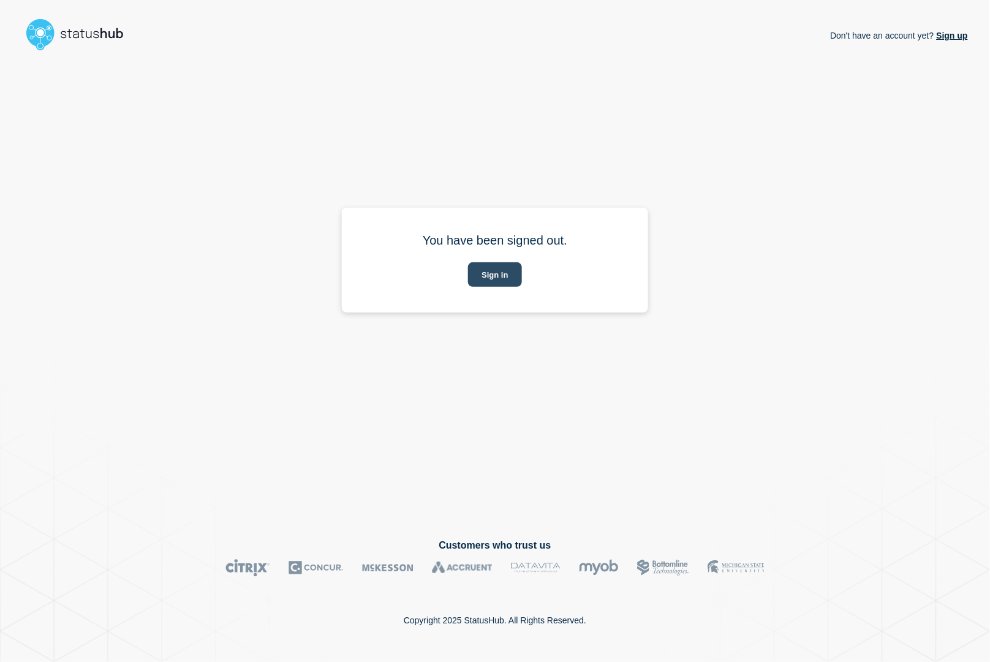
drag, startPoint x: 479, startPoint y: 274, endPoint x: 493, endPoint y: 276, distance: 13.6
click at [479, 274] on button "Sign in" at bounding box center [494, 274] width 53 height 25
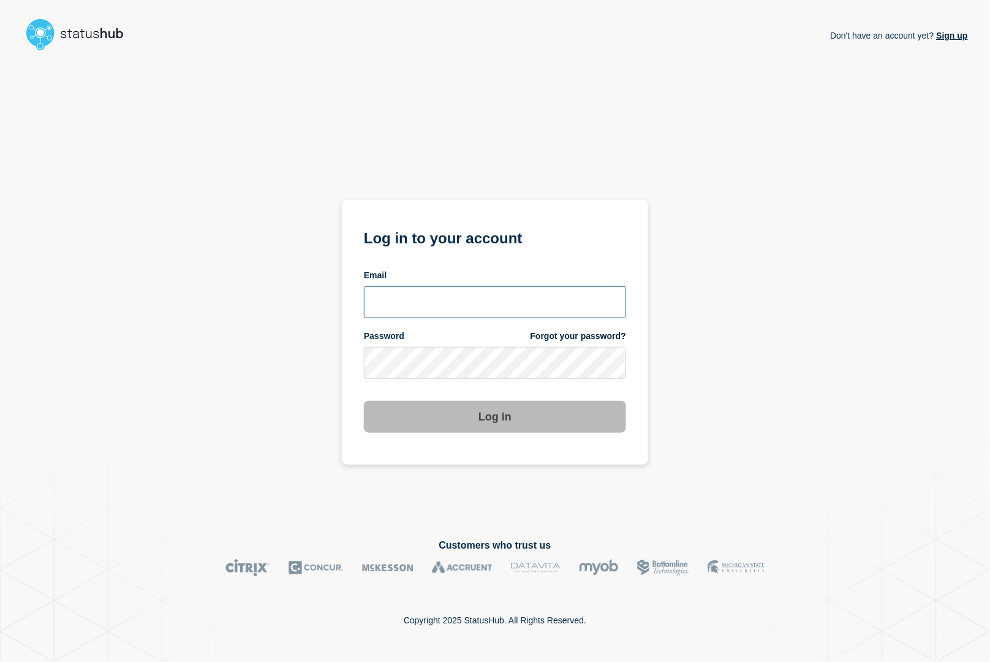
click at [480, 296] on input "email input" at bounding box center [495, 302] width 262 height 32
type input "[PERSON_NAME][EMAIL_ADDRESS][PERSON_NAME][DOMAIN_NAME]"
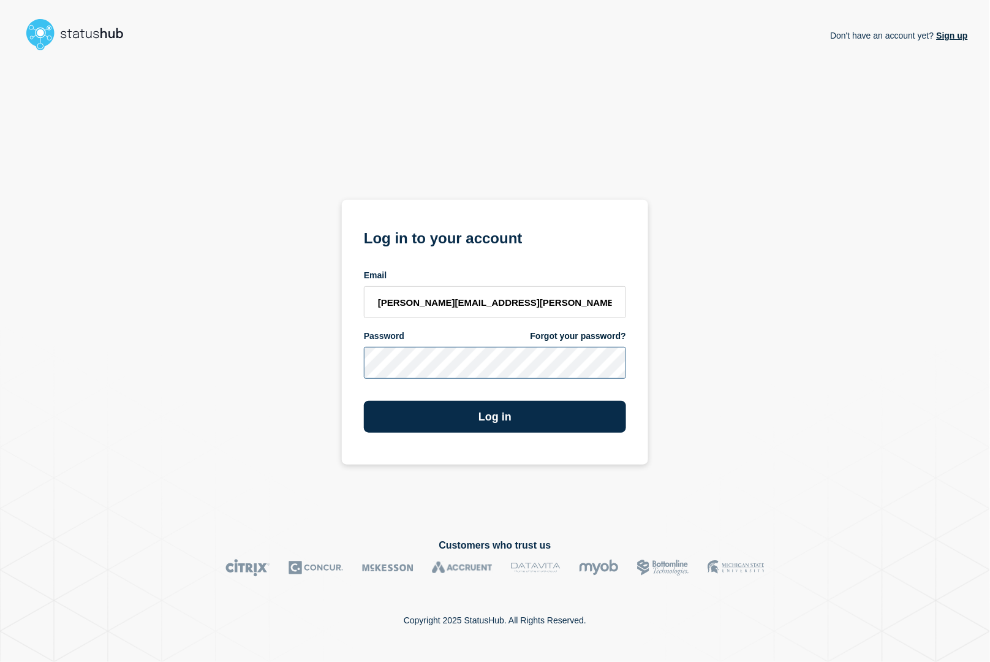
click at [364, 401] on button "Log in" at bounding box center [495, 417] width 262 height 32
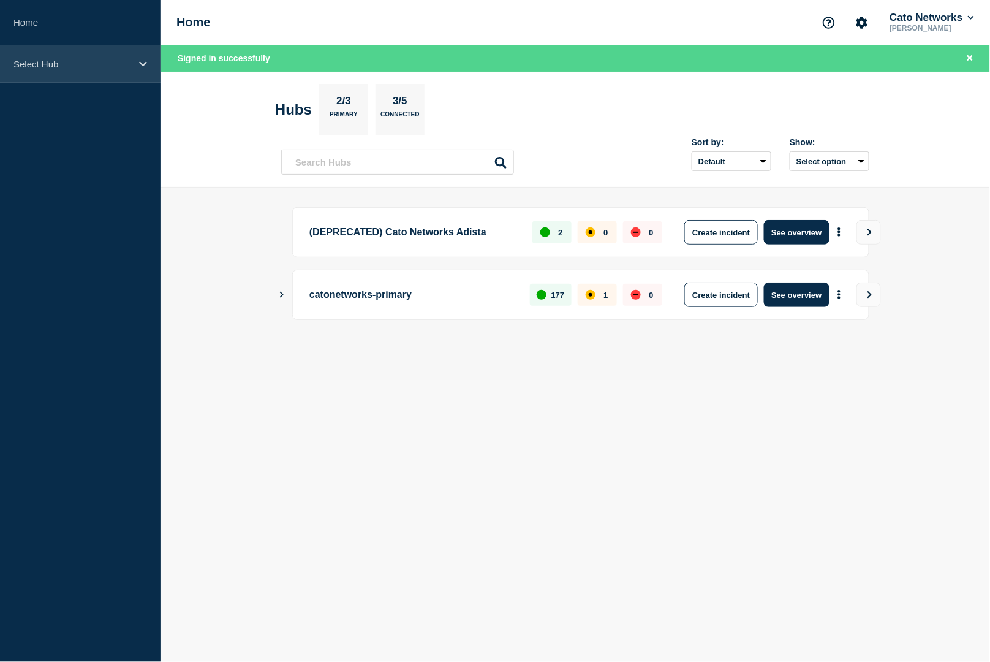
click at [48, 55] on div "Select Hub" at bounding box center [80, 63] width 161 height 37
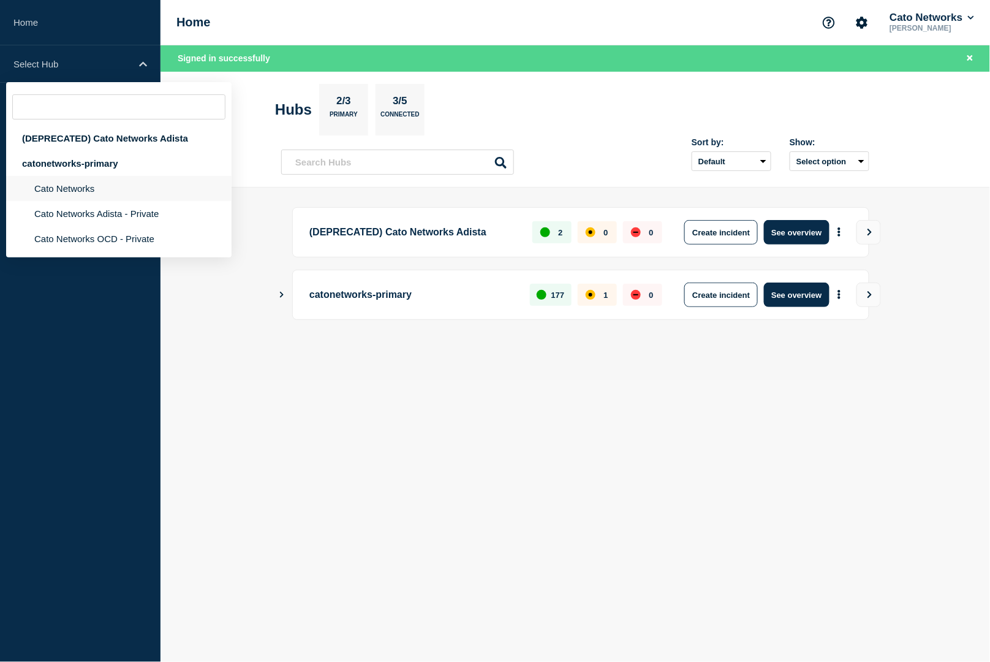
click at [78, 194] on li "Cato Networks" at bounding box center [118, 188] width 225 height 25
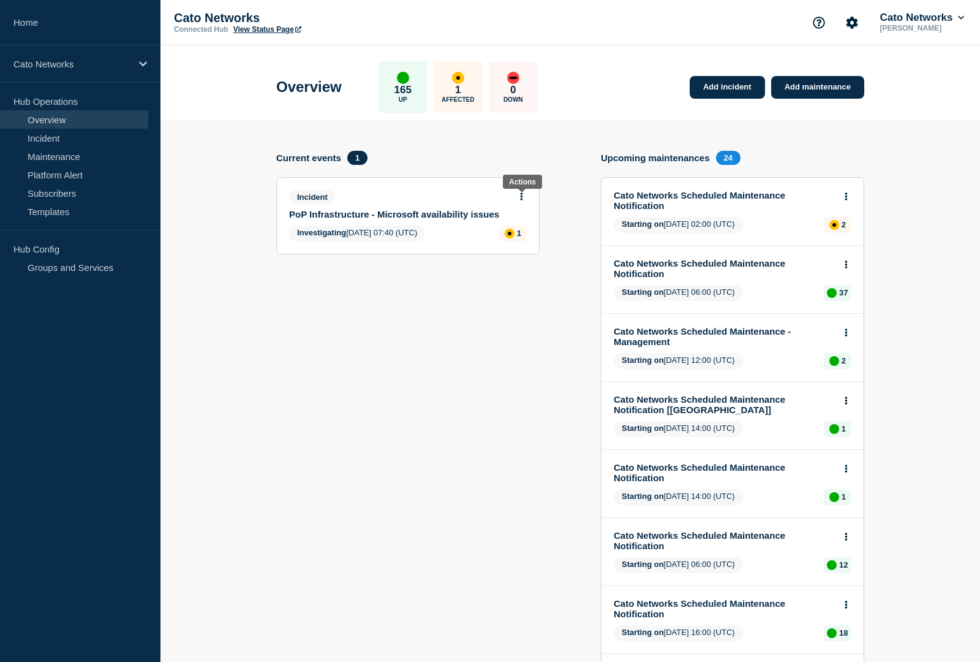
click at [523, 201] on button at bounding box center [522, 197] width 10 height 10
click at [399, 219] on link "PoP Infrastructure - Microsoft availability issues" at bounding box center [399, 214] width 221 height 10
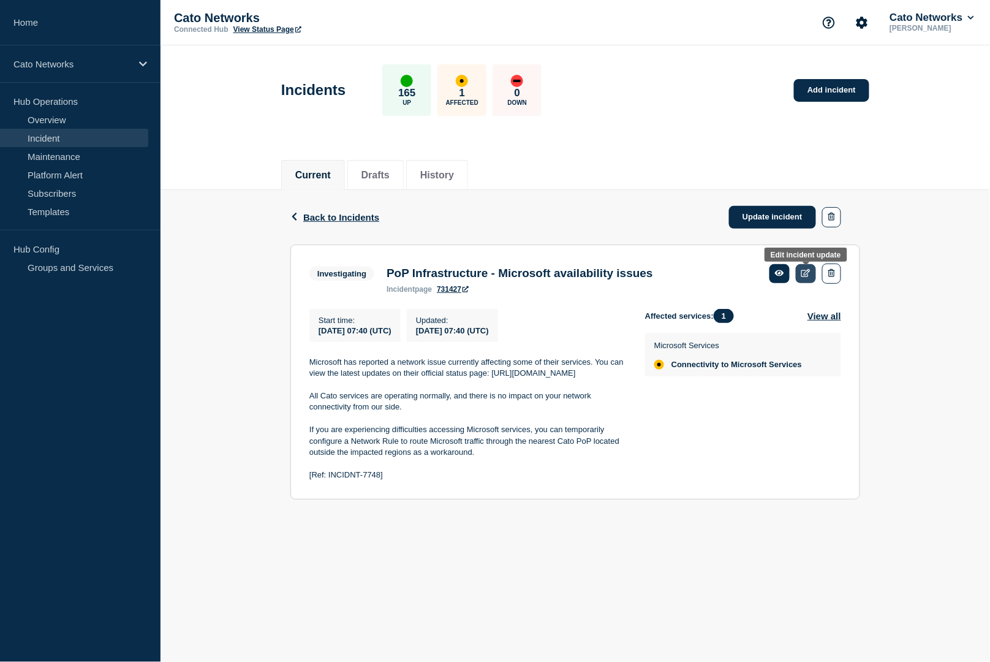
click at [809, 282] on link at bounding box center [806, 273] width 20 height 19
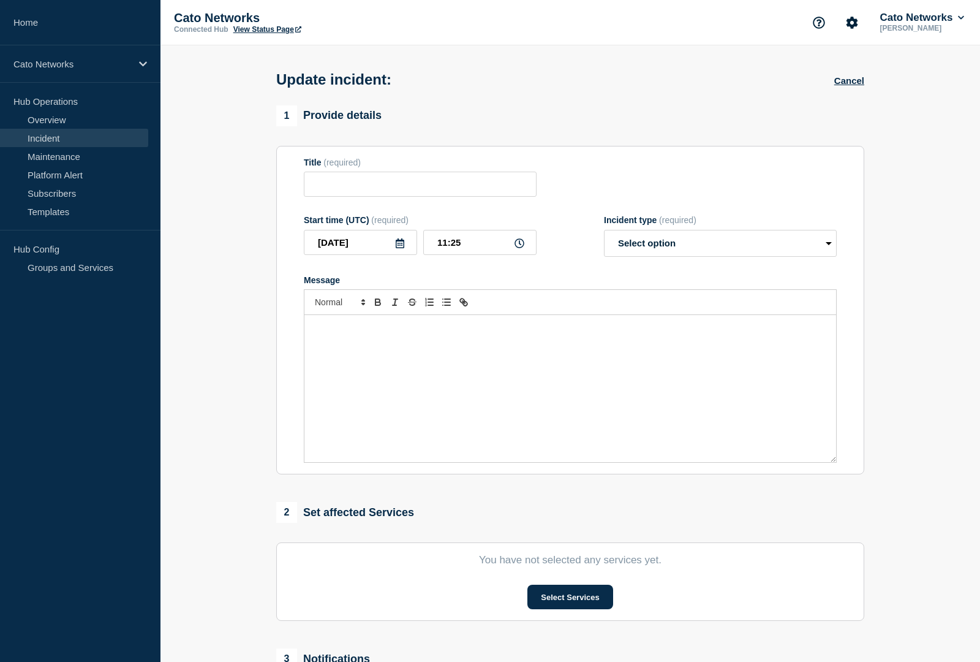
type input "PoP Infrastructure - Microsoft availability issues"
type input "07:40"
select select "investigating"
radio input "false"
radio input "true"
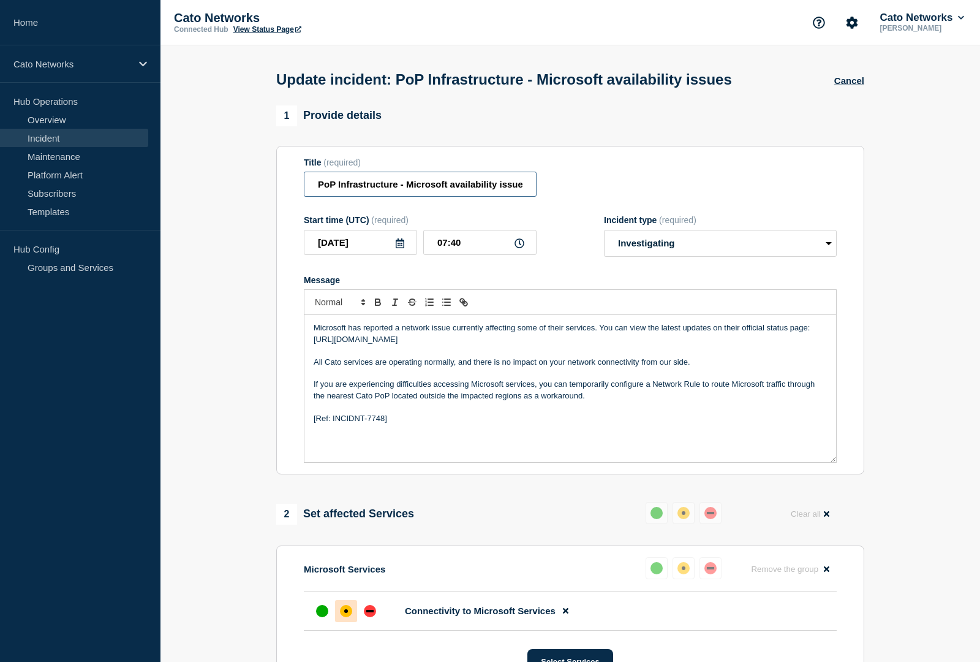
click at [441, 192] on input "PoP Infrastructure - Microsoft availability issues" at bounding box center [420, 184] width 233 height 25
paste input "Microsoft services connectiv"
click at [317, 197] on input "Microsoft services connectivity issues" at bounding box center [420, 184] width 233 height 25
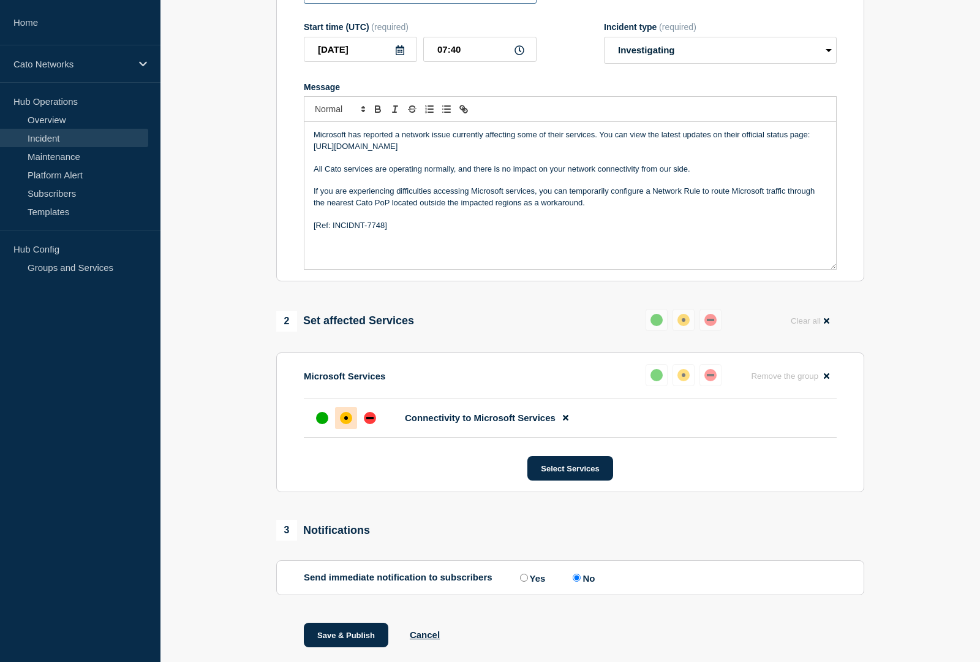
scroll to position [249, 0]
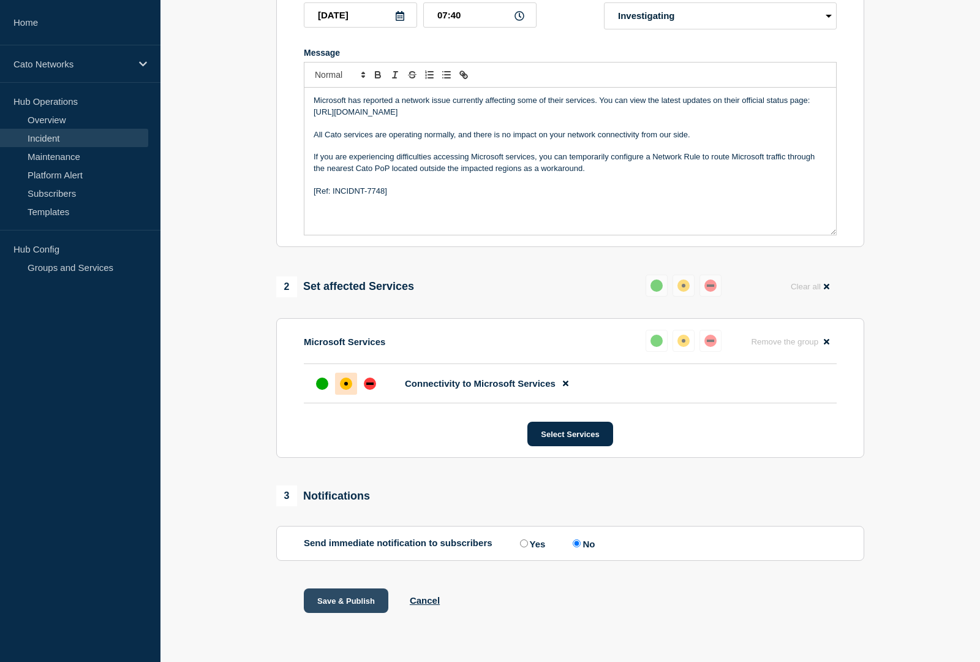
type input "Microsoft services connectivity issues"
click at [332, 599] on button "Save & Publish" at bounding box center [346, 600] width 85 height 25
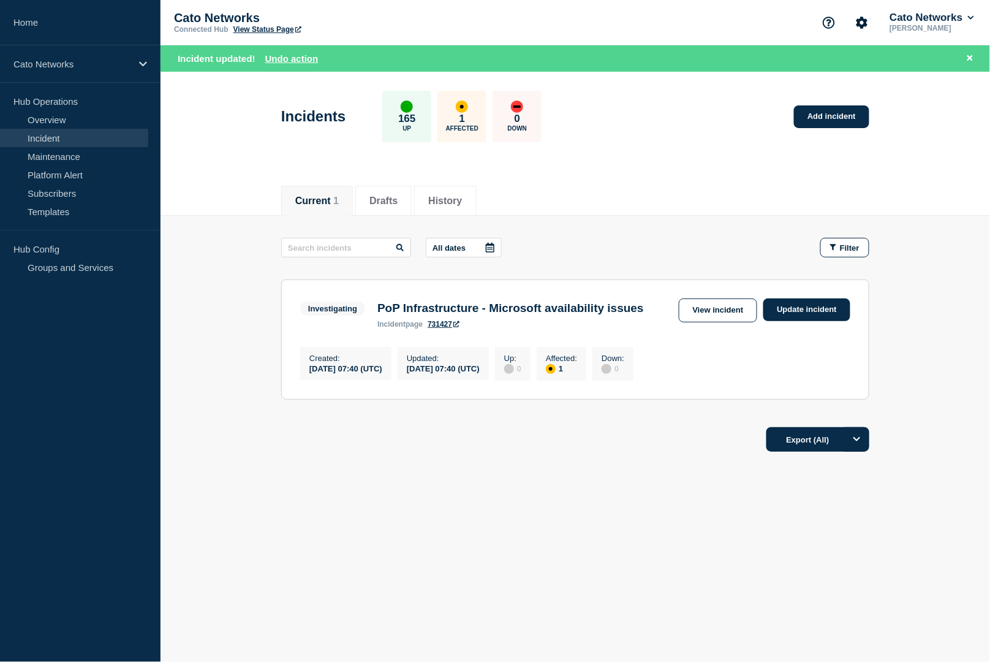
click at [518, 314] on h3 "PoP Infrastructure - Microsoft availability issues" at bounding box center [510, 307] width 267 height 13
click at [738, 309] on link "View incident" at bounding box center [718, 310] width 79 height 24
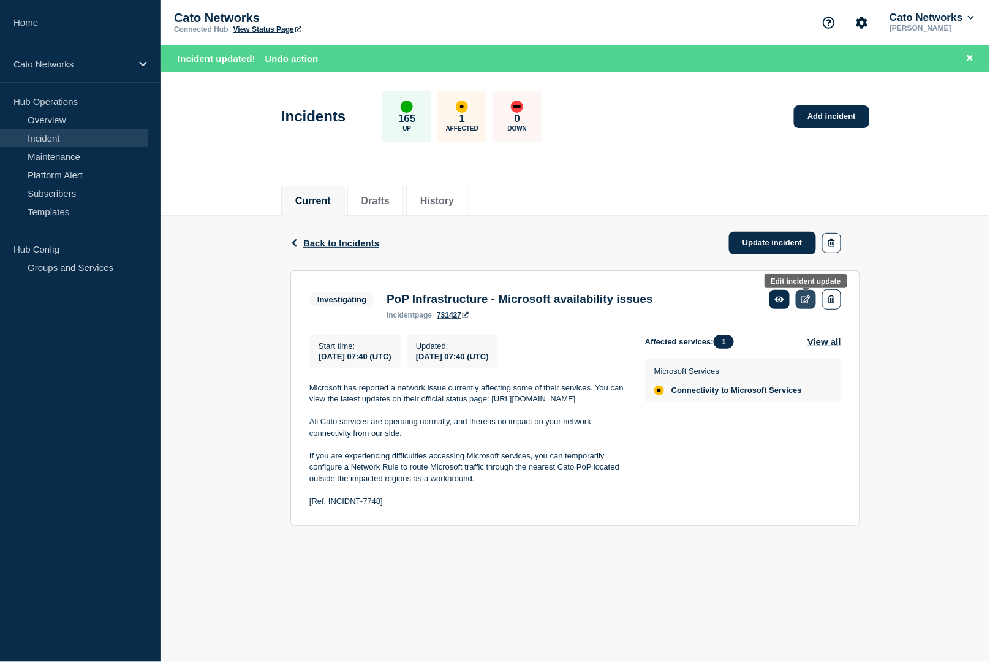
click at [811, 302] on link at bounding box center [806, 299] width 20 height 19
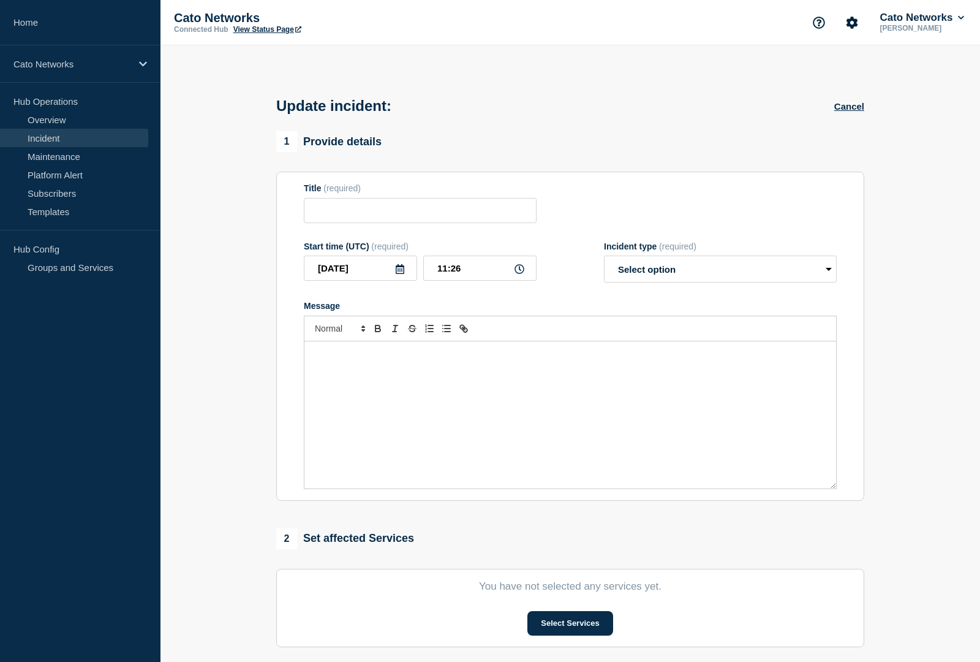
type input "PoP Infrastructure - Microsoft availability issues"
type input "07:40"
select select "investigating"
radio input "false"
radio input "true"
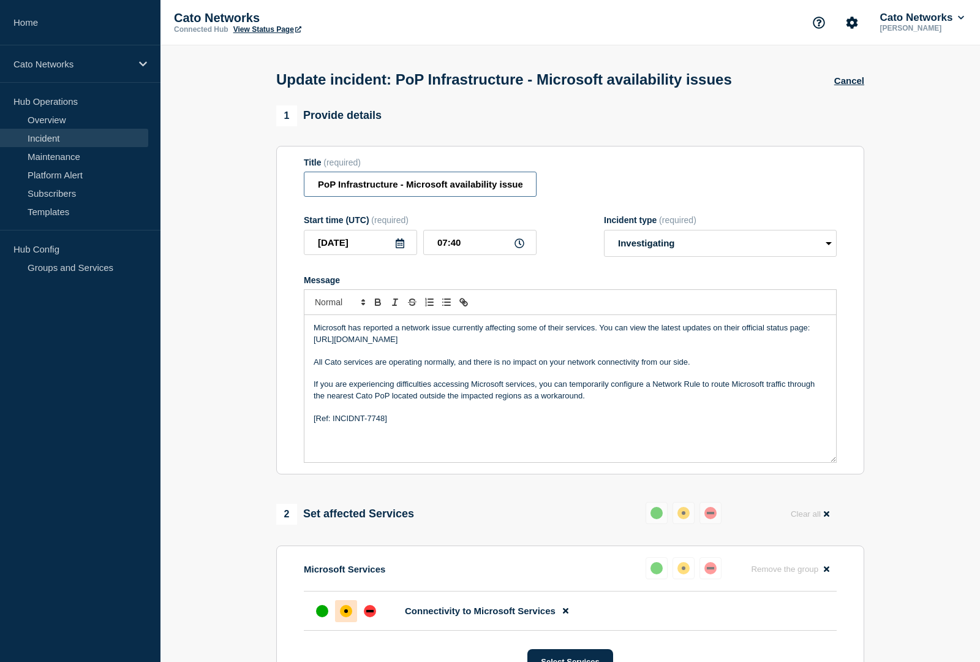
click at [488, 197] on input "PoP Infrastructure - Microsoft availability issues" at bounding box center [420, 184] width 233 height 25
paste input "Microsoft services connectiv"
type input "Microsoft services connectivity issues"
click at [786, 124] on div "1 Provide details" at bounding box center [570, 115] width 588 height 21
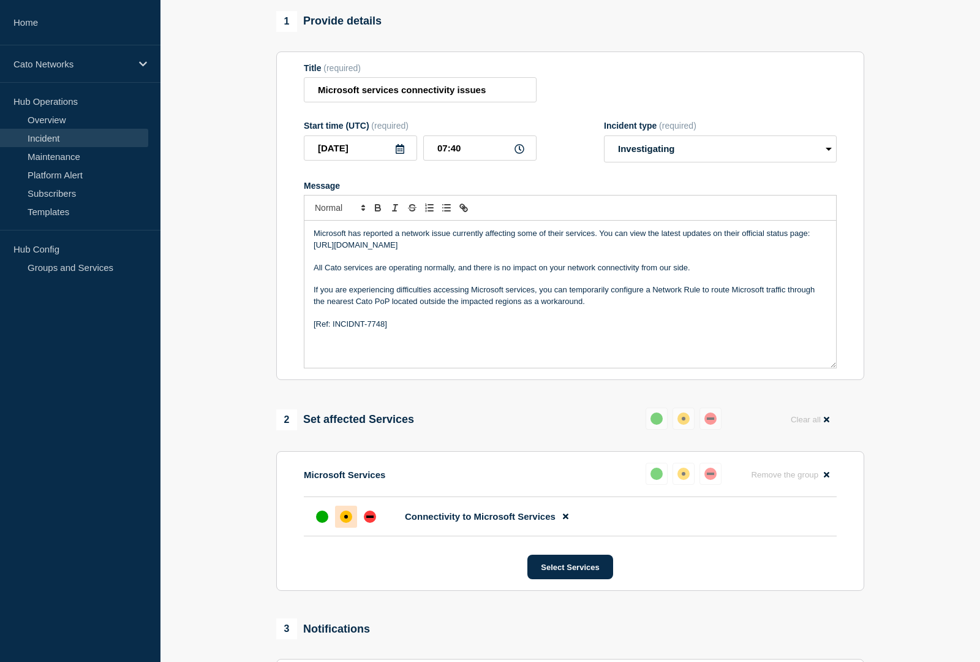
scroll to position [100, 0]
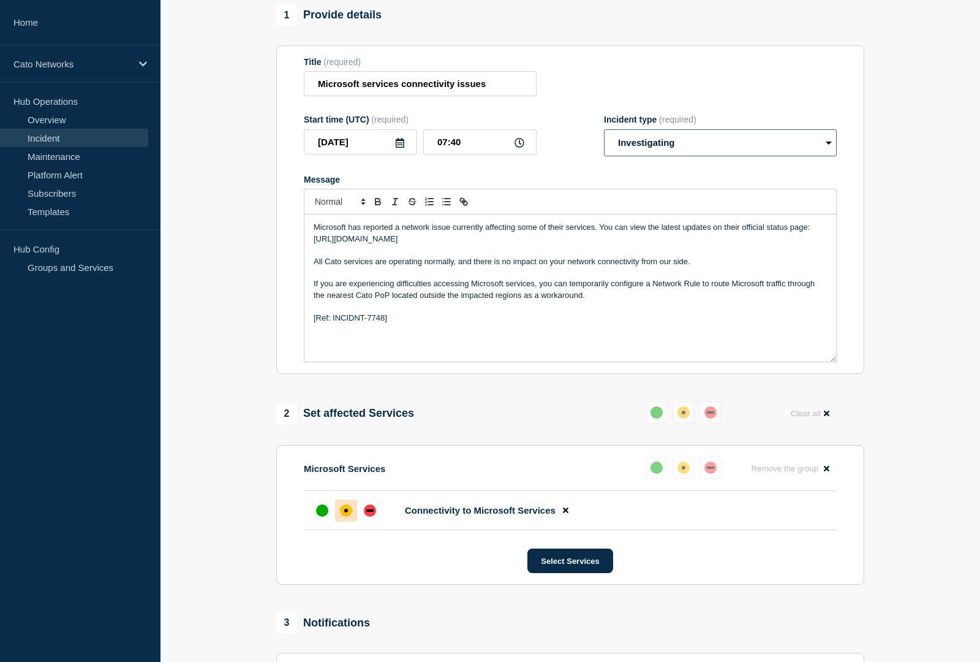
click at [647, 155] on select "Select option Investigating Identified Monitoring Resolved" at bounding box center [720, 142] width 233 height 27
select select "monitoring"
click at [604, 140] on select "Select option Investigating Identified Monitoring Resolved" at bounding box center [720, 142] width 233 height 27
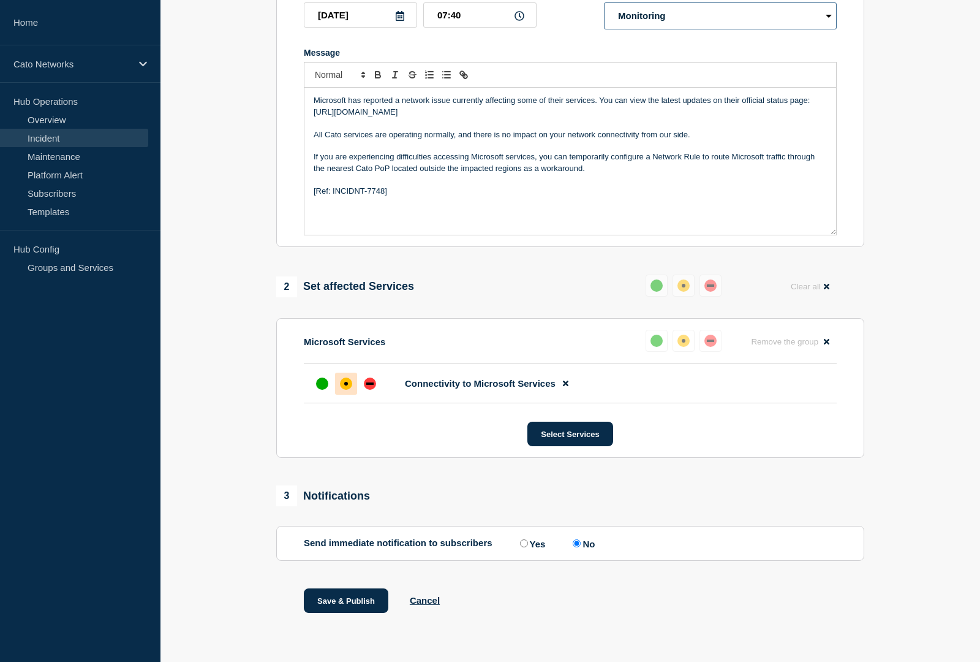
scroll to position [249, 0]
click at [347, 597] on button "Save & Publish" at bounding box center [346, 600] width 85 height 25
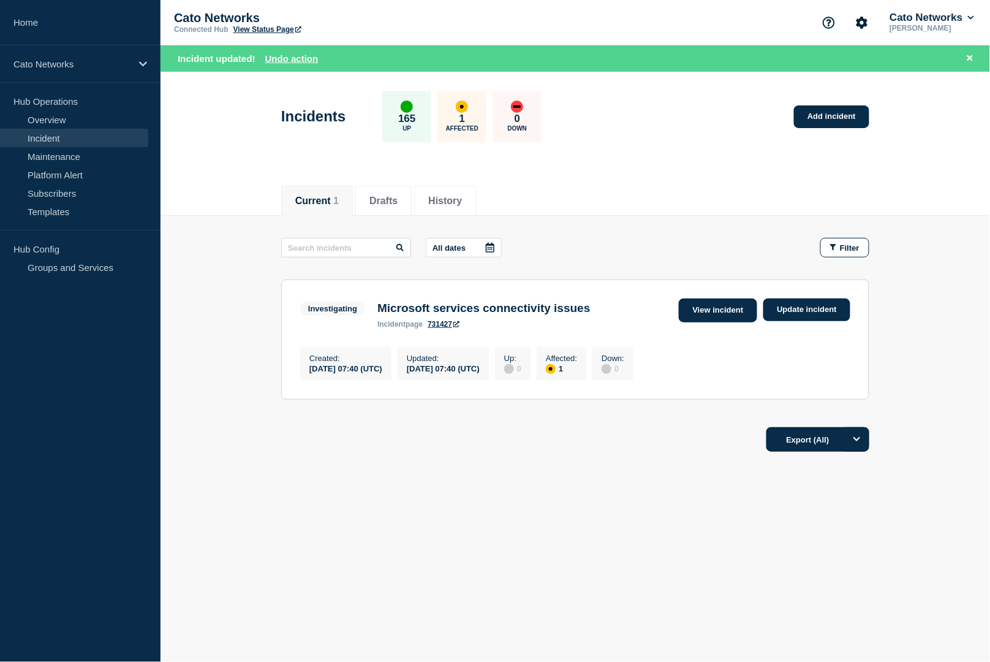
click at [736, 313] on link "View incident" at bounding box center [718, 310] width 79 height 24
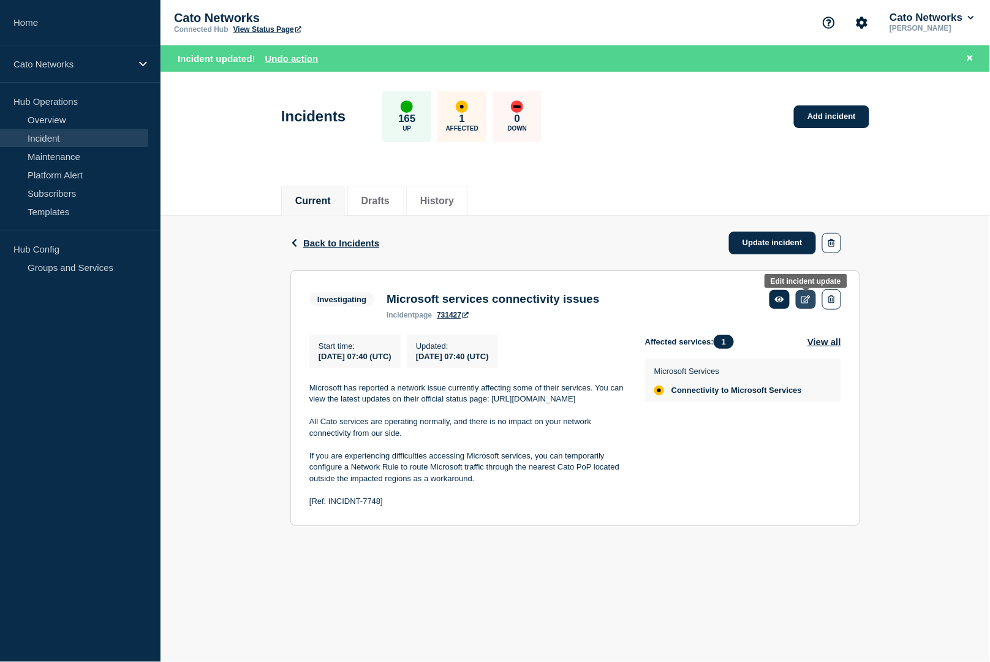
click at [803, 308] on link at bounding box center [806, 299] width 20 height 19
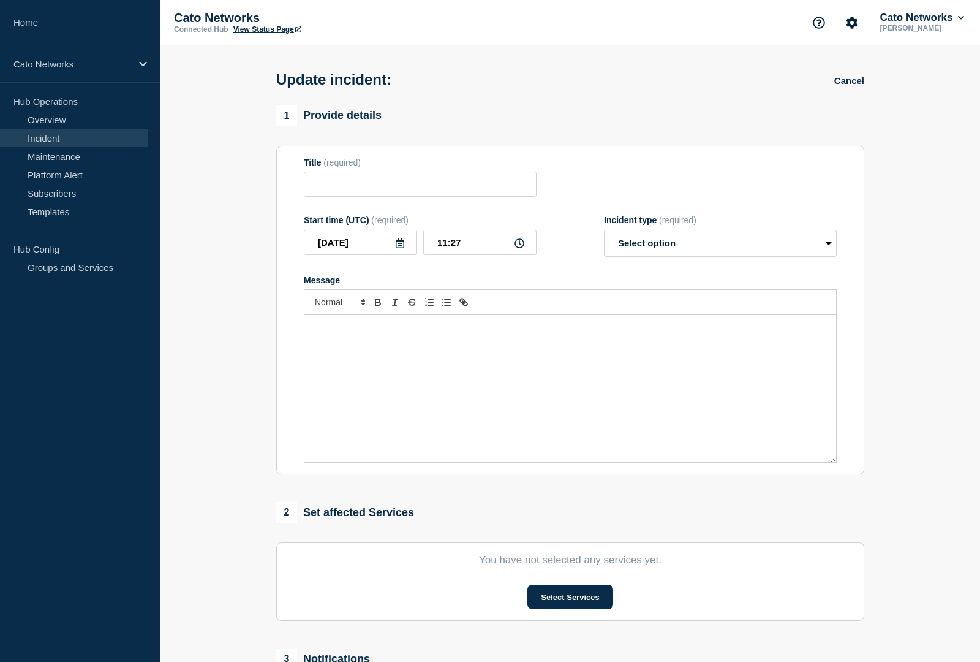
type input "Microsoft services connectivity issues"
type input "07:40"
select select "investigating"
radio input "false"
radio input "true"
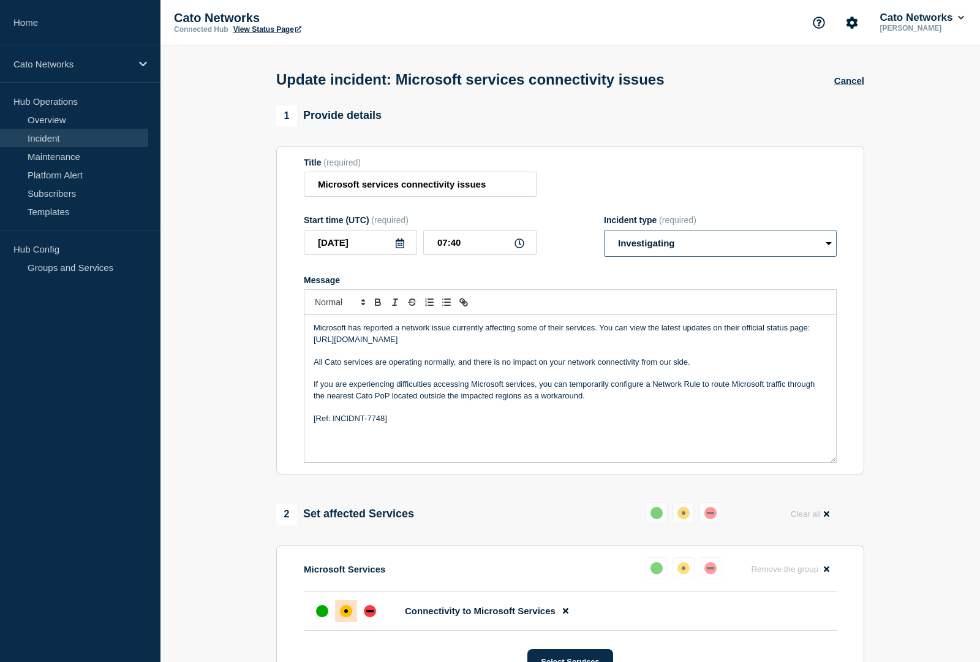
click at [664, 254] on select "Select option Investigating Identified Monitoring Resolved" at bounding box center [720, 243] width 233 height 27
select select "monitoring"
click at [604, 240] on select "Select option Investigating Identified Monitoring Resolved" at bounding box center [720, 243] width 233 height 27
click at [933, 191] on section "1 Provide details Title (required) Microsoft services connectivity issues Start…" at bounding box center [571, 488] width 820 height 766
click at [908, 190] on section "1 Provide details Title (required) Microsoft services connectivity issues Start…" at bounding box center [571, 488] width 820 height 766
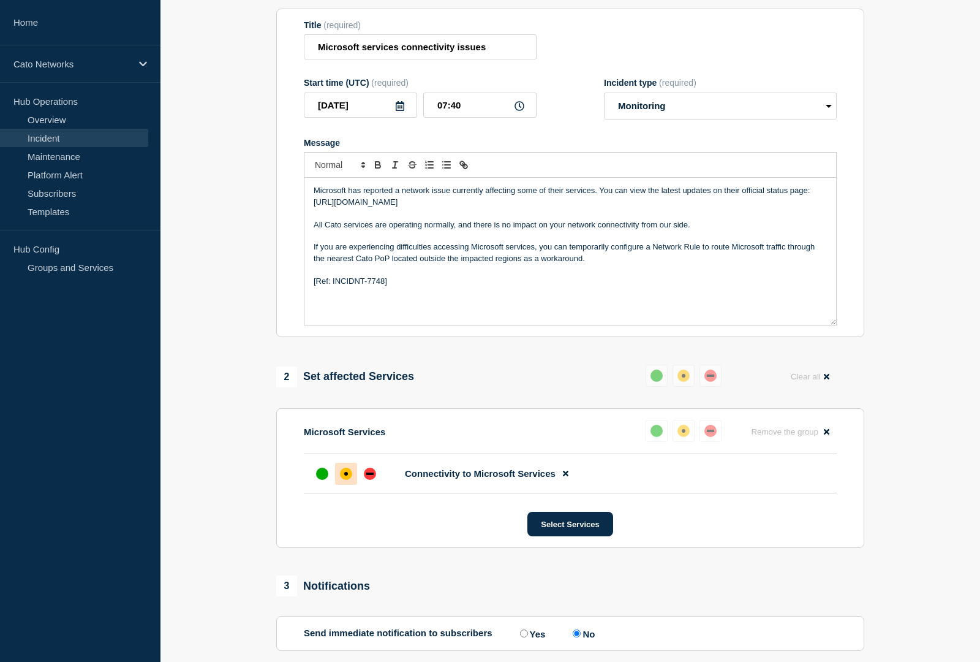
scroll to position [249, 0]
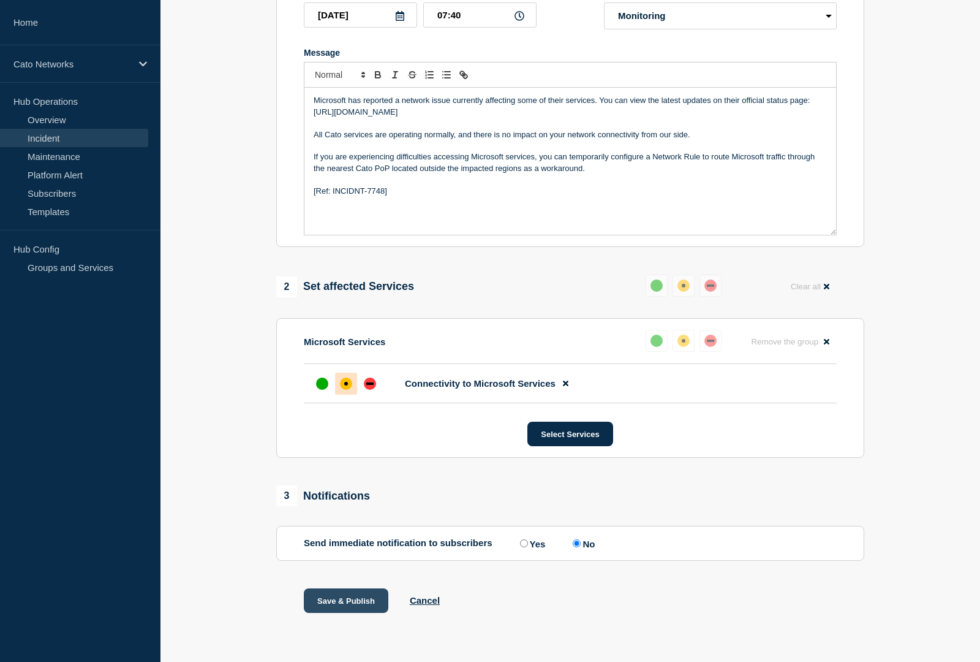
click at [342, 600] on button "Save & Publish" at bounding box center [346, 600] width 85 height 25
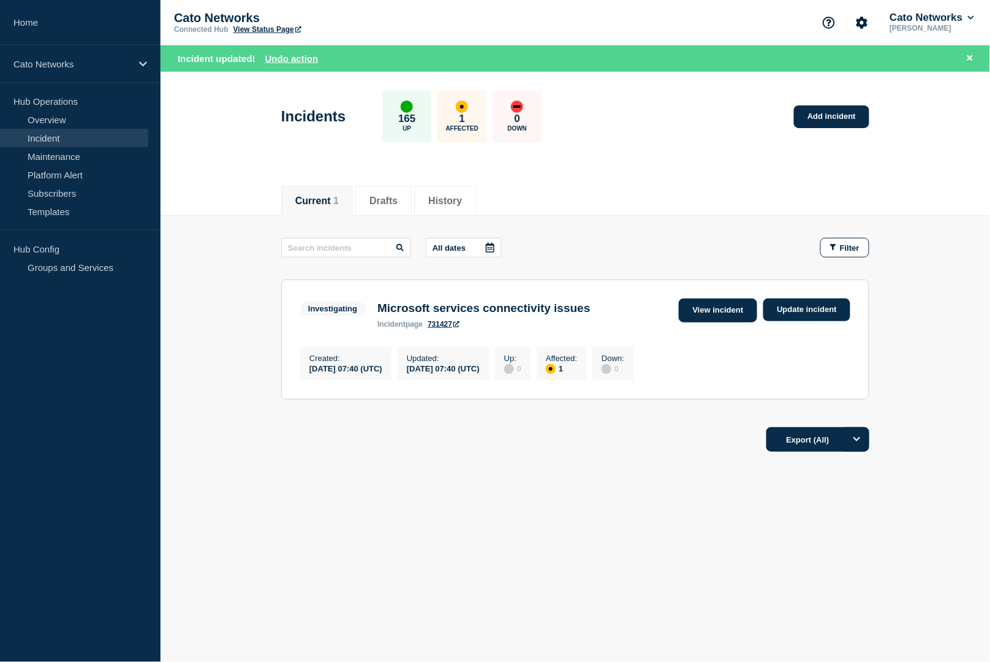
click at [732, 306] on link "View incident" at bounding box center [718, 310] width 79 height 24
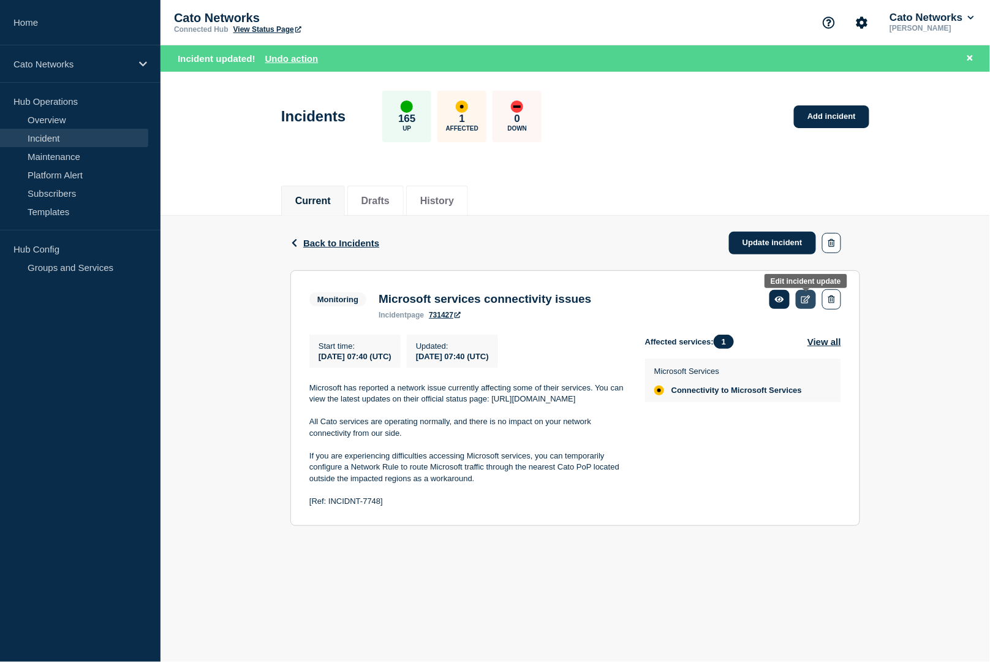
click at [809, 303] on icon at bounding box center [805, 299] width 9 height 8
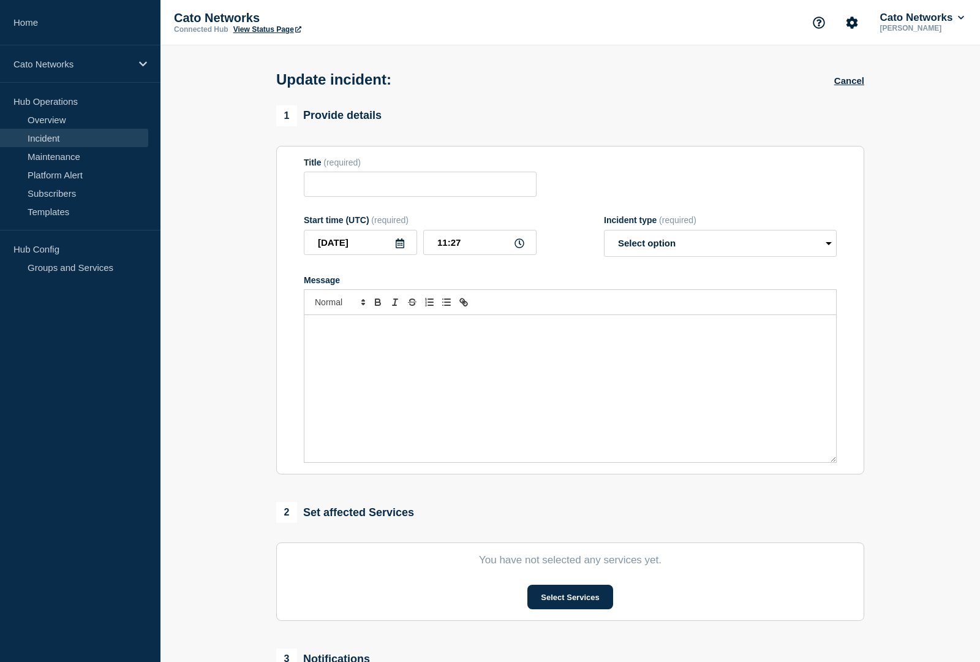
type input "Microsoft services connectivity issues"
type input "07:40"
select select "monitoring"
radio input "false"
radio input "true"
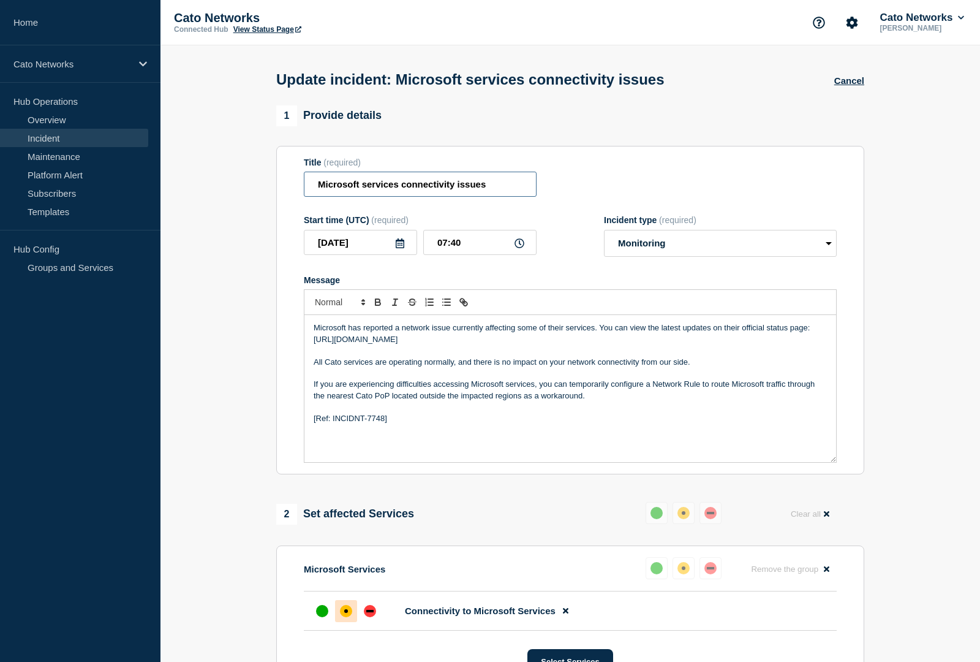
click at [366, 192] on input "Microsoft services connectivity issues" at bounding box center [420, 184] width 233 height 25
drag, startPoint x: 404, startPoint y: 194, endPoint x: 421, endPoint y: 126, distance: 70.0
click at [404, 194] on input "Microsoft Services connectivity issues" at bounding box center [420, 184] width 233 height 25
click at [458, 195] on input "Microsoft Services Connectivity issues" at bounding box center [420, 184] width 233 height 25
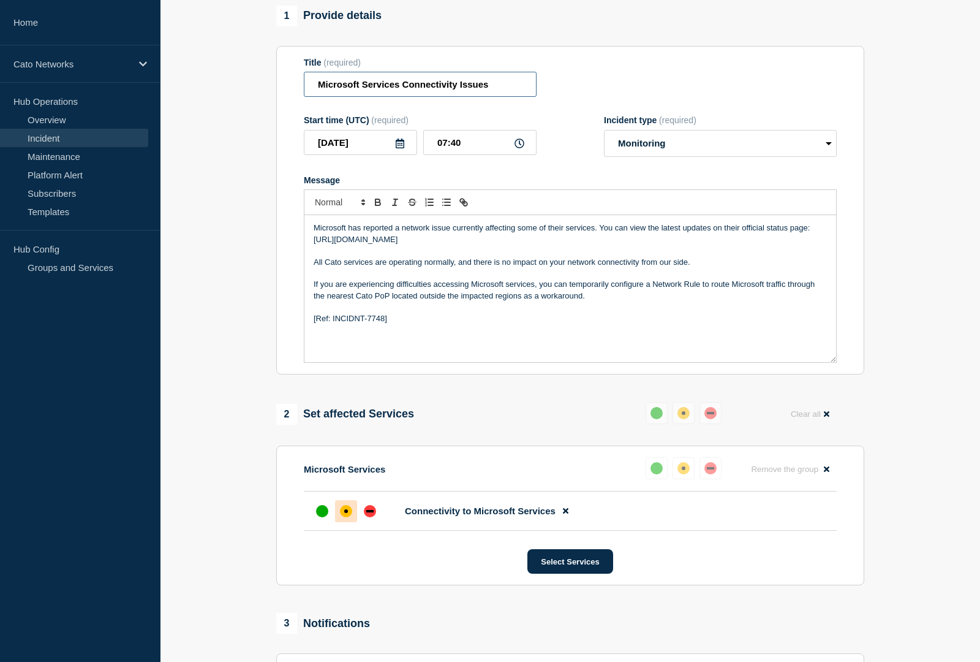
scroll to position [249, 0]
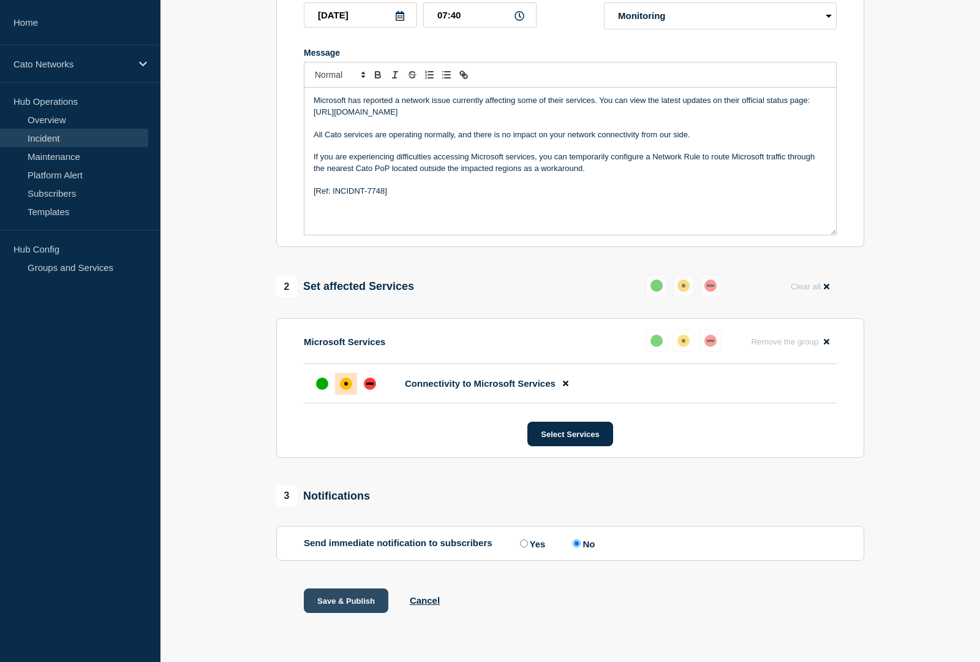
type input "Microsoft Services Connectivity Issues"
click at [318, 602] on button "Save & Publish" at bounding box center [346, 600] width 85 height 25
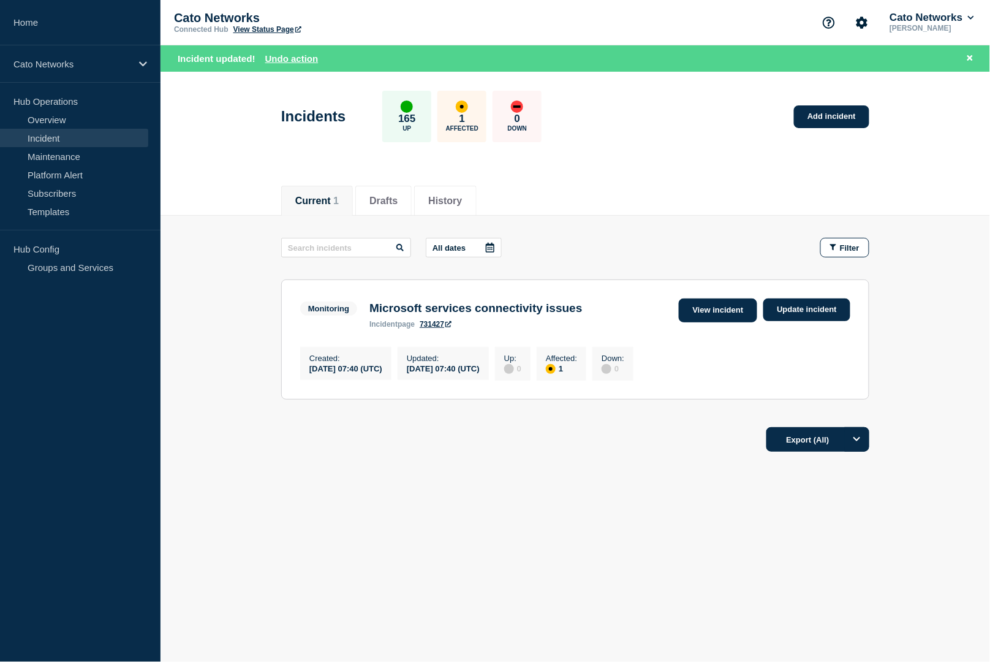
click at [714, 311] on link "View incident" at bounding box center [718, 310] width 79 height 24
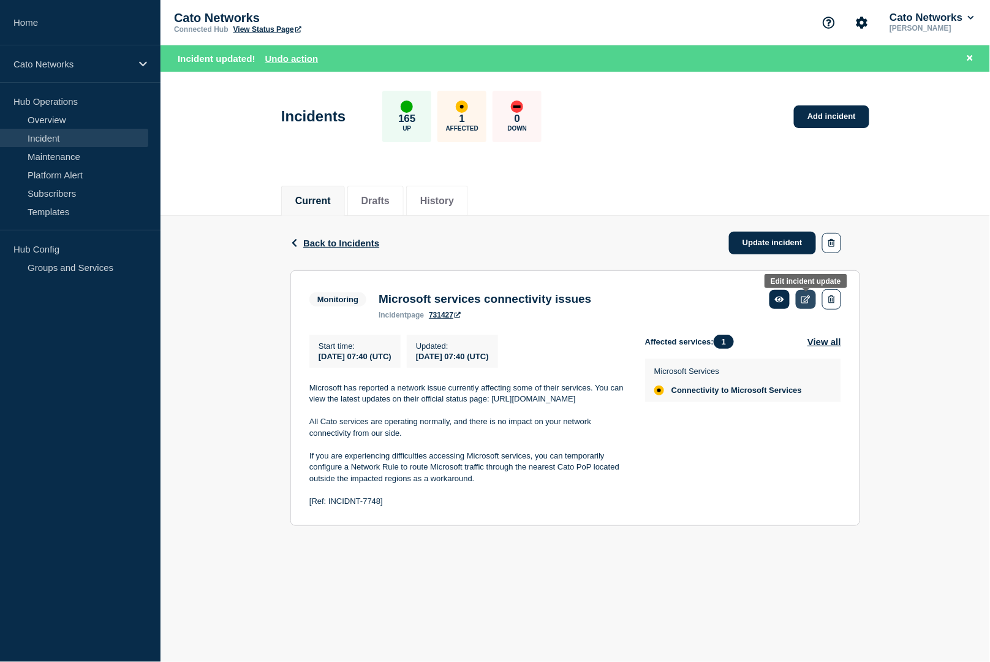
click at [804, 307] on link at bounding box center [806, 299] width 20 height 19
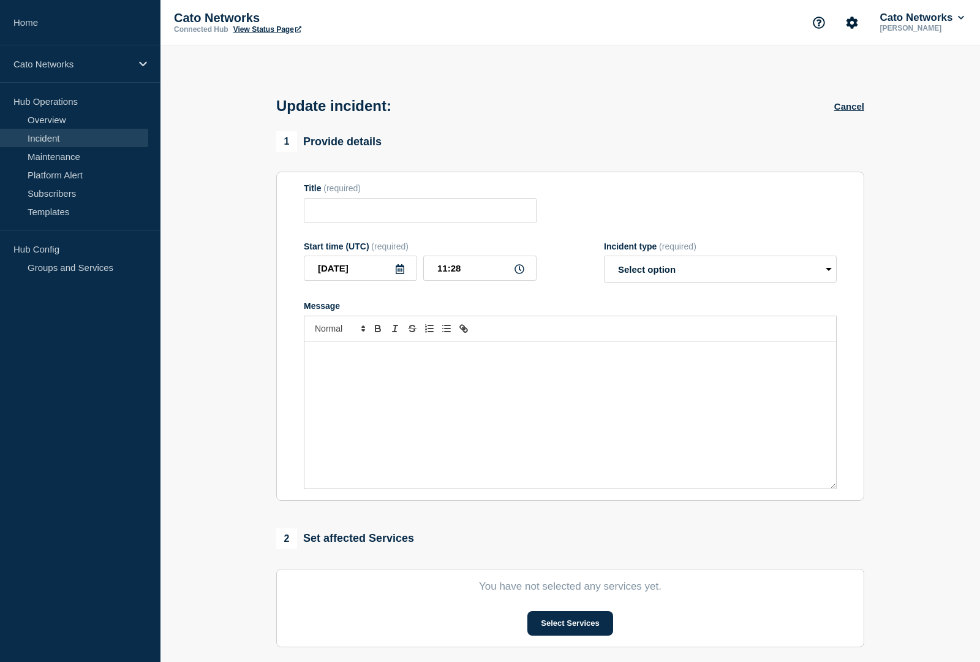
type input "Microsoft services connectivity issues"
type input "07:40"
select select "monitoring"
radio input "false"
radio input "true"
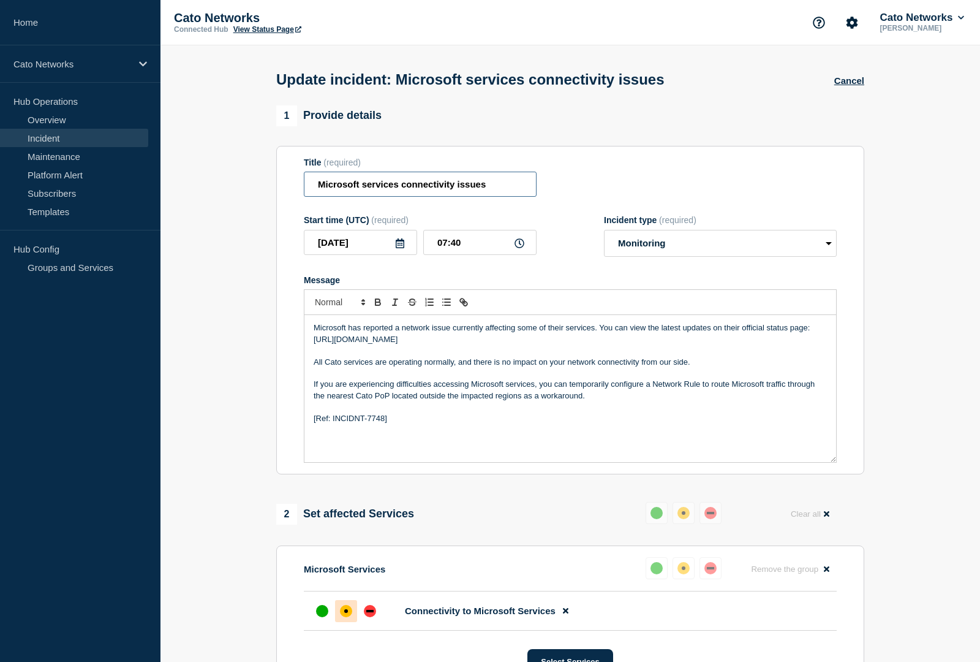
click at [365, 196] on input "Microsoft services connectivity issues" at bounding box center [420, 184] width 233 height 25
click at [407, 188] on input "Microsoft Services connectivity issues" at bounding box center [420, 184] width 233 height 25
click at [458, 189] on input "Microsoft Services Connectivity issues" at bounding box center [420, 184] width 233 height 25
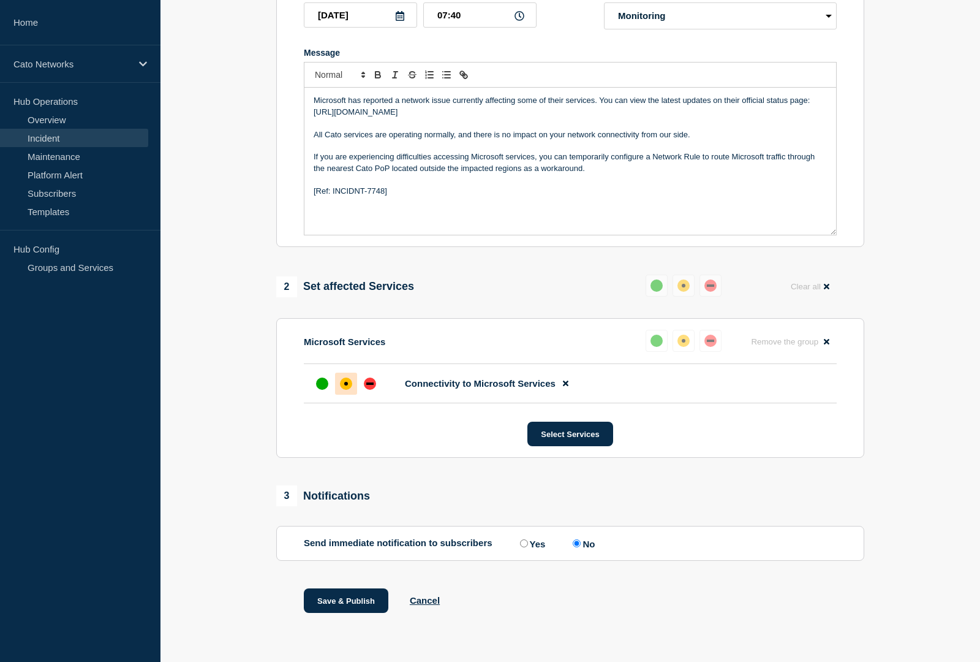
scroll to position [249, 0]
type input "Microsoft Services Connectivity Issues"
click at [539, 589] on div "Save & Publish Cancel" at bounding box center [570, 615] width 588 height 55
click at [345, 603] on button "Save & Publish" at bounding box center [346, 600] width 85 height 25
